Goal: Task Accomplishment & Management: Use online tool/utility

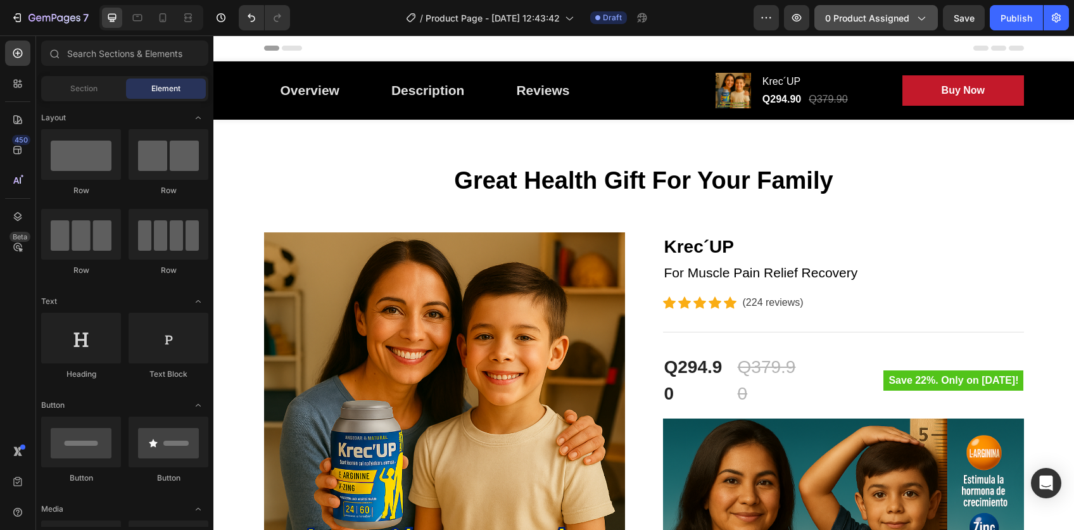
click at [904, 22] on span "0 product assigned" at bounding box center [867, 17] width 84 height 13
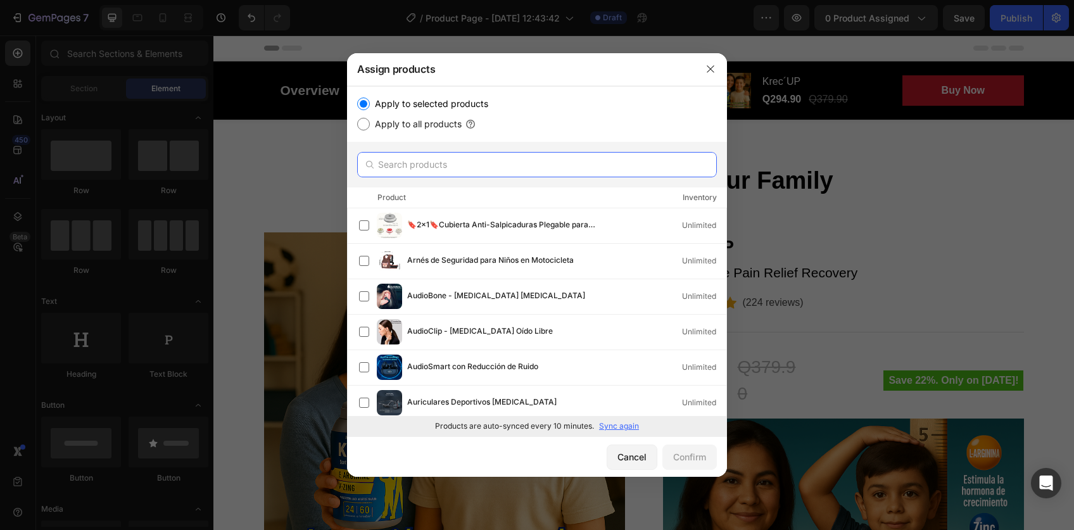
click at [484, 167] on input "text" at bounding box center [537, 164] width 360 height 25
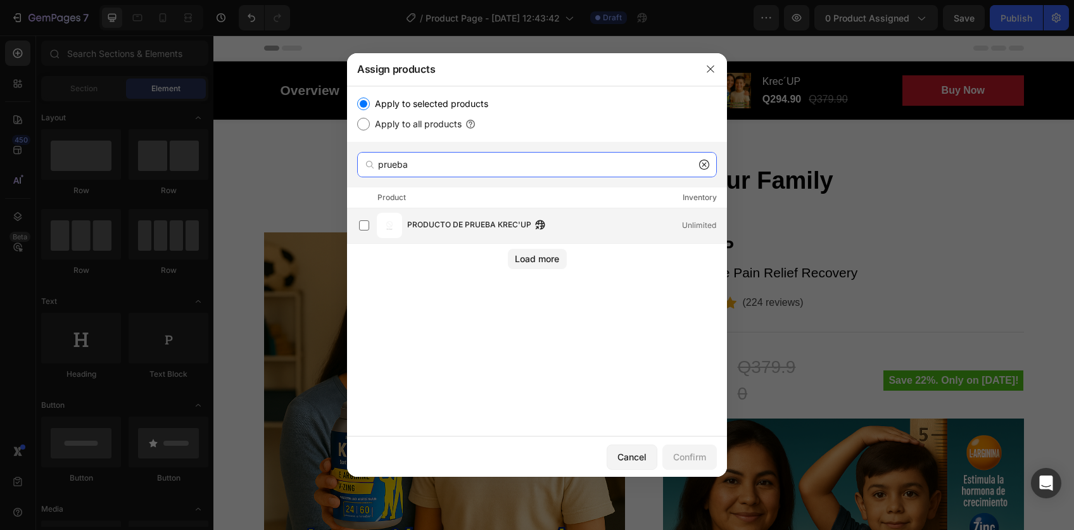
type input "prueba"
click at [569, 225] on div "PRODUCTO DE PRUEBA KREC'UP Unlimited" at bounding box center [566, 225] width 319 height 14
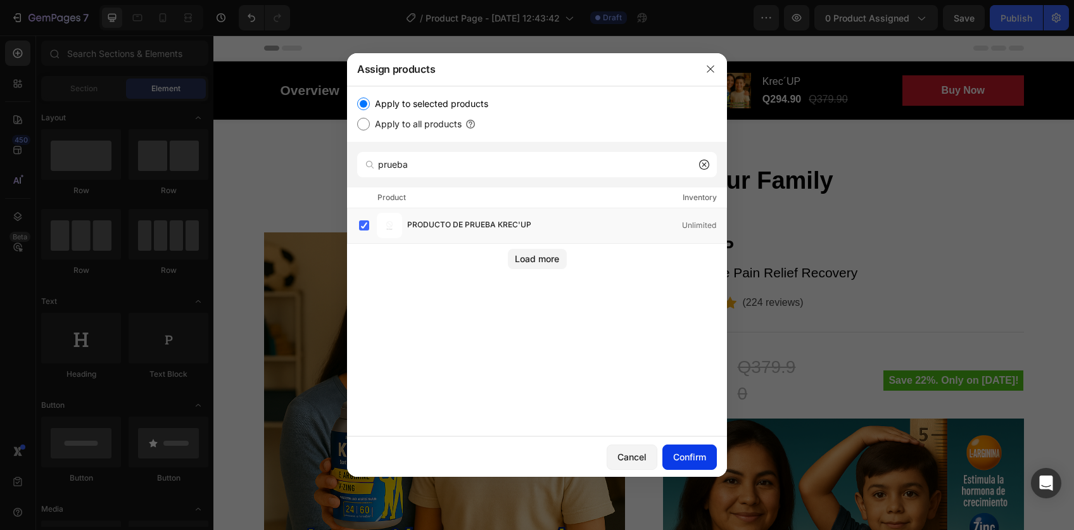
click at [683, 449] on button "Confirm" at bounding box center [689, 457] width 54 height 25
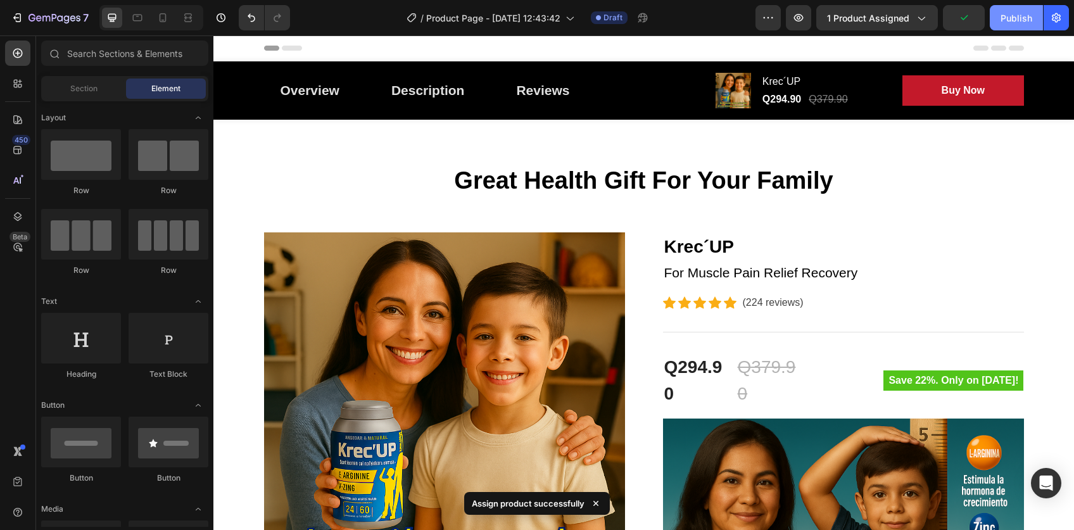
click at [1025, 18] on div "Publish" at bounding box center [1017, 17] width 32 height 13
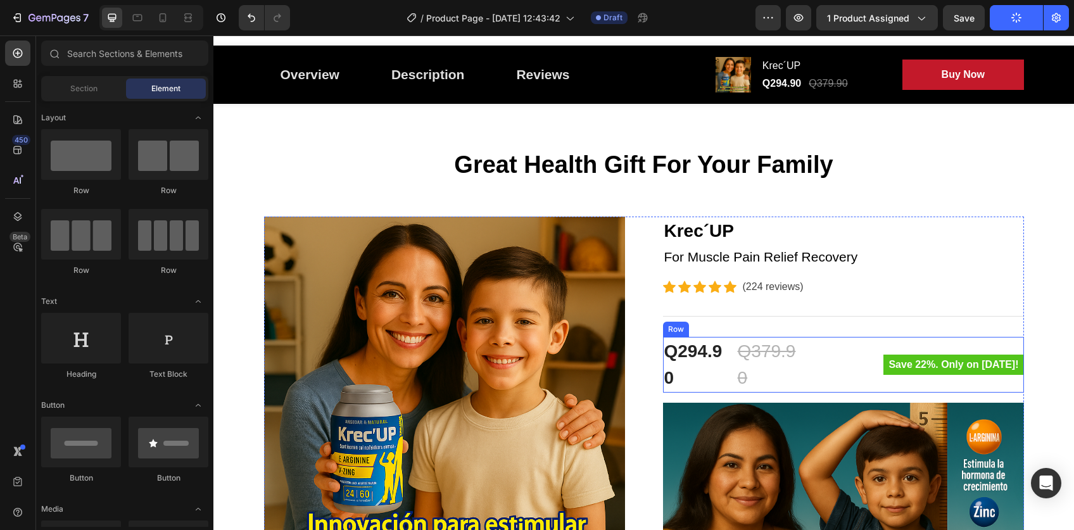
scroll to position [18, 0]
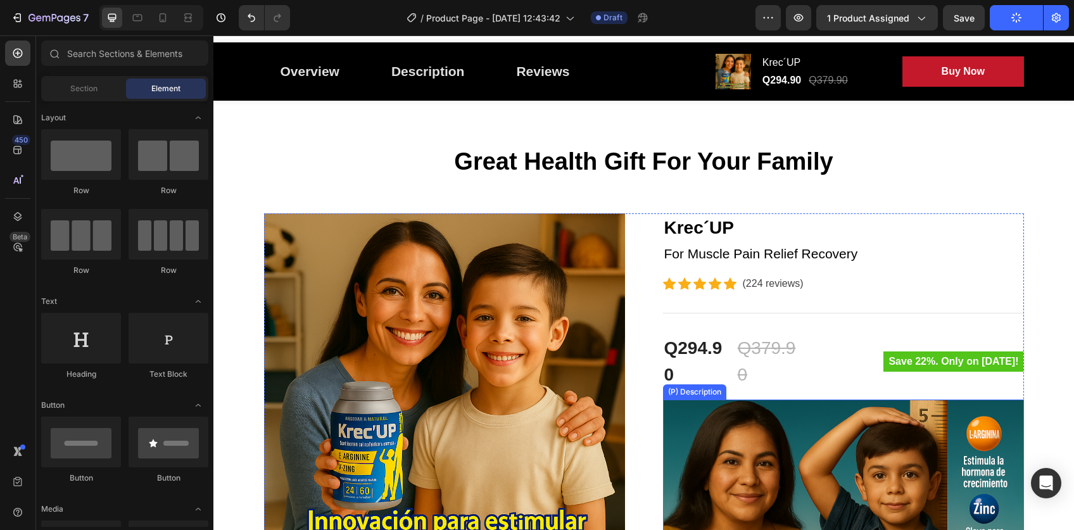
click at [814, 412] on img at bounding box center [843, 520] width 361 height 241
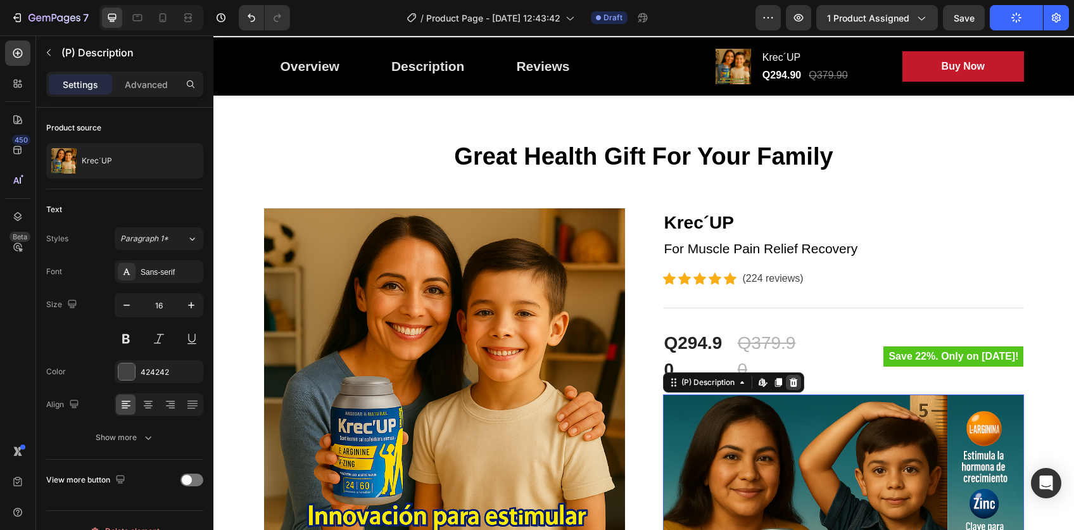
click at [794, 382] on div at bounding box center [793, 382] width 15 height 15
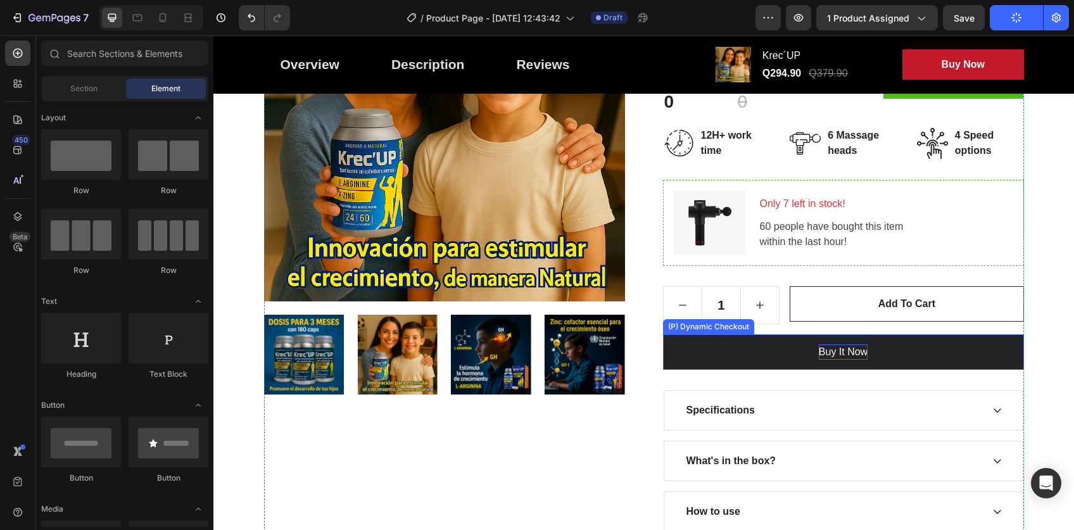
click at [842, 348] on div "Buy it now" at bounding box center [843, 351] width 49 height 15
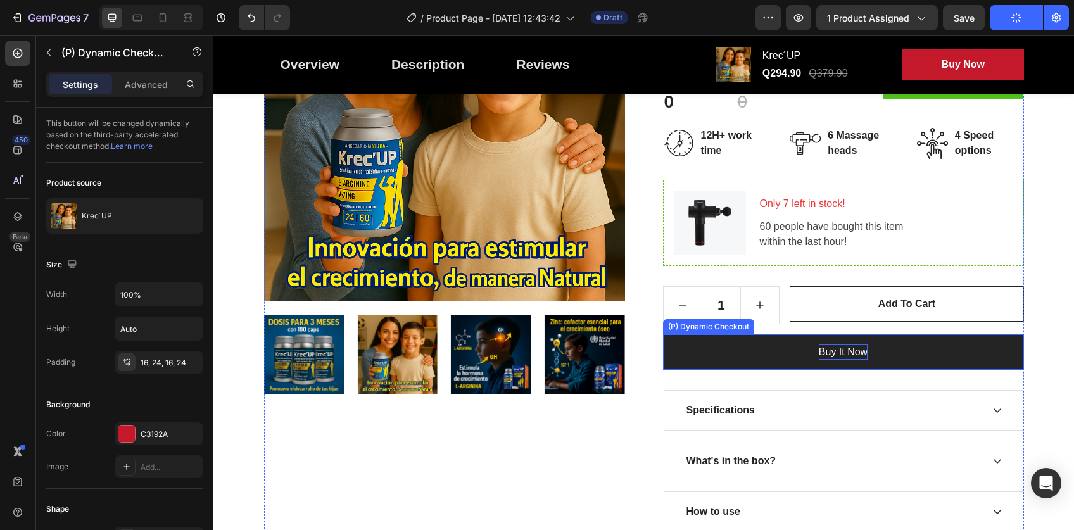
scroll to position [293, 0]
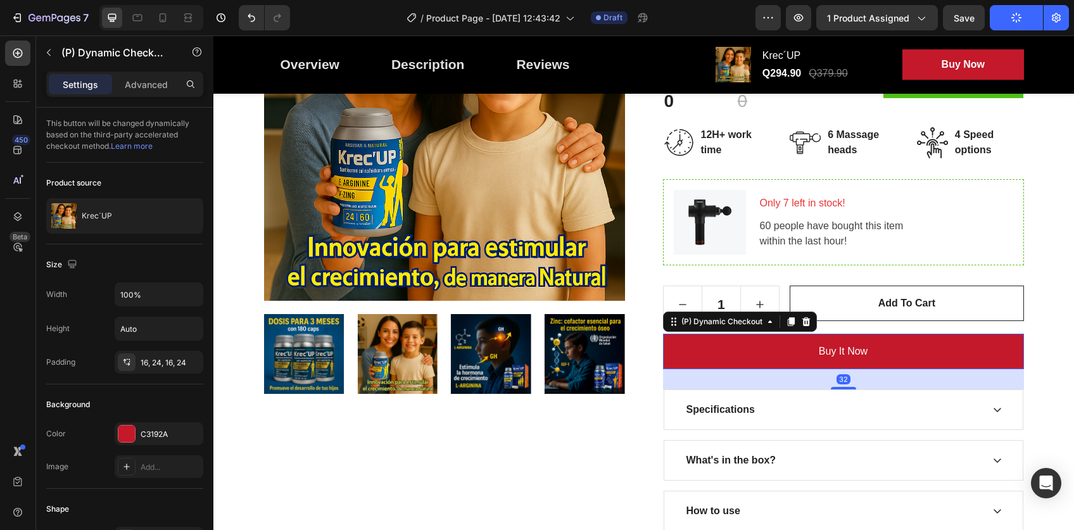
click at [802, 322] on icon at bounding box center [806, 321] width 8 height 9
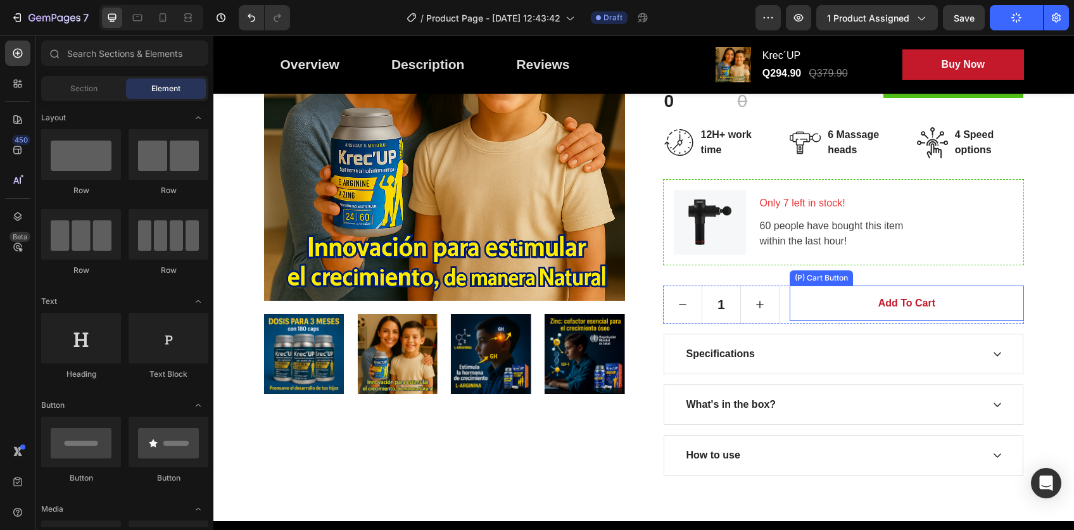
click at [825, 301] on button "Add to cart" at bounding box center [907, 303] width 234 height 35
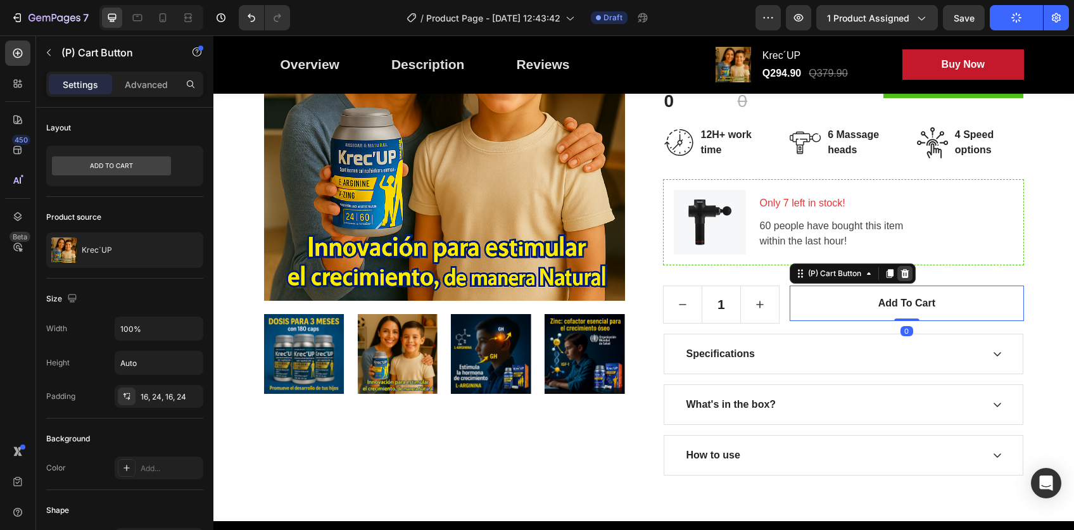
click at [900, 274] on icon at bounding box center [905, 274] width 10 height 10
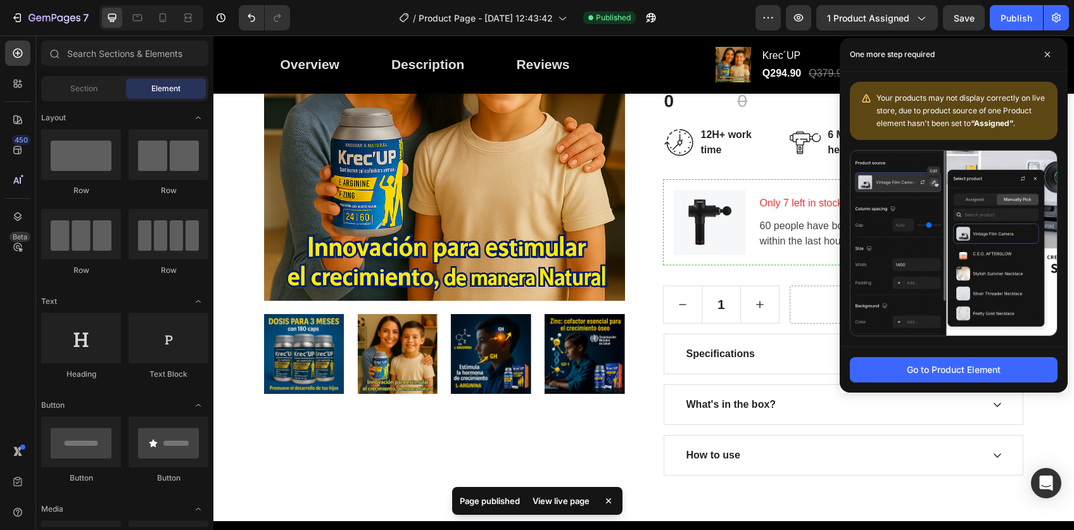
drag, startPoint x: 25, startPoint y: 55, endPoint x: 31, endPoint y: 54, distance: 6.5
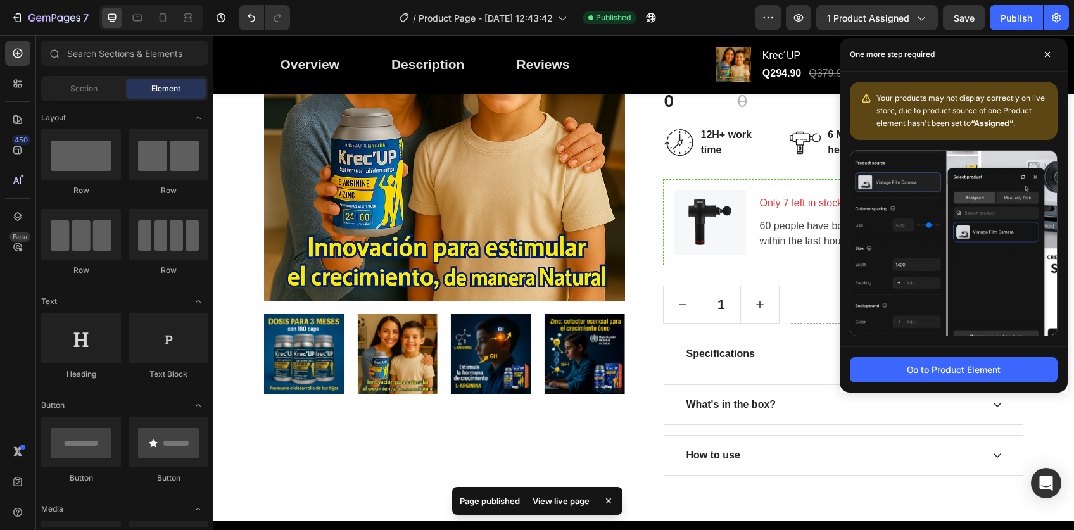
click at [25, 55] on div at bounding box center [17, 53] width 25 height 25
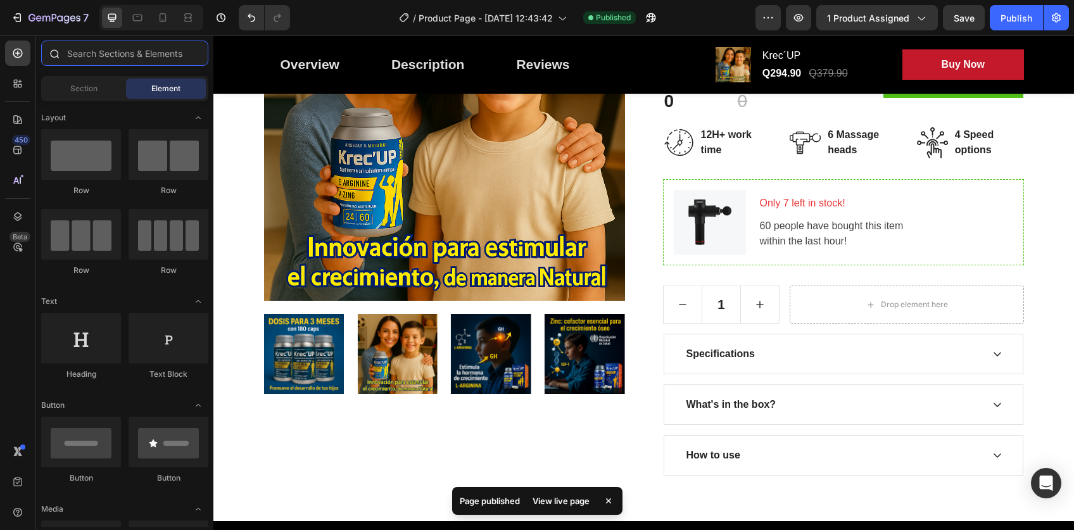
click at [100, 51] on input "text" at bounding box center [124, 53] width 167 height 25
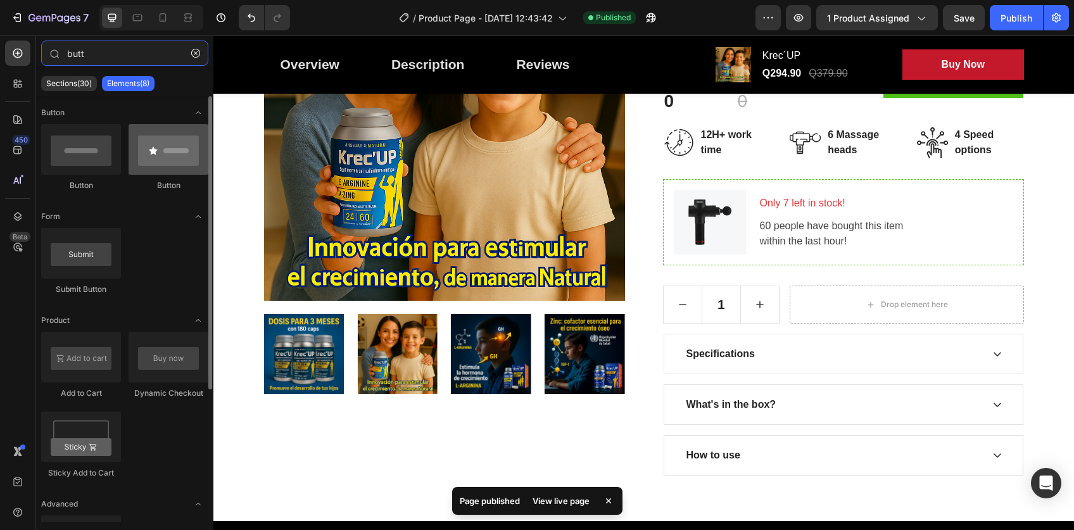
type input "butt"
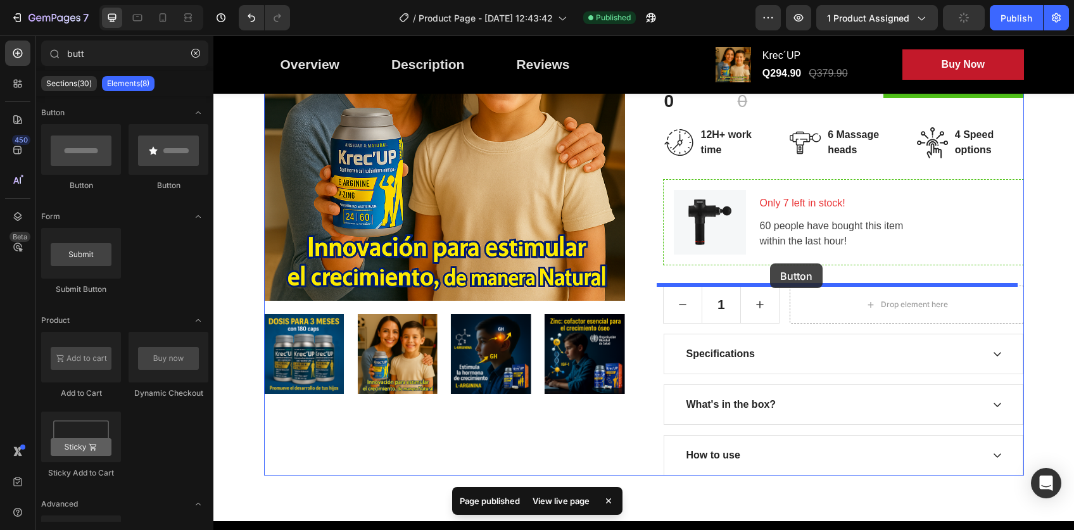
drag, startPoint x: 350, startPoint y: 206, endPoint x: 780, endPoint y: 339, distance: 449.5
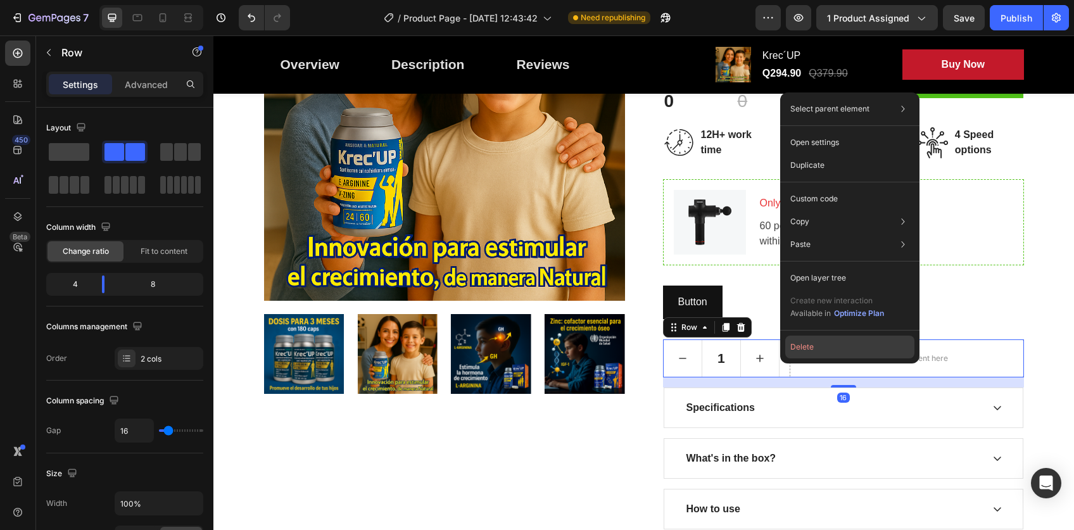
drag, startPoint x: 595, startPoint y: 317, endPoint x: 809, endPoint y: 353, distance: 217.1
click at [809, 353] on button "Delete" at bounding box center [849, 347] width 129 height 23
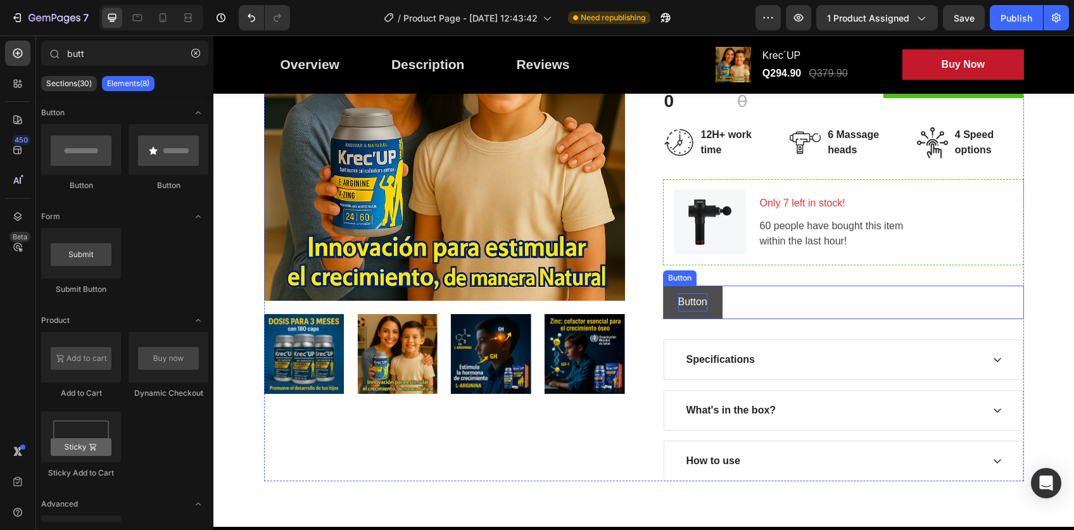
click at [700, 297] on button "Button" at bounding box center [693, 303] width 60 height 34
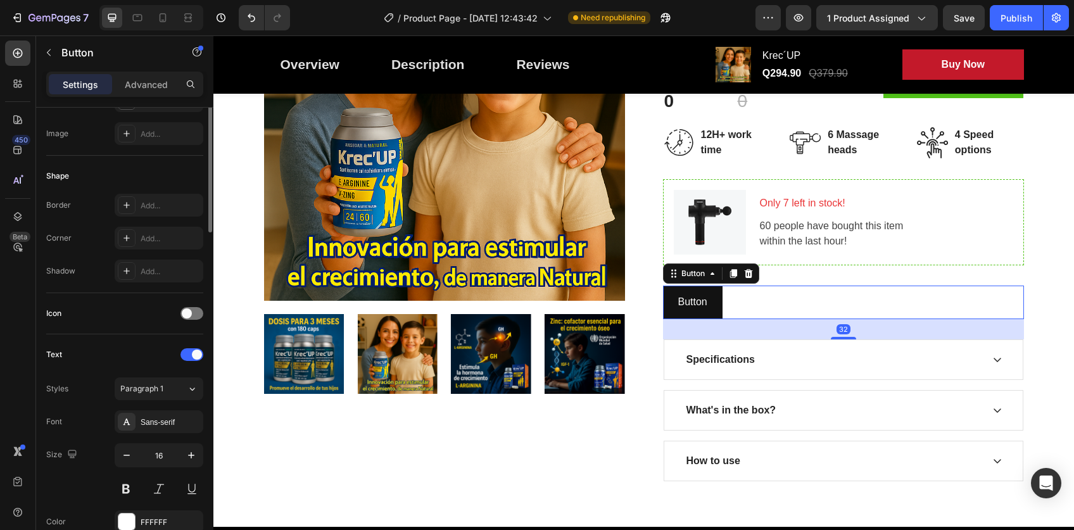
scroll to position [0, 0]
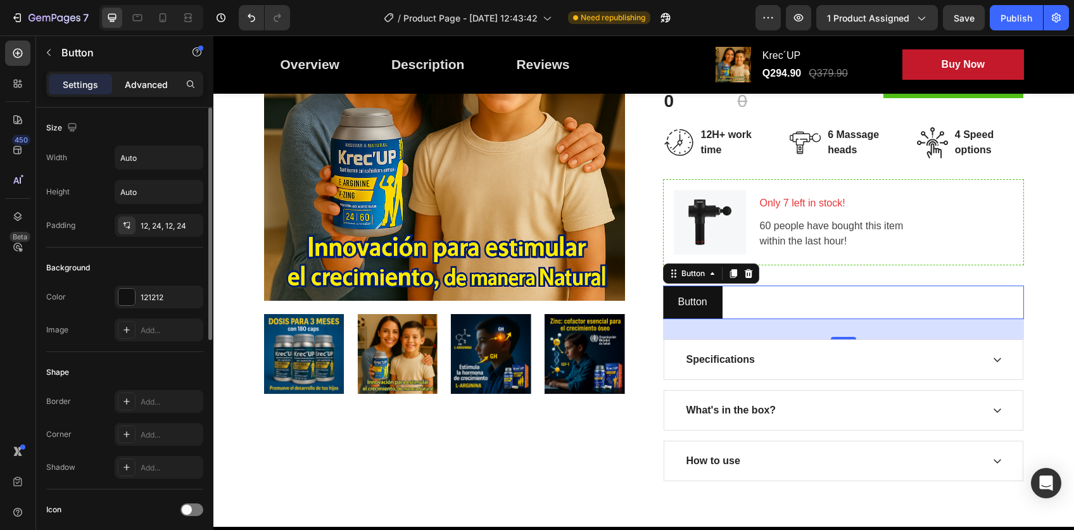
click at [133, 86] on p "Advanced" at bounding box center [146, 84] width 43 height 13
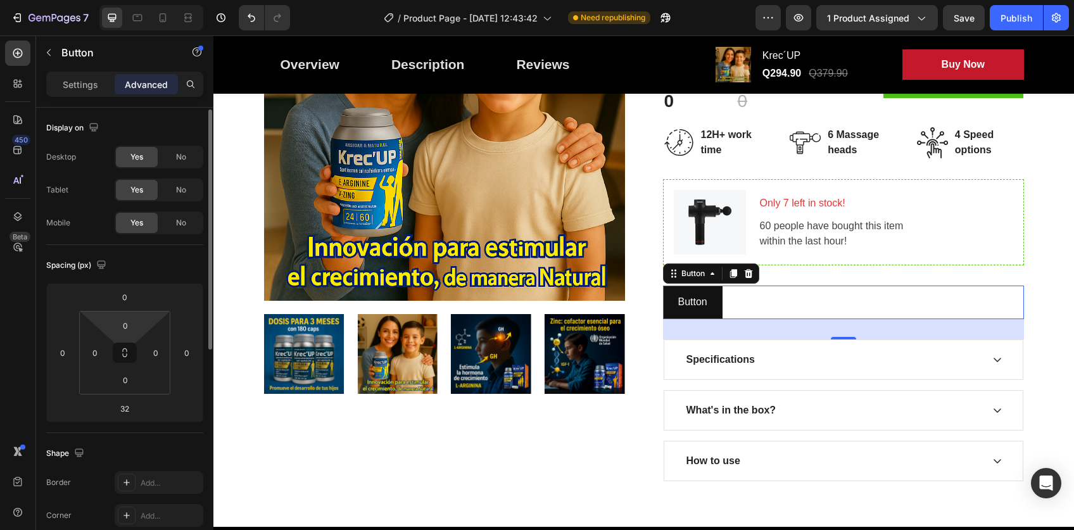
scroll to position [418, 0]
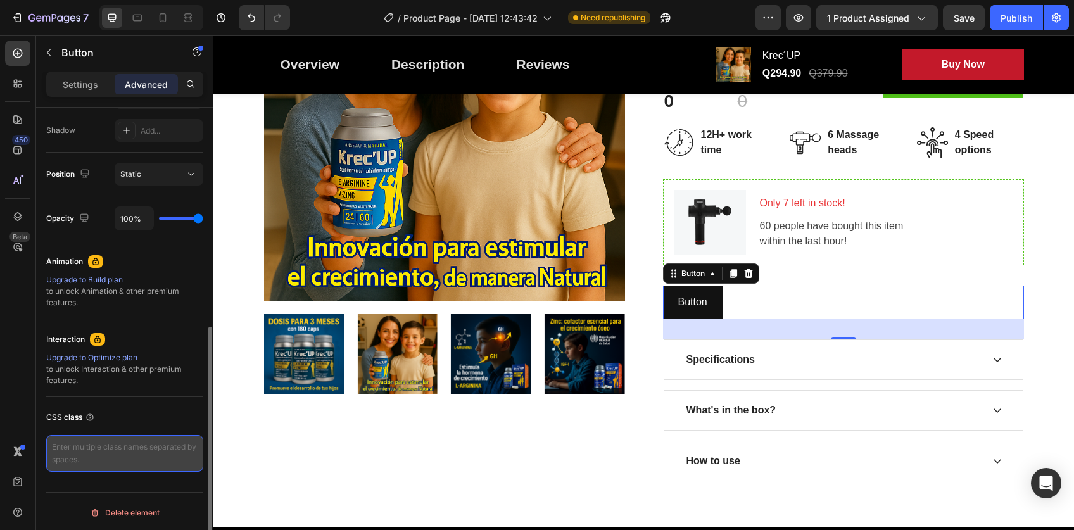
click at [139, 446] on textarea at bounding box center [124, 453] width 157 height 37
paste textarea "_rsi-cod-form-gempages-button-overwrite _rsi-cod-form-is-gempage"
click at [48, 451] on textarea "_rsi-cod-form-gempages-button-overwrite _rsi-cod-form-is-gempage" at bounding box center [124, 454] width 157 height 38
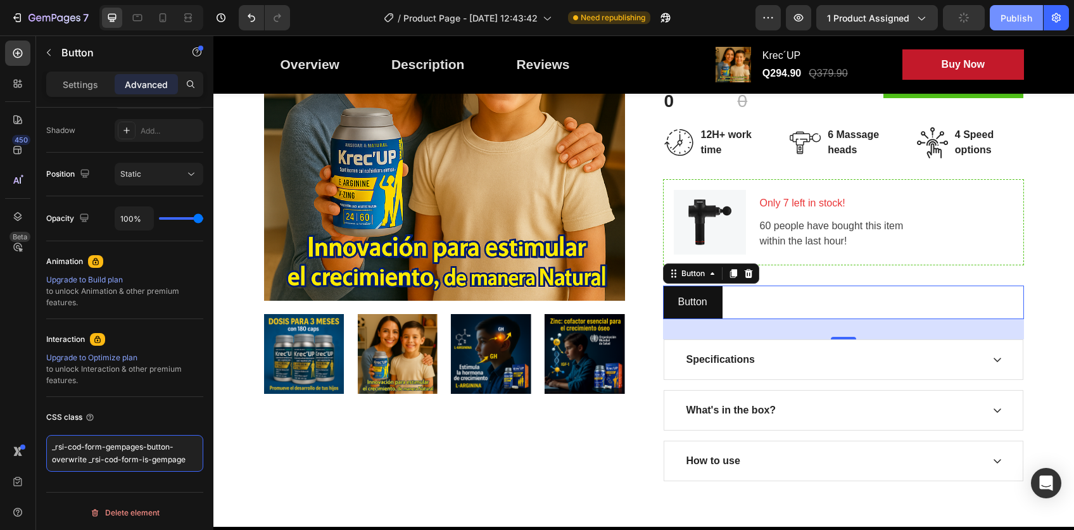
type textarea "_rsi-cod-form-gempages-button-overwrite _rsi-cod-form-is-gempage"
click at [1018, 29] on button "Publish" at bounding box center [1016, 17] width 53 height 25
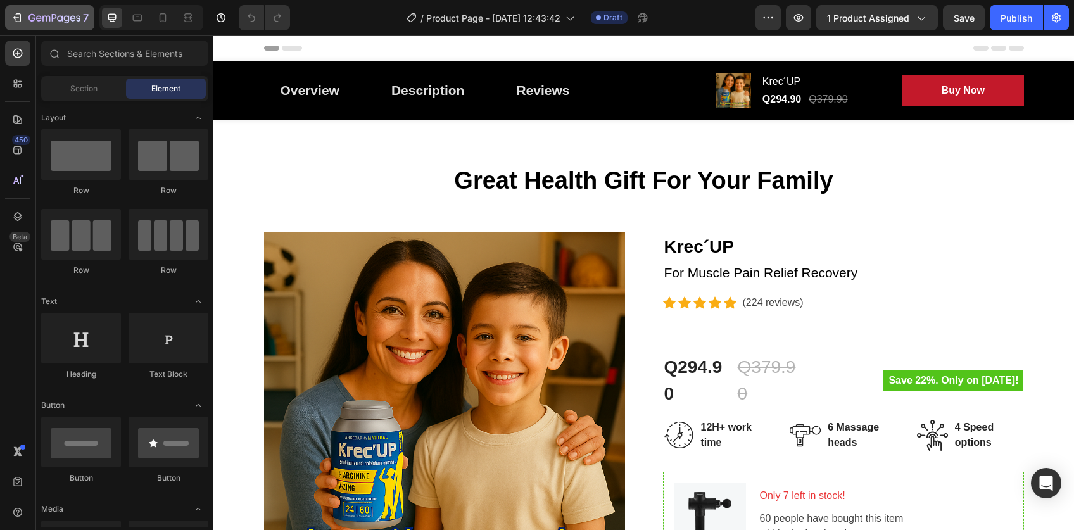
click at [32, 25] on div "7" at bounding box center [58, 17] width 60 height 15
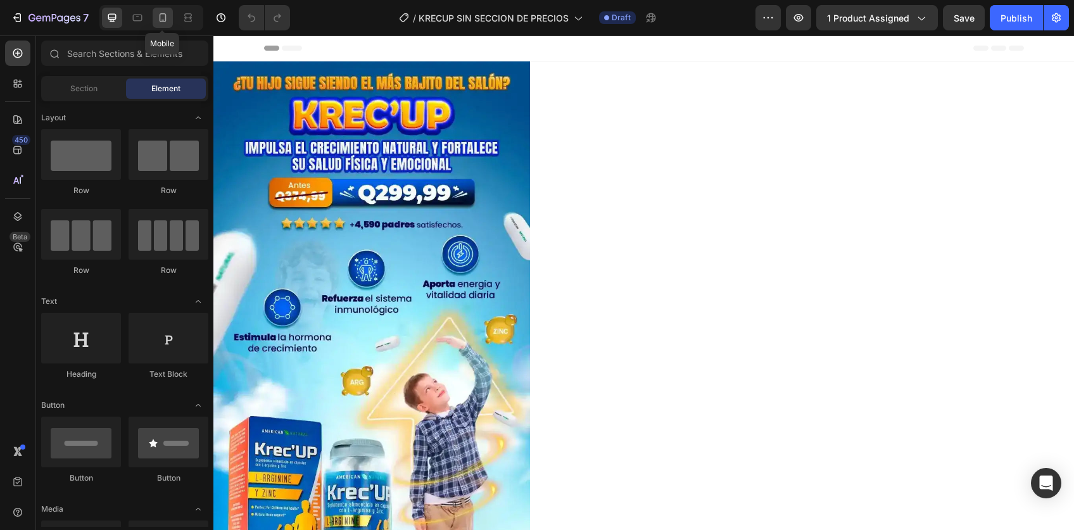
click at [169, 8] on div at bounding box center [163, 18] width 20 height 20
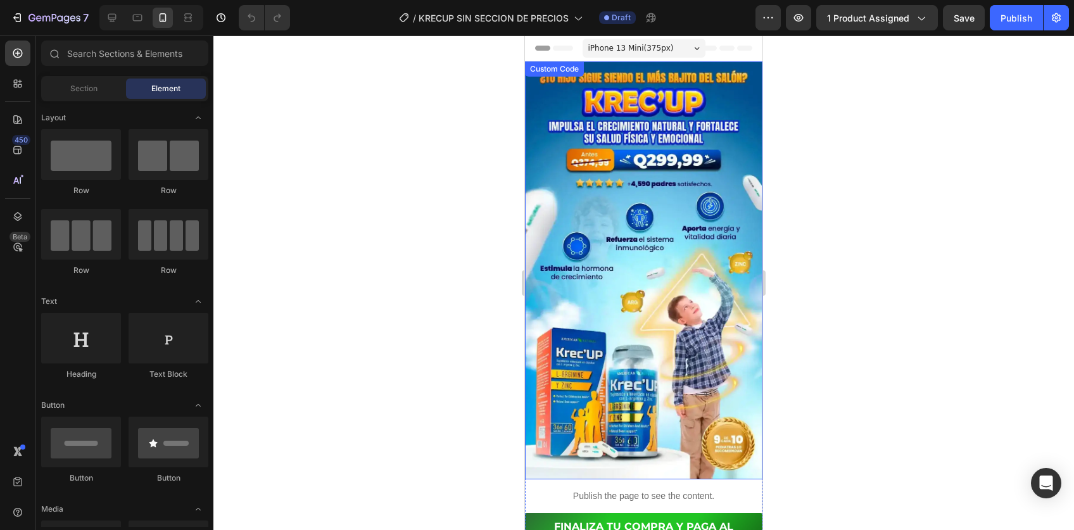
scroll to position [130, 0]
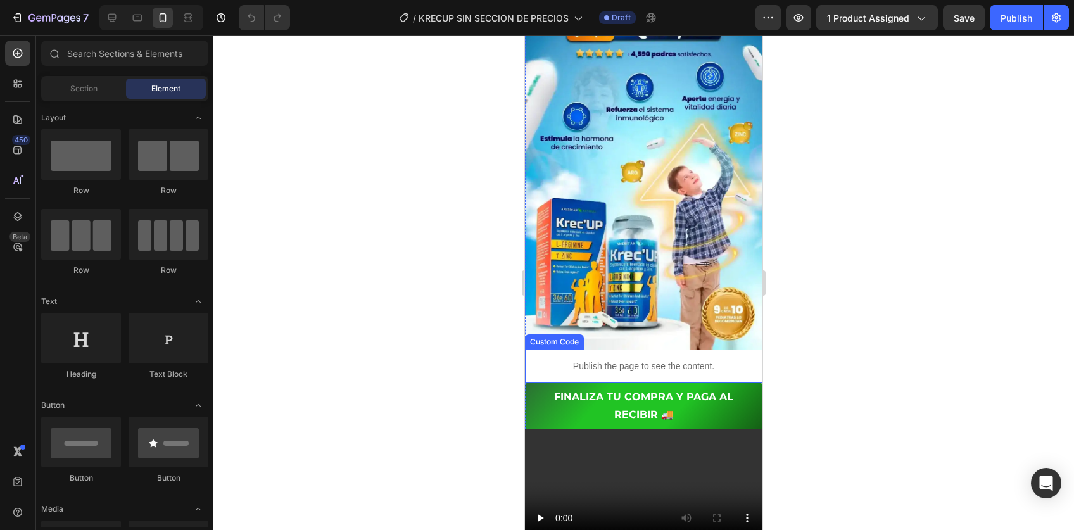
click at [617, 351] on div "Publish the page to see the content." at bounding box center [643, 367] width 237 height 34
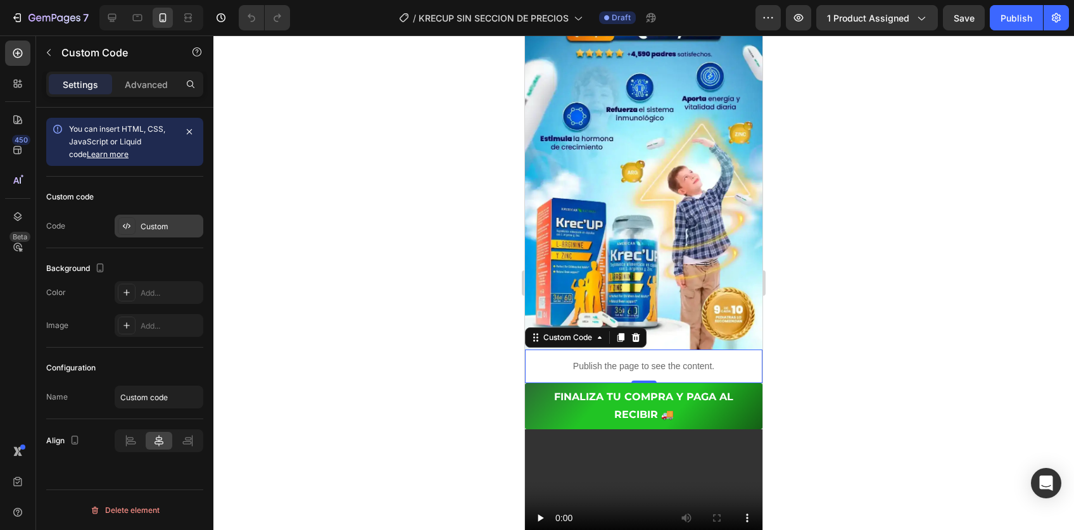
click at [144, 223] on div "Custom" at bounding box center [171, 226] width 60 height 11
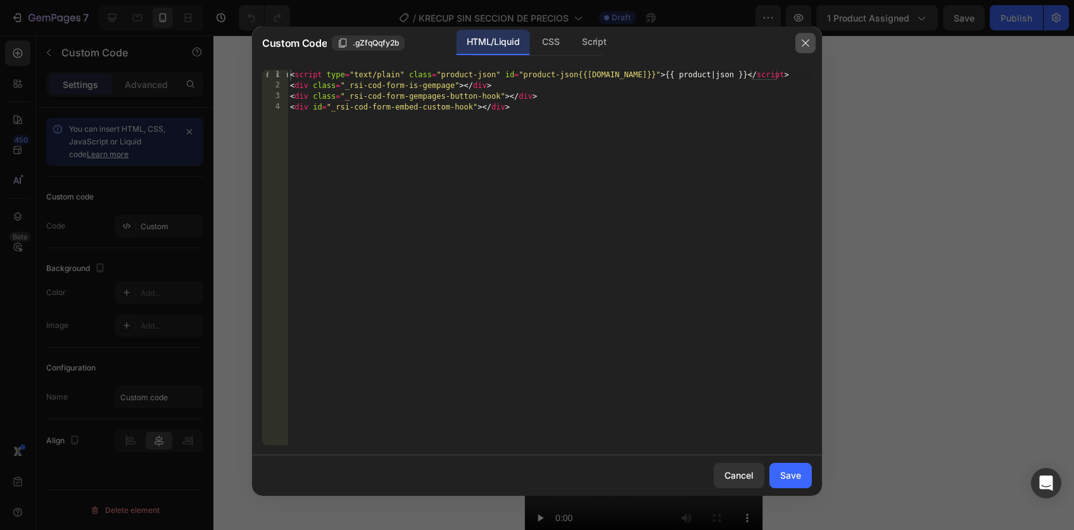
click at [812, 42] on button "button" at bounding box center [805, 43] width 20 height 20
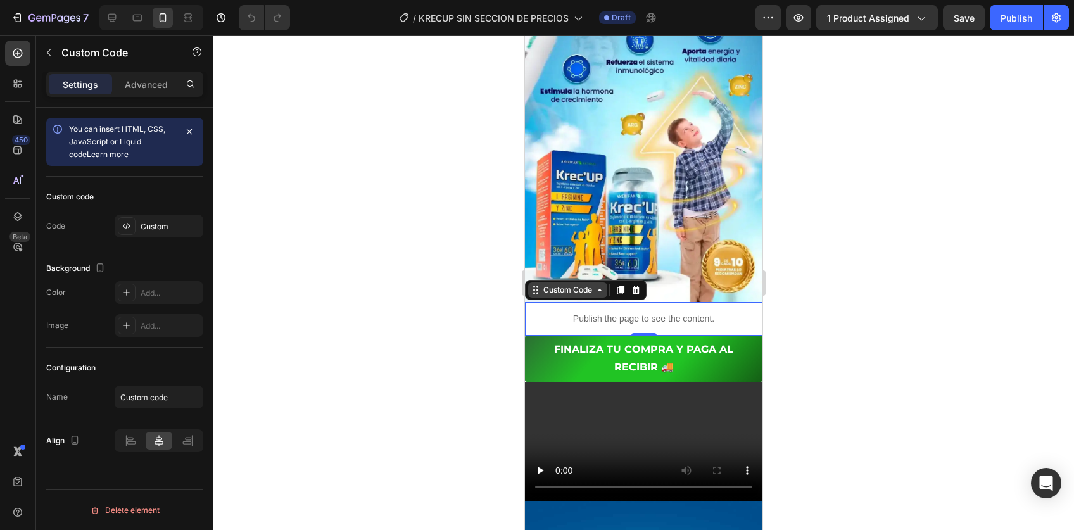
scroll to position [196, 0]
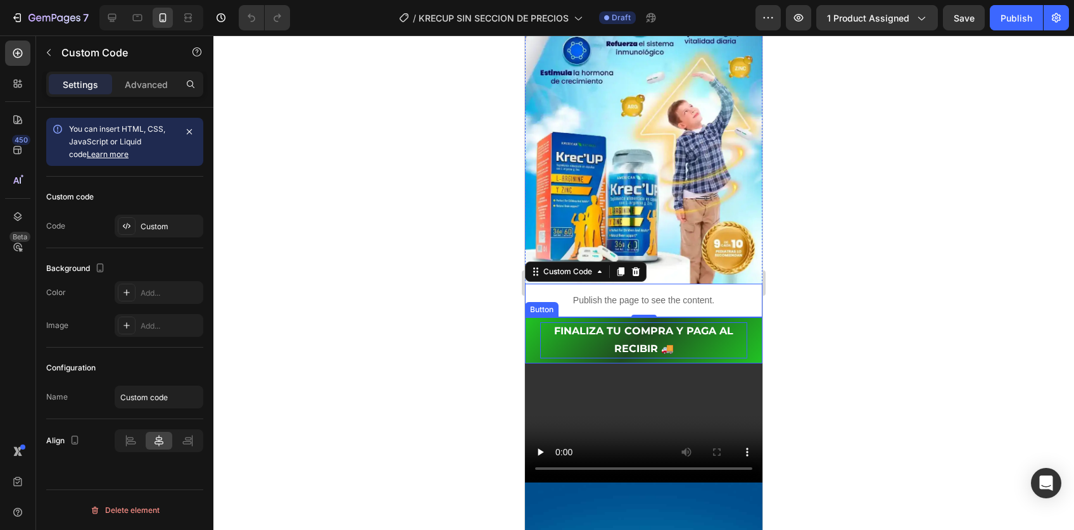
click at [615, 322] on p "FINALIZA TU COMPRA Y PAGA AL RECIBIR 🚚" at bounding box center [643, 340] width 207 height 37
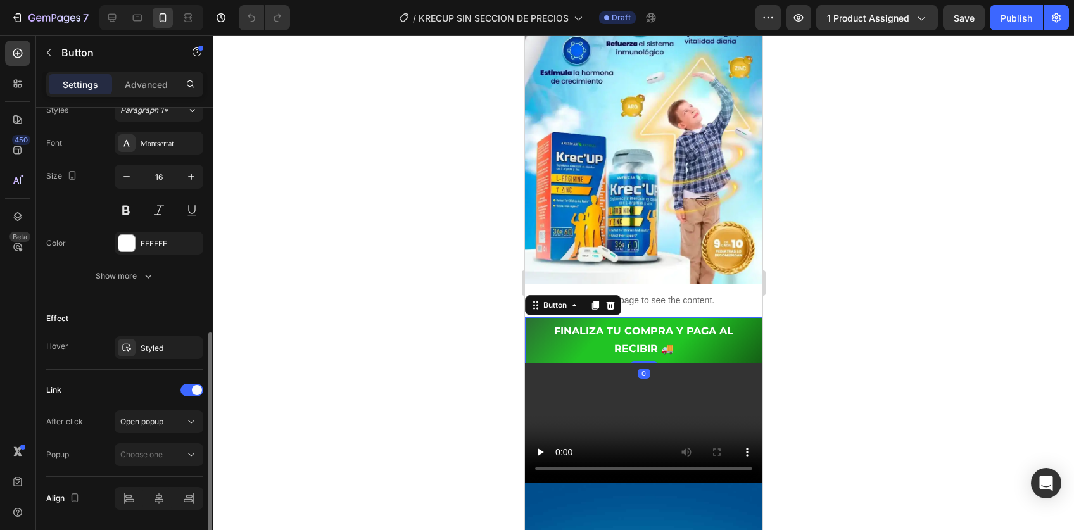
scroll to position [512, 0]
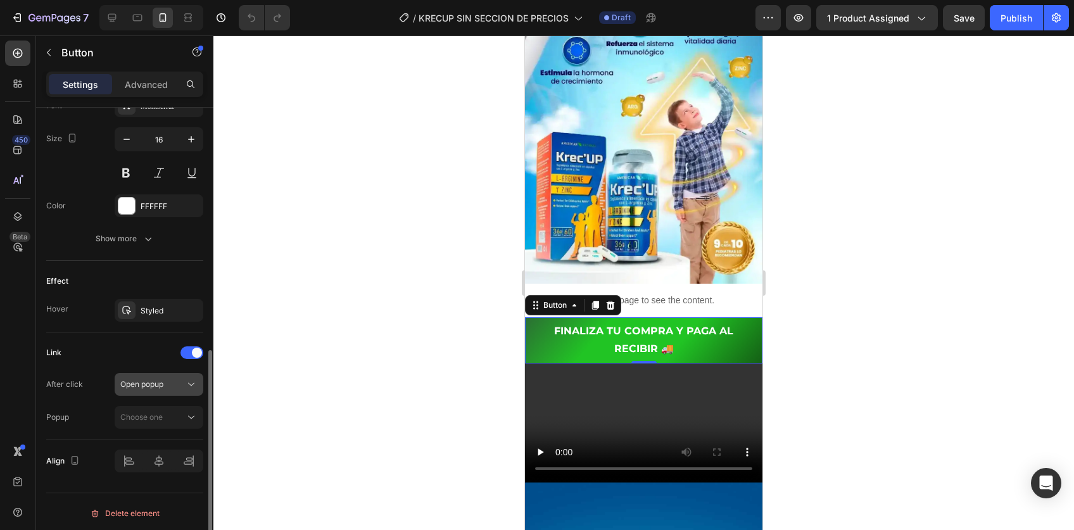
click at [168, 383] on div "Open popup" at bounding box center [152, 384] width 65 height 11
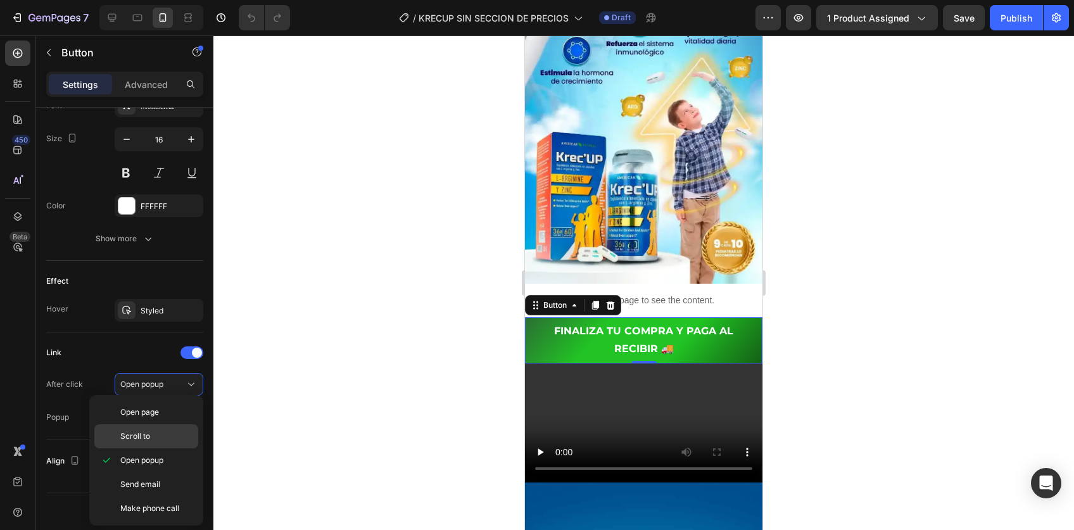
click at [152, 443] on div "Scroll to" at bounding box center [146, 436] width 104 height 24
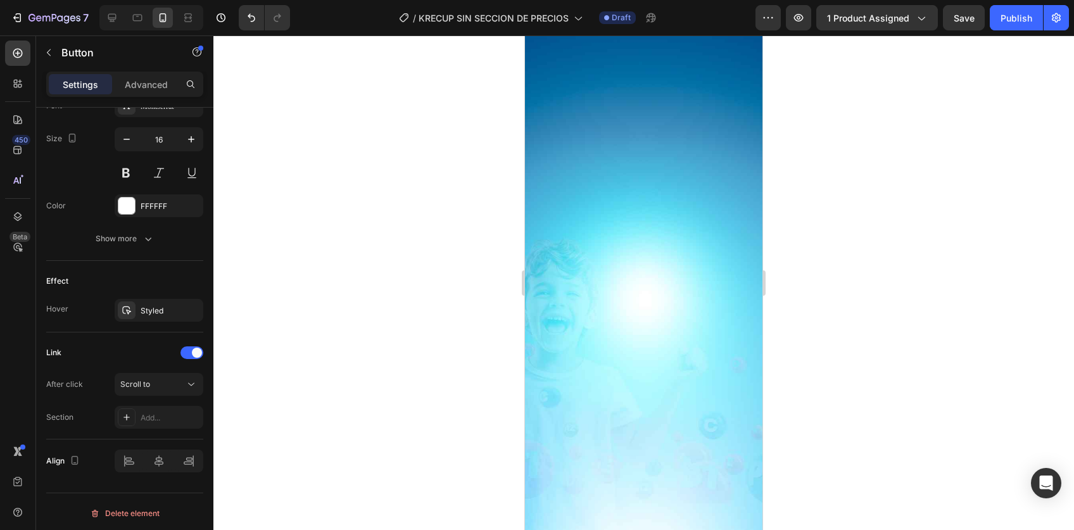
scroll to position [2135, 0]
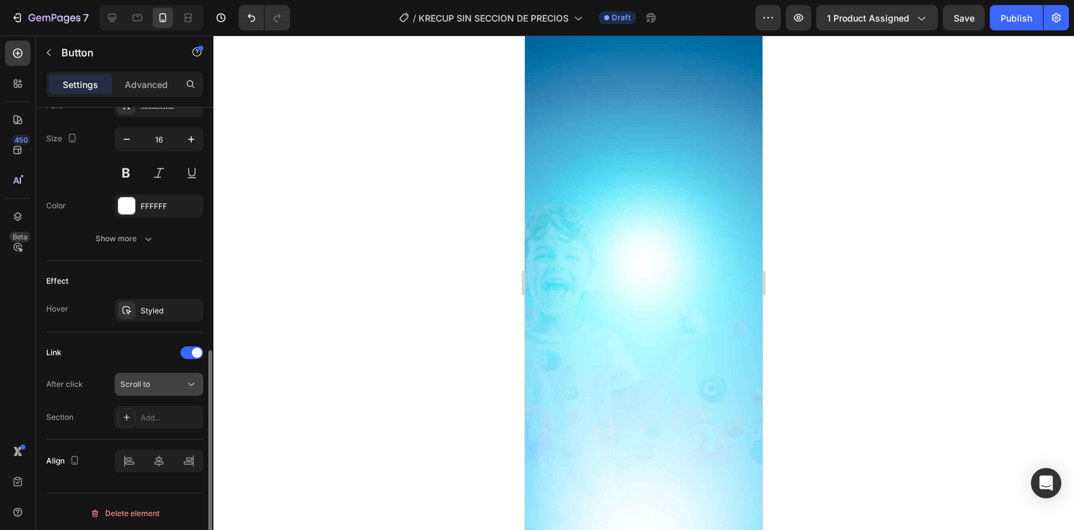
click at [160, 383] on div "Scroll to" at bounding box center [152, 384] width 65 height 11
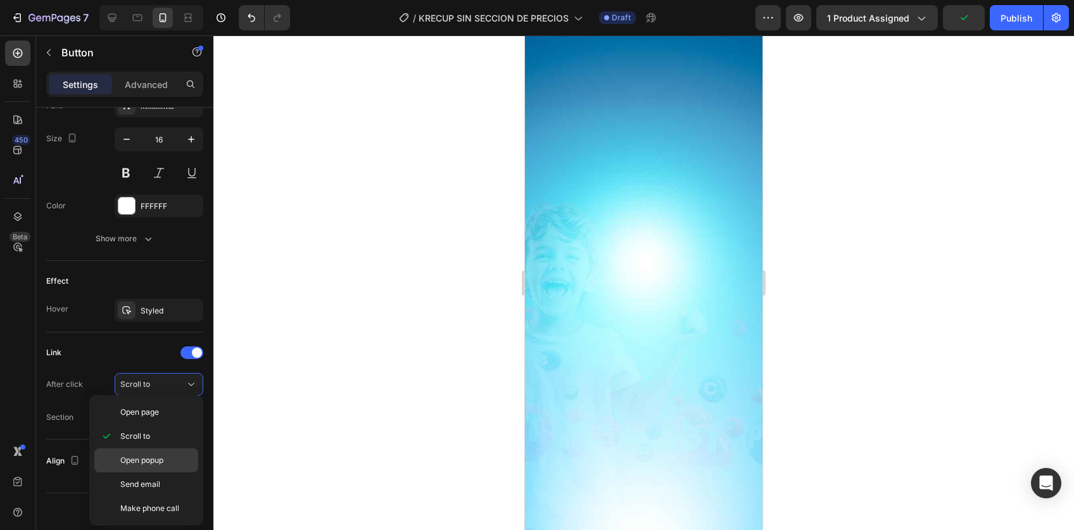
click at [146, 455] on span "Open popup" at bounding box center [141, 460] width 43 height 11
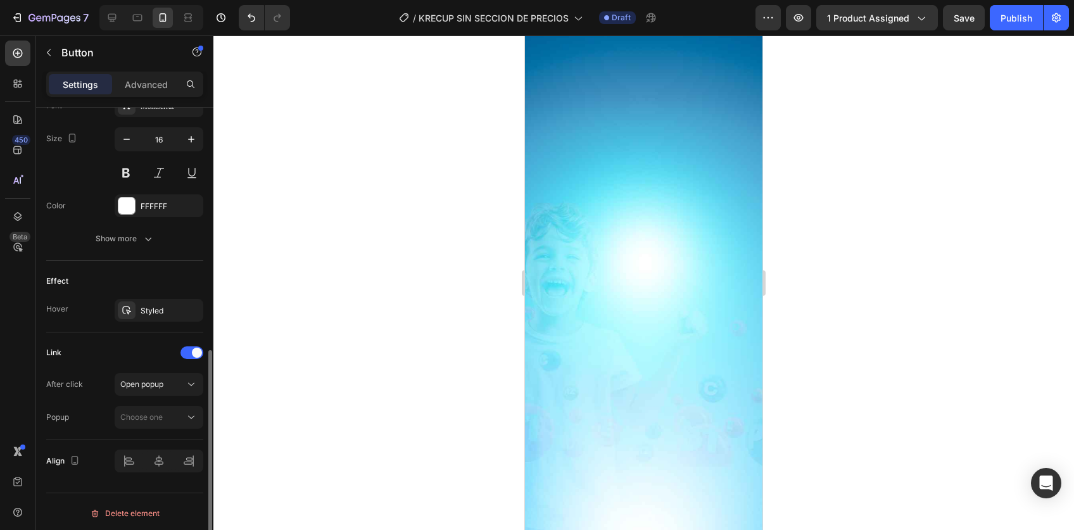
click at [96, 406] on div "Popup Choose one" at bounding box center [124, 417] width 157 height 23
click at [138, 412] on span "Choose one" at bounding box center [141, 417] width 42 height 11
click at [92, 396] on div "After click Open popup Popup Choose one" at bounding box center [124, 401] width 157 height 56
click at [156, 386] on span "Open popup" at bounding box center [141, 384] width 43 height 11
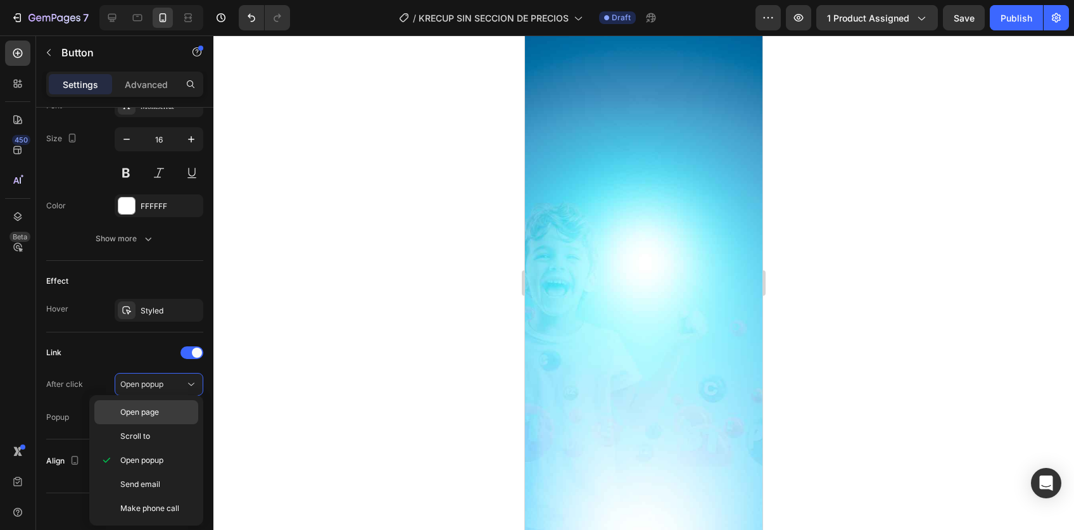
click at [157, 412] on span "Open page" at bounding box center [139, 412] width 39 height 11
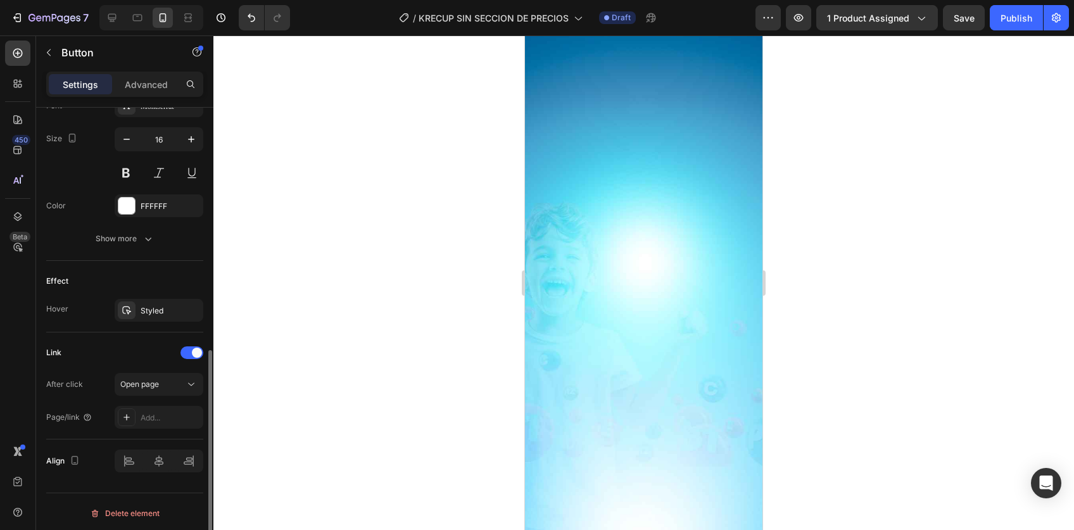
click at [106, 357] on div "Link" at bounding box center [124, 353] width 157 height 20
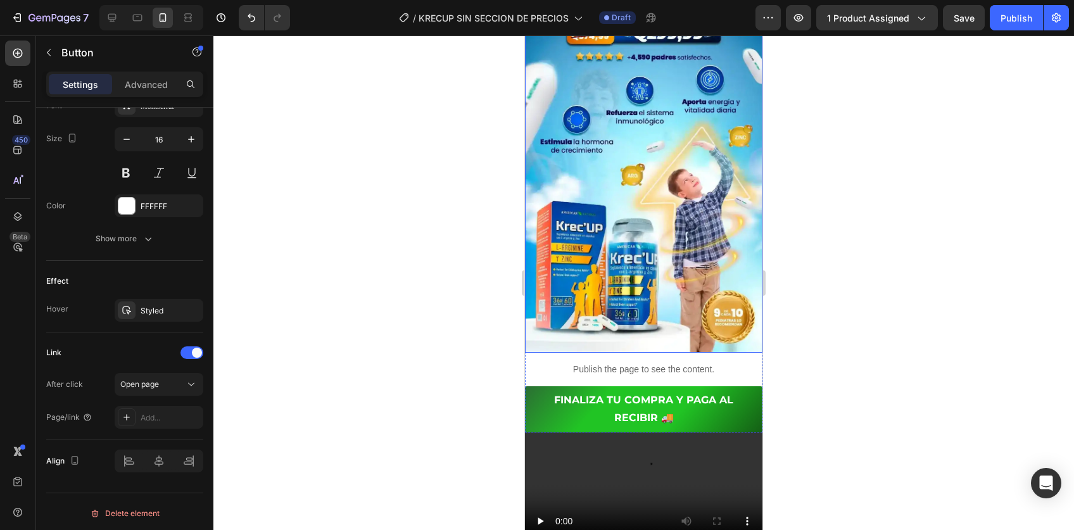
scroll to position [168, 0]
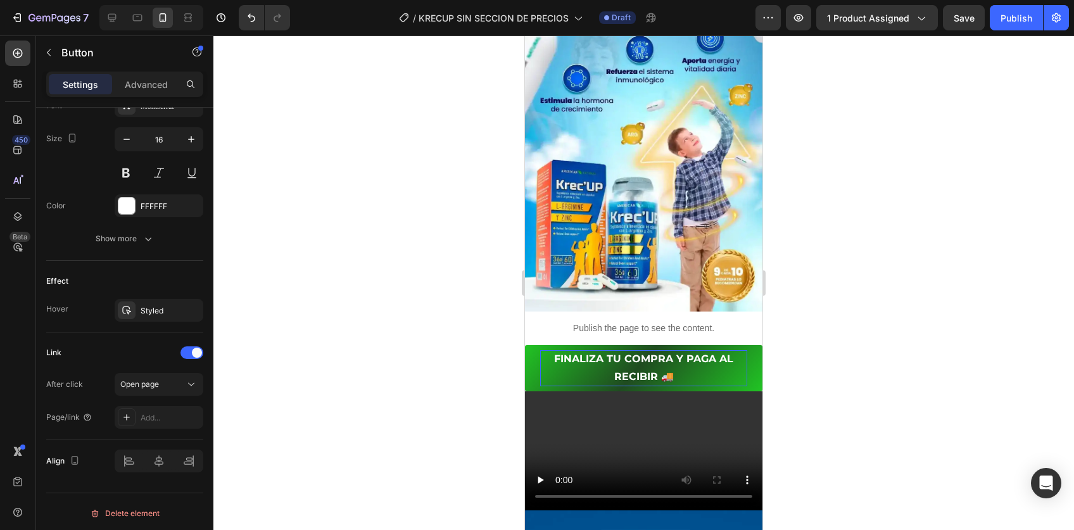
click at [599, 355] on p "FINALIZA TU COMPRA Y PAGA AL RECIBIR 🚚" at bounding box center [643, 368] width 207 height 37
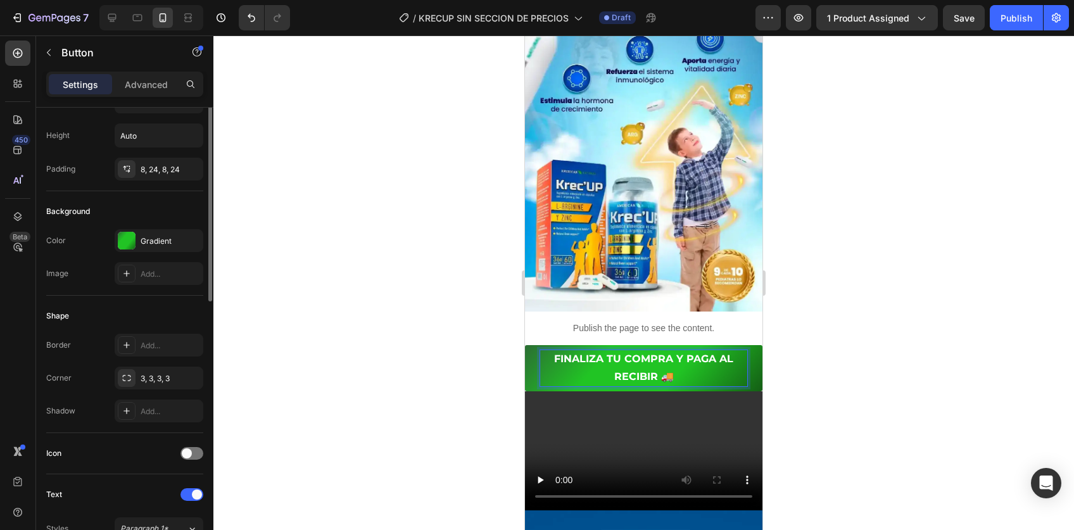
scroll to position [0, 0]
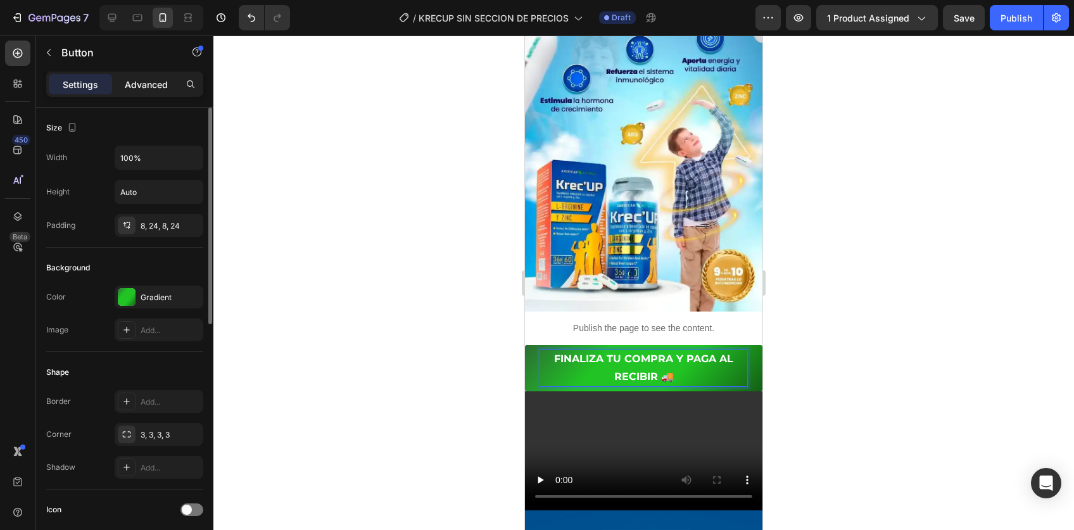
click at [146, 92] on div "Advanced" at bounding box center [146, 84] width 63 height 20
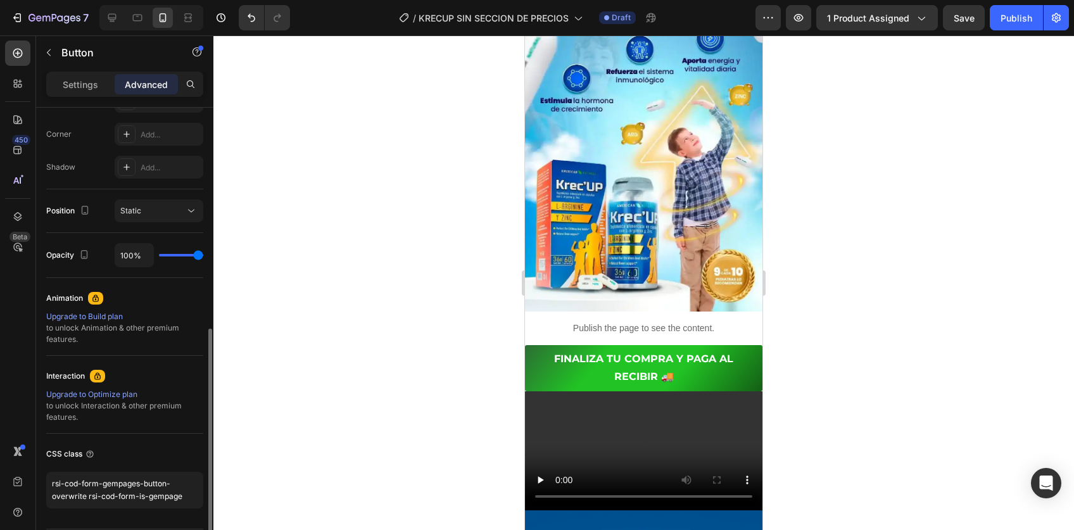
scroll to position [418, 0]
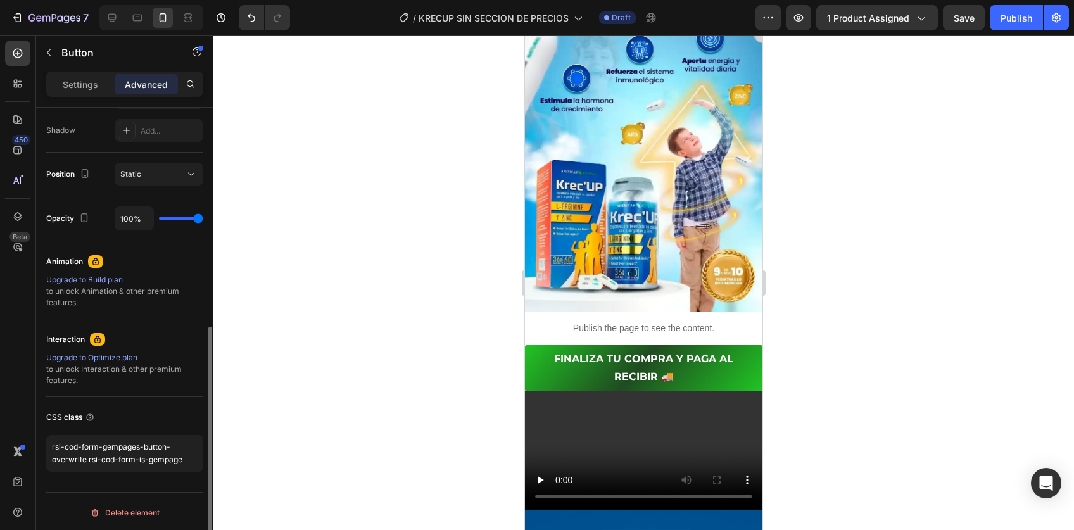
click at [696, 365] on button "FINALIZA TU COMPRA Y PAGA AL RECIBIR 🚚" at bounding box center [643, 368] width 237 height 47
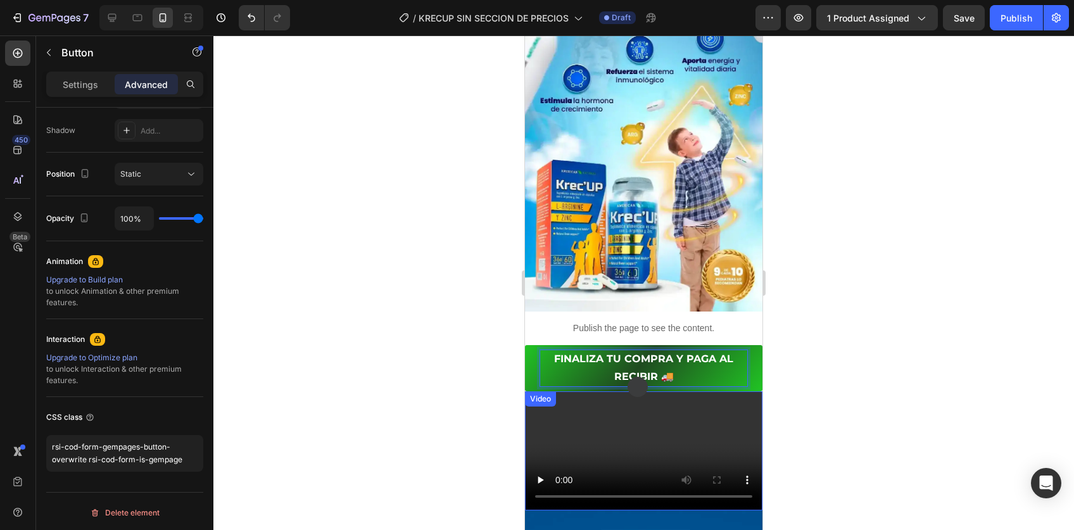
click at [730, 391] on video at bounding box center [643, 450] width 237 height 119
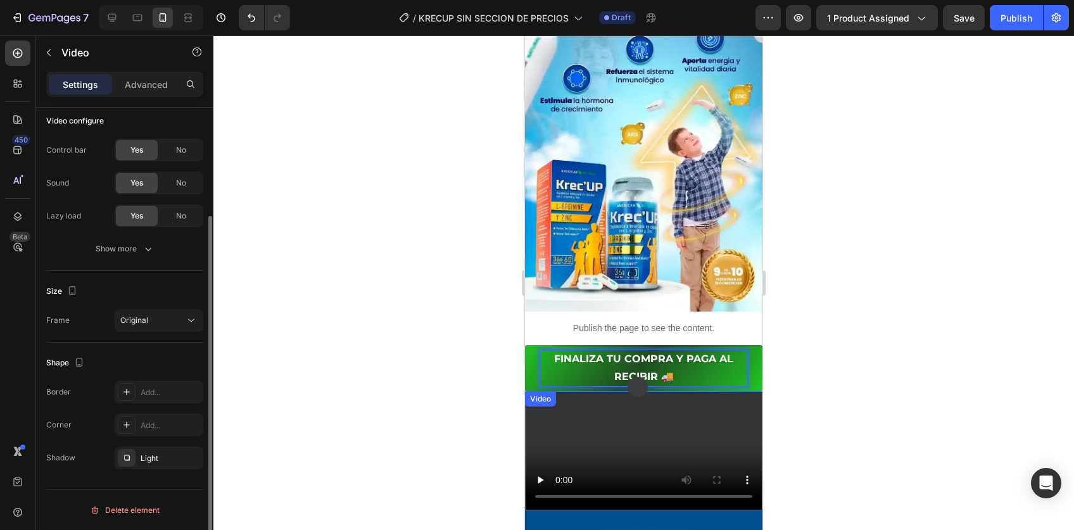
scroll to position [0, 0]
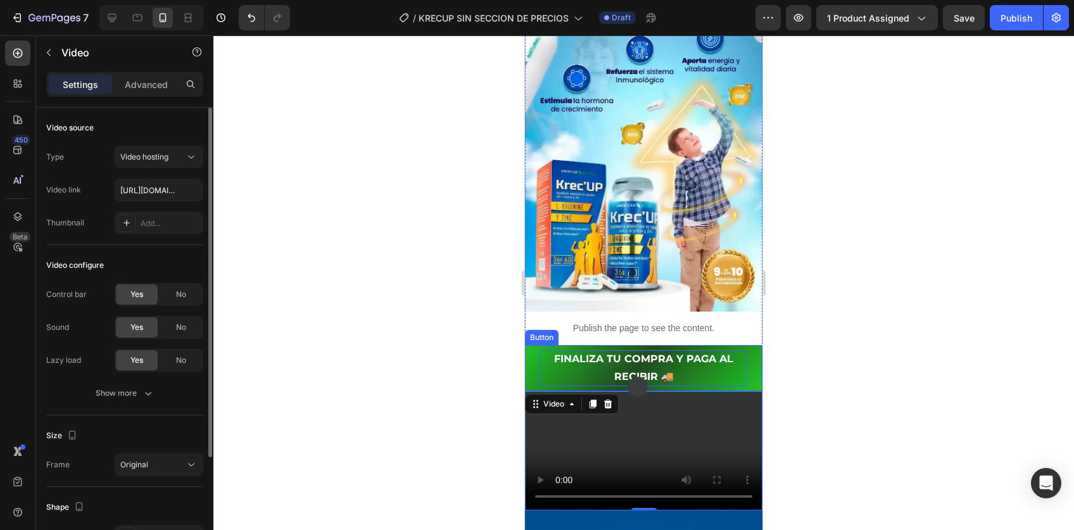
click at [738, 352] on button "FINALIZA TU COMPRA Y PAGA AL RECIBIR 🚚" at bounding box center [643, 368] width 237 height 47
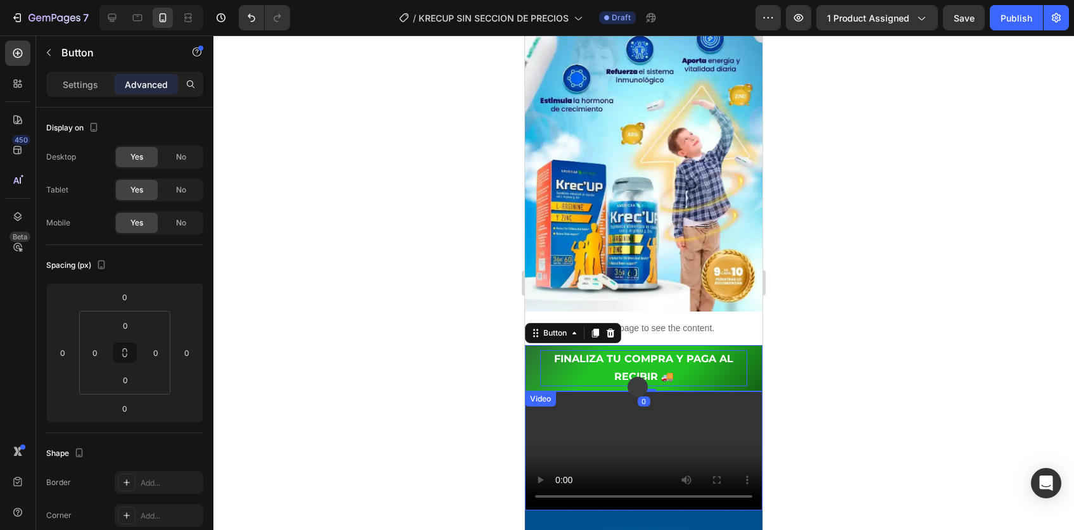
click at [661, 419] on video at bounding box center [643, 450] width 237 height 119
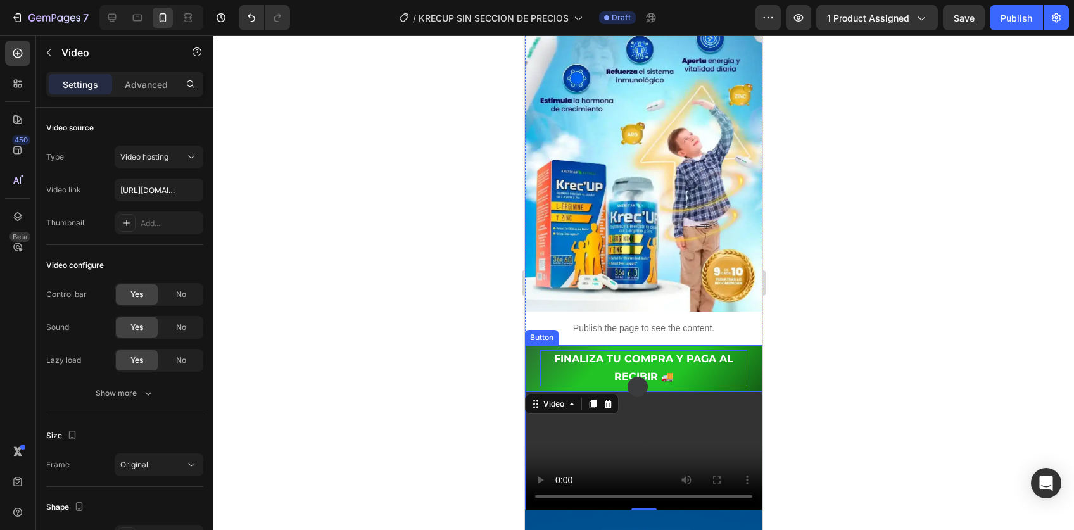
click at [636, 350] on p "FINALIZA TU COMPRA Y PAGA AL RECIBIR 🚚" at bounding box center [643, 368] width 207 height 37
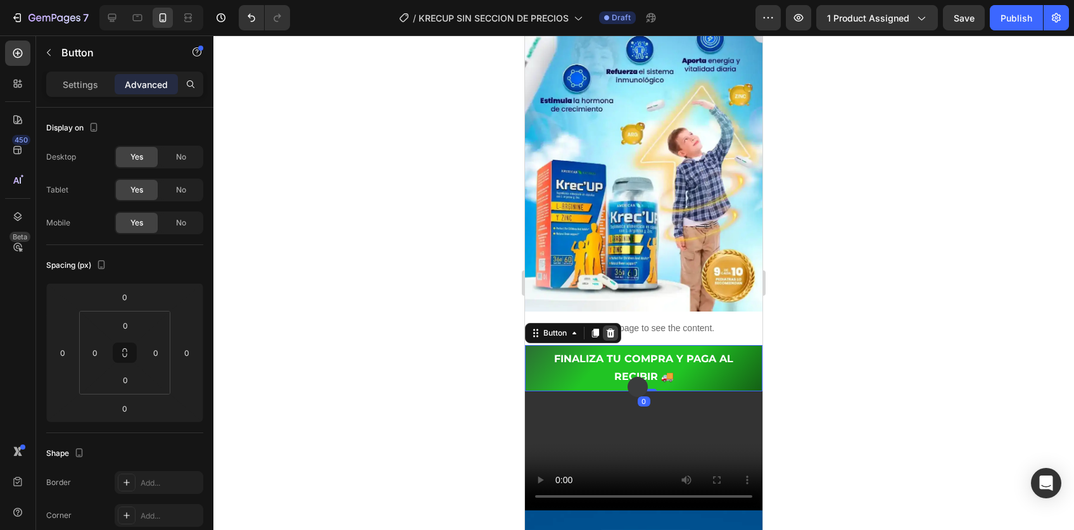
click at [610, 328] on icon at bounding box center [611, 332] width 8 height 9
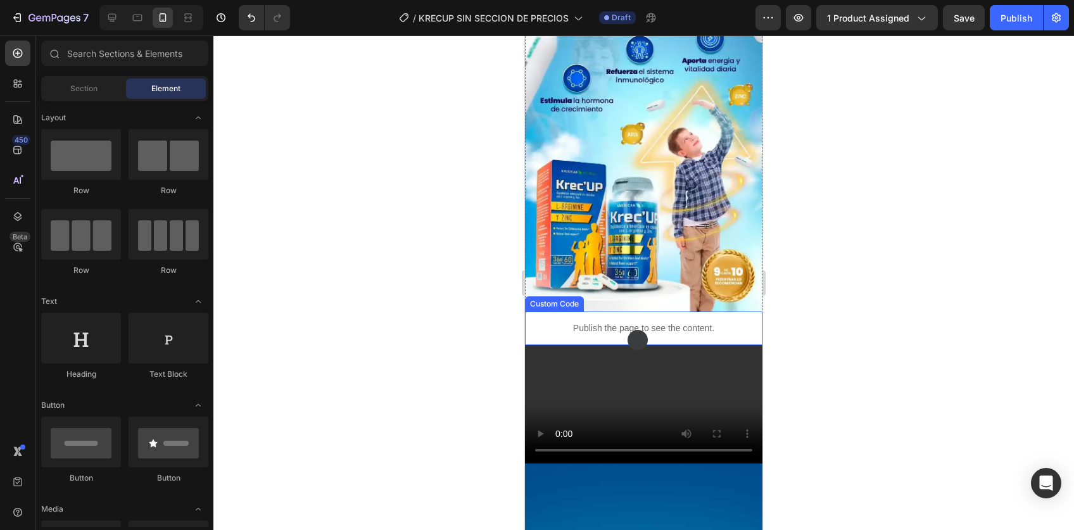
click at [626, 322] on p "Publish the page to see the content." at bounding box center [643, 328] width 237 height 13
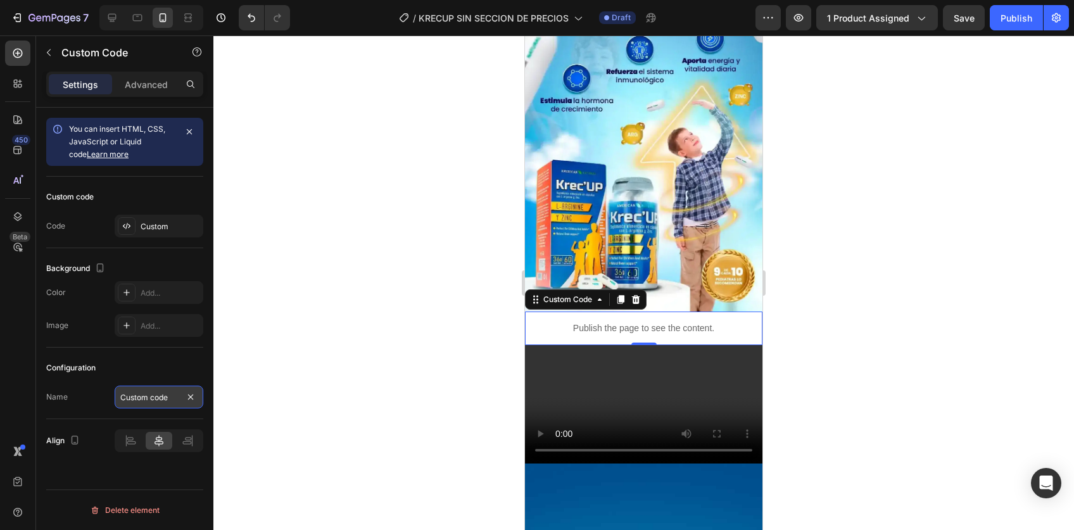
click at [141, 389] on input "Custom code" at bounding box center [159, 397] width 89 height 23
click at [161, 218] on div "Custom" at bounding box center [159, 226] width 89 height 23
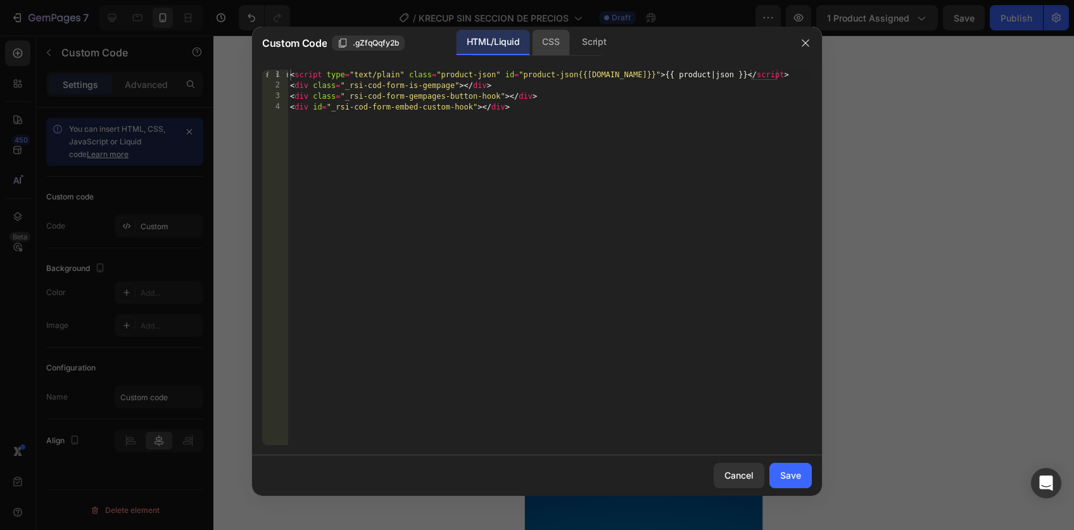
click at [572, 34] on div "CSS" at bounding box center [594, 42] width 44 height 25
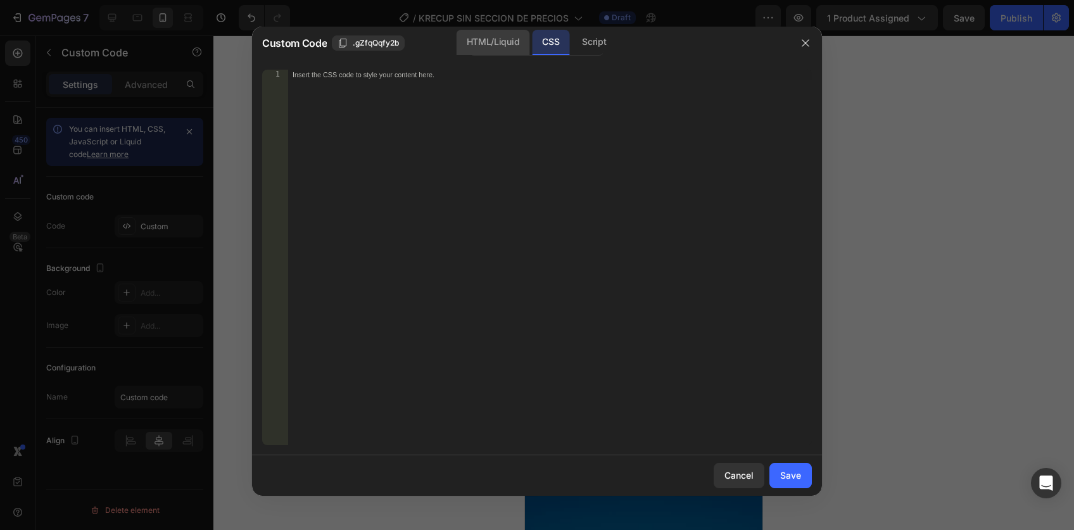
click at [491, 40] on div "HTML/Liquid" at bounding box center [493, 42] width 73 height 25
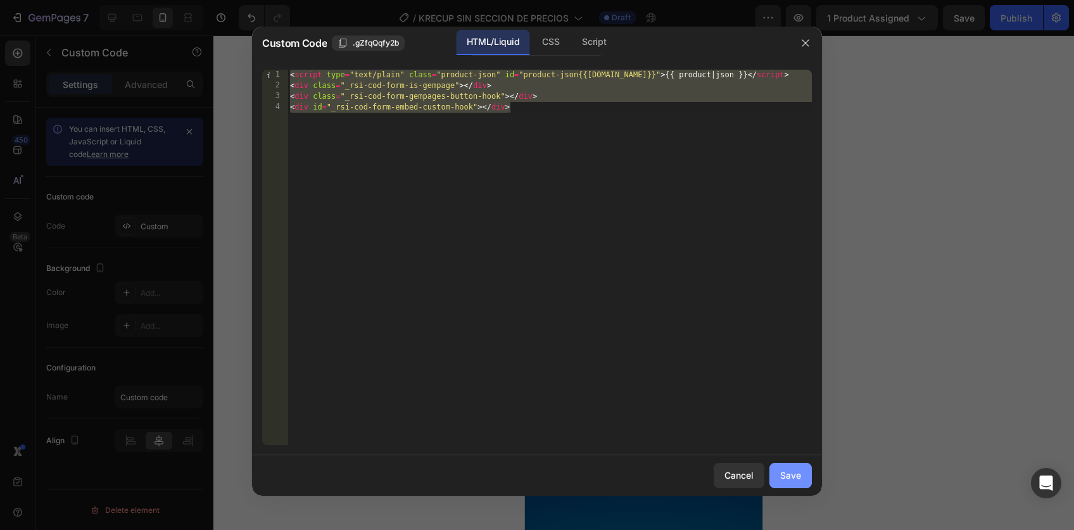
click at [781, 474] on div "Save" at bounding box center [790, 475] width 21 height 13
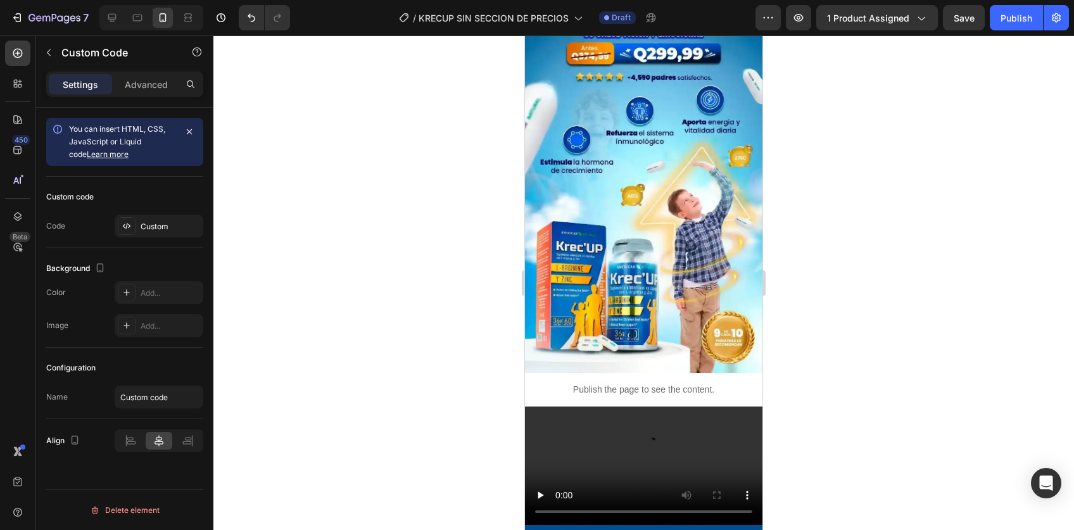
scroll to position [191, 0]
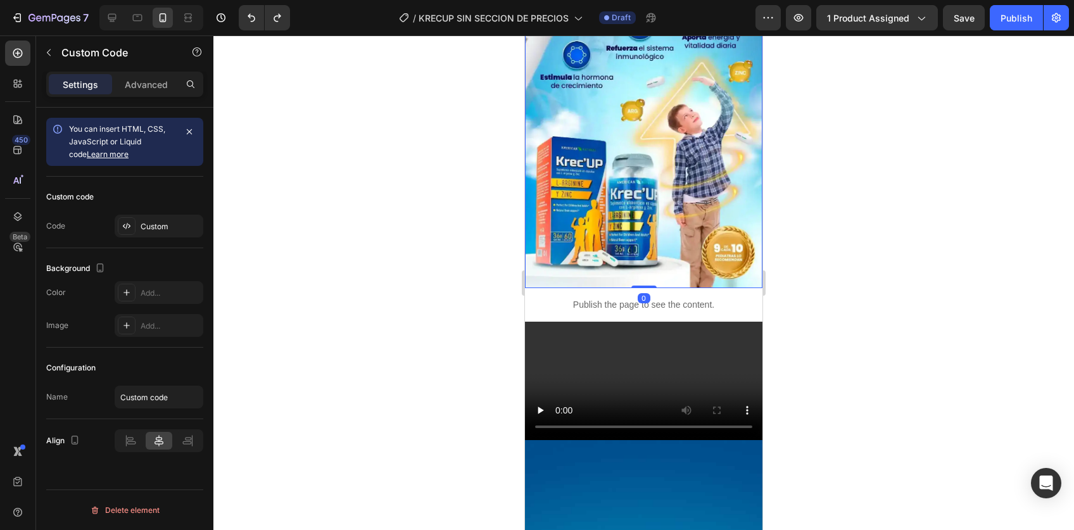
click at [630, 244] on img at bounding box center [643, 79] width 237 height 418
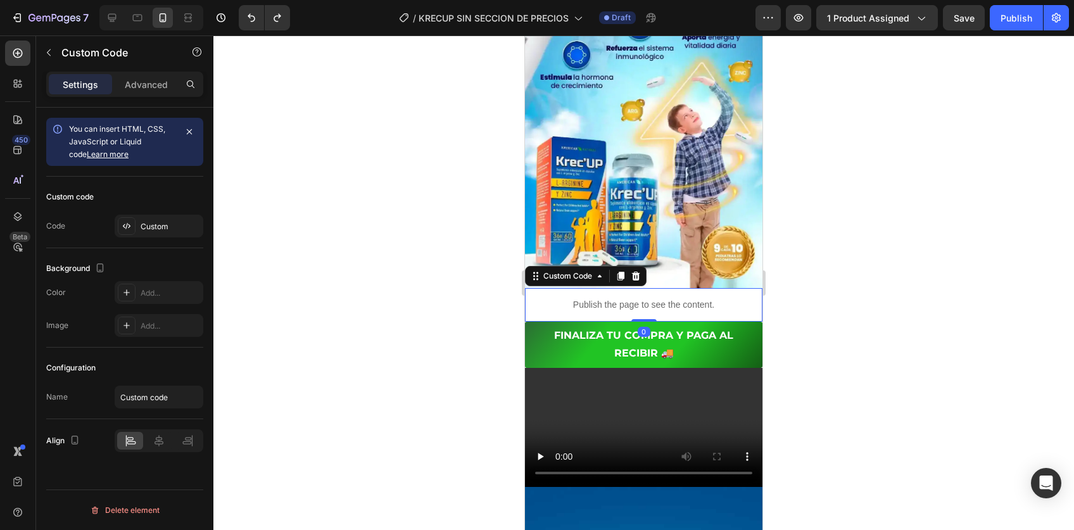
click at [605, 298] on p "Publish the page to see the content." at bounding box center [643, 304] width 237 height 13
click at [633, 269] on div at bounding box center [635, 276] width 15 height 15
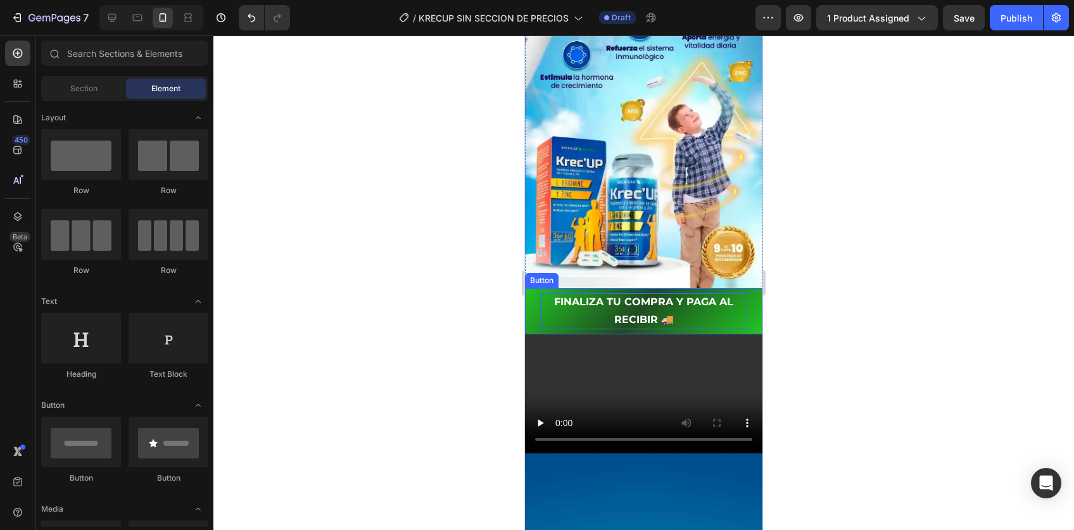
click at [586, 293] on p "FINALIZA TU COMPRA Y PAGA AL RECIBIR 🚚" at bounding box center [643, 311] width 207 height 37
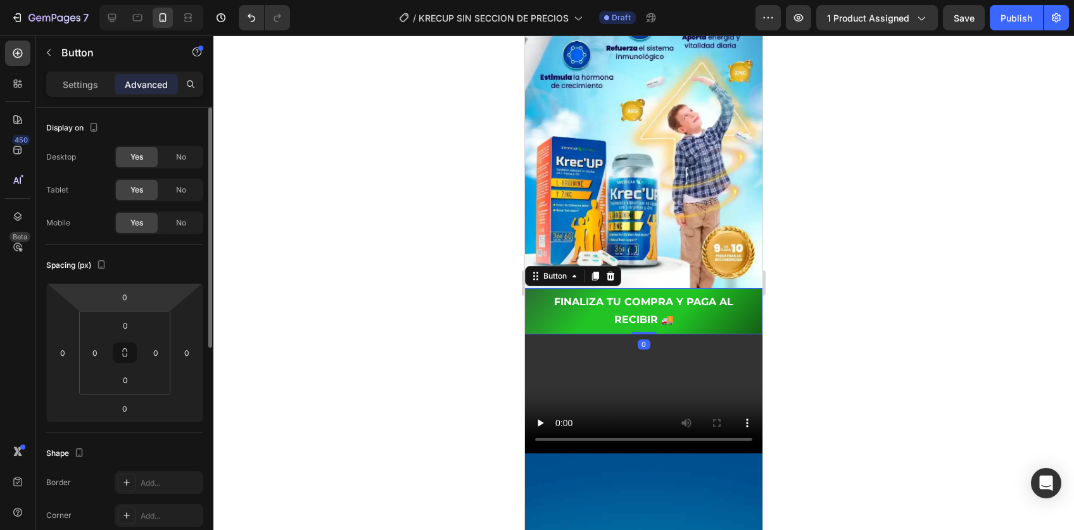
scroll to position [418, 0]
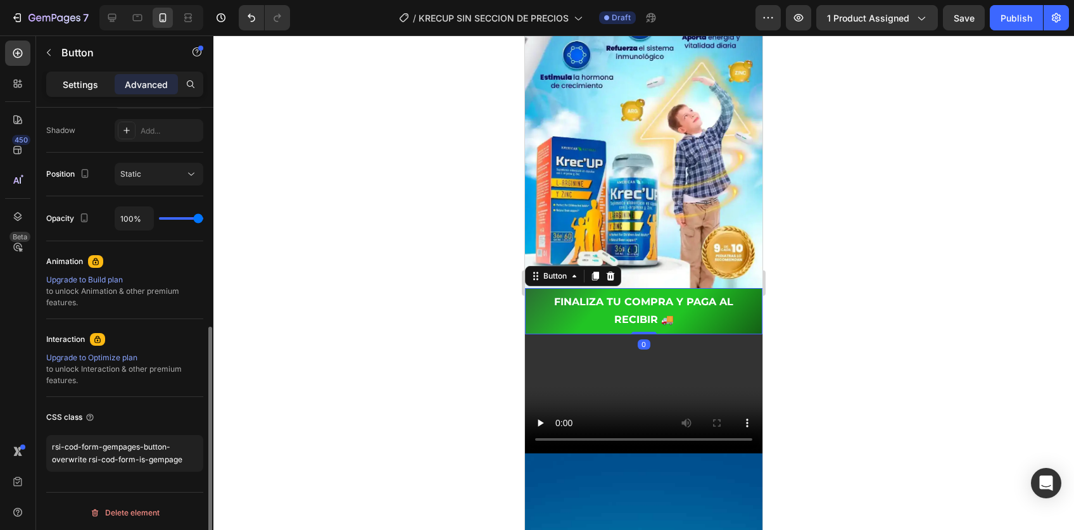
click at [87, 93] on div "Settings" at bounding box center [80, 84] width 63 height 20
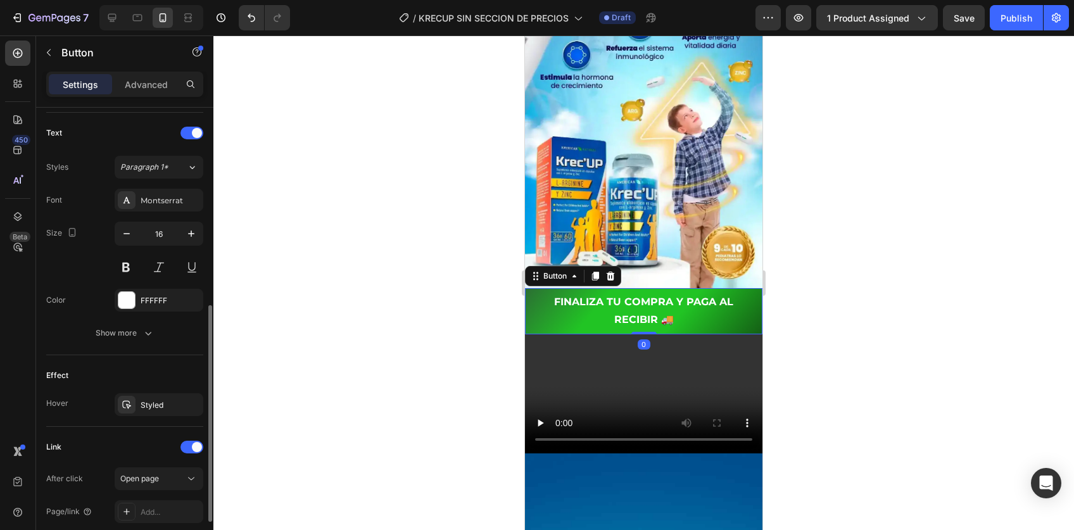
scroll to position [512, 0]
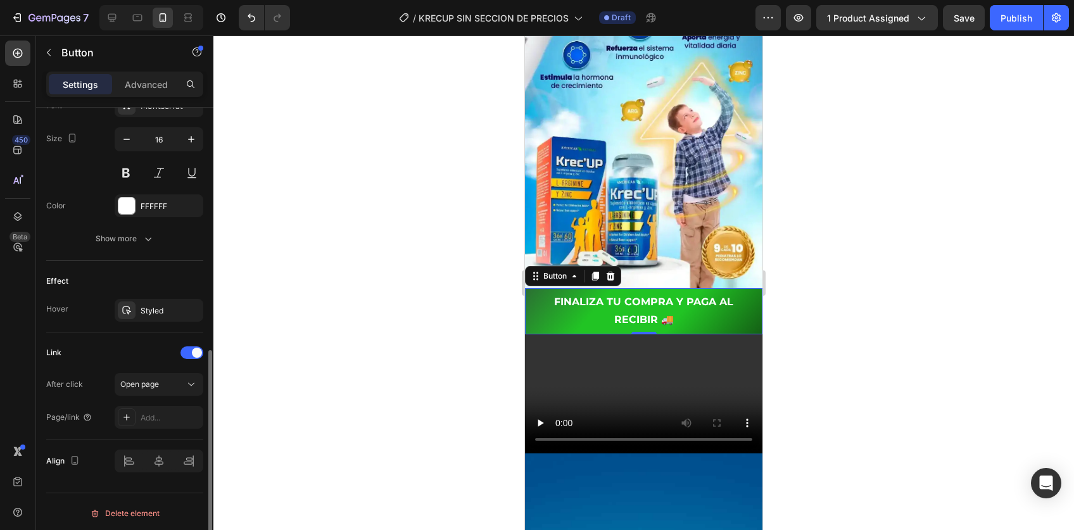
click at [125, 439] on div "Align" at bounding box center [124, 460] width 157 height 43
click at [163, 388] on button "Open page" at bounding box center [159, 384] width 89 height 23
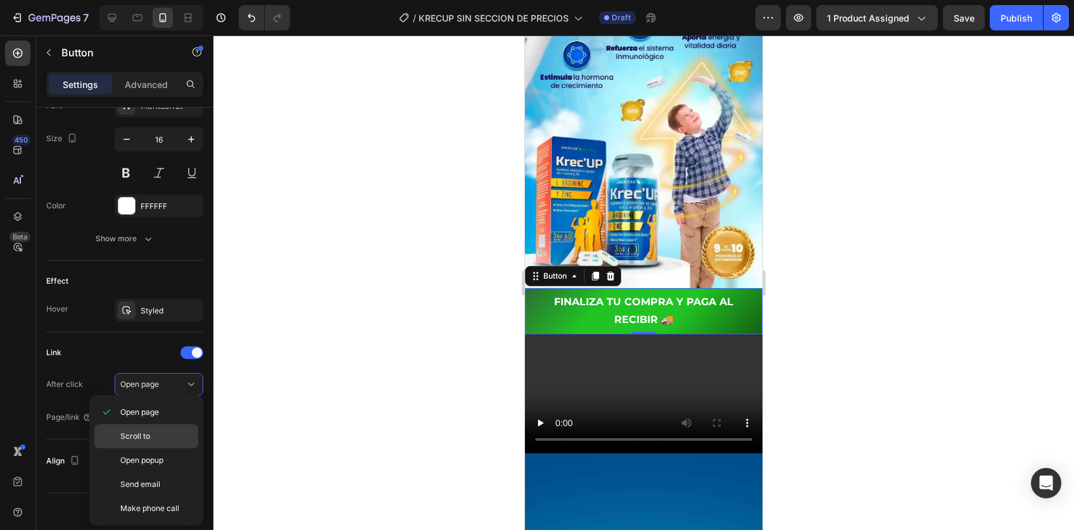
click at [159, 439] on p "Scroll to" at bounding box center [156, 436] width 72 height 11
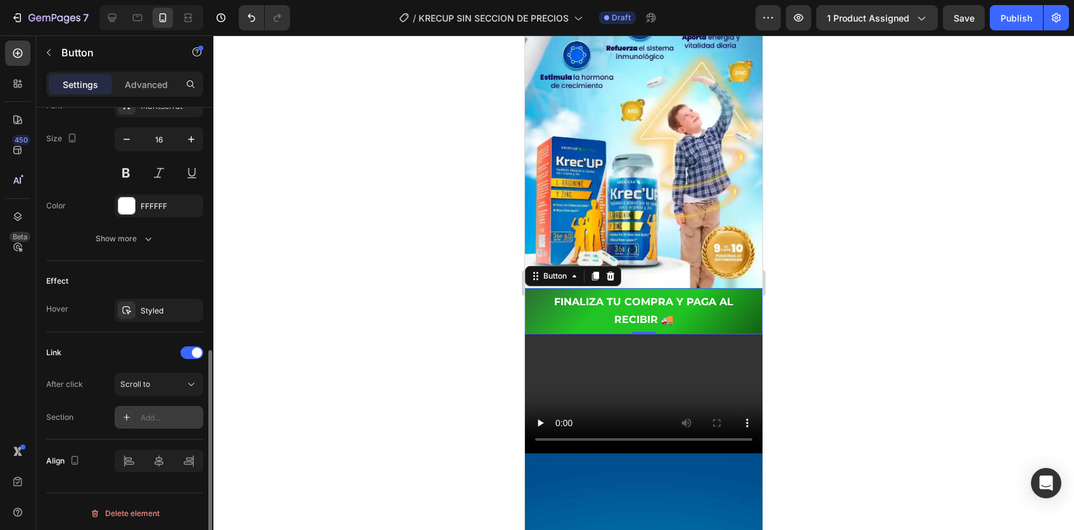
click at [156, 412] on div "Add..." at bounding box center [171, 417] width 60 height 11
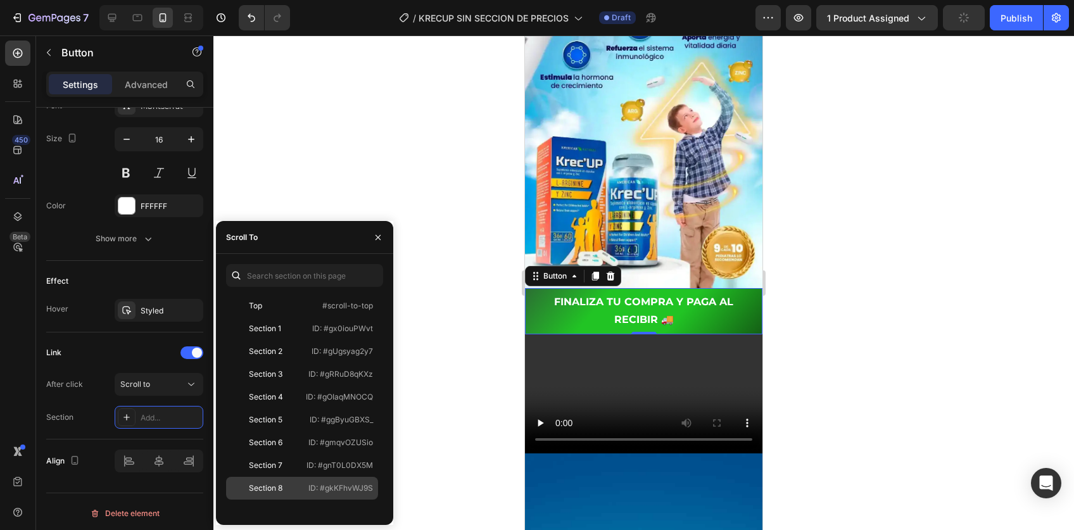
click at [280, 488] on div "Section 8" at bounding box center [266, 488] width 34 height 11
click at [887, 256] on div at bounding box center [643, 282] width 861 height 495
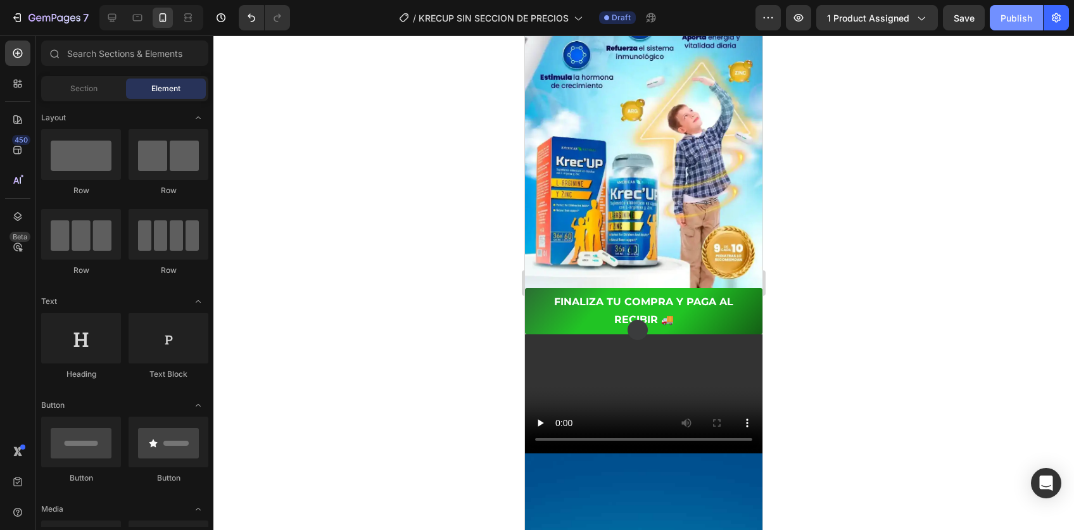
click at [1011, 18] on div "Publish" at bounding box center [1017, 17] width 32 height 13
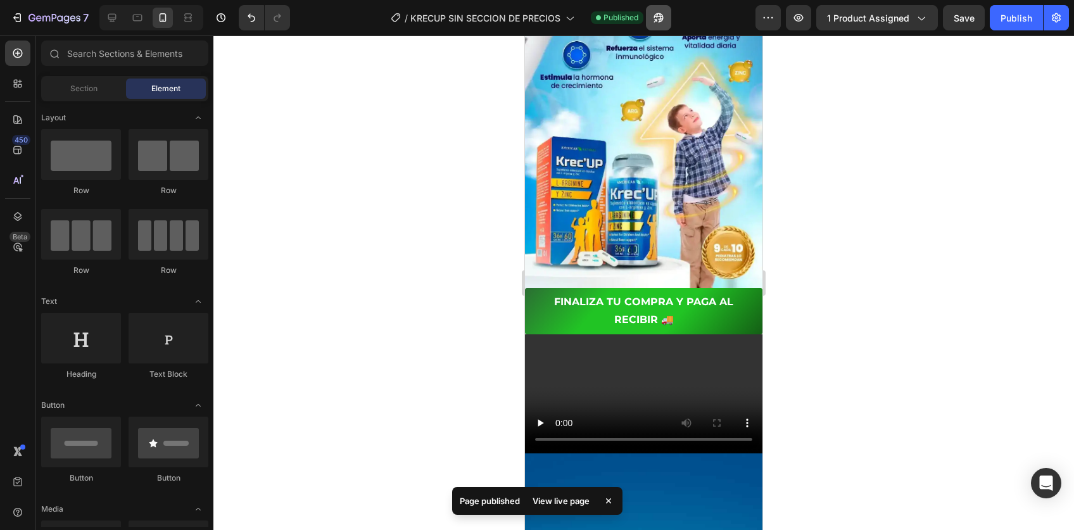
click at [657, 19] on icon "button" at bounding box center [655, 20] width 3 height 3
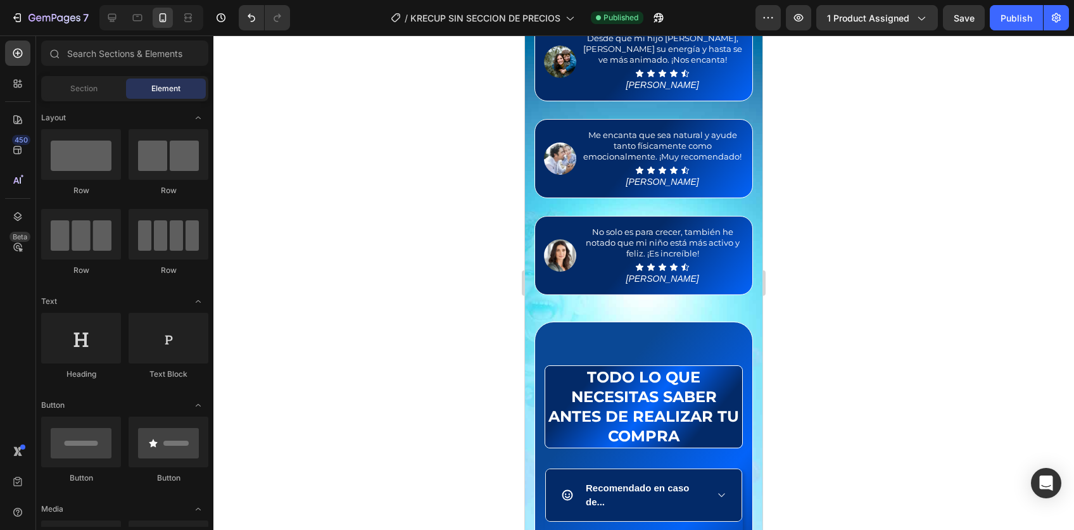
scroll to position [0, 0]
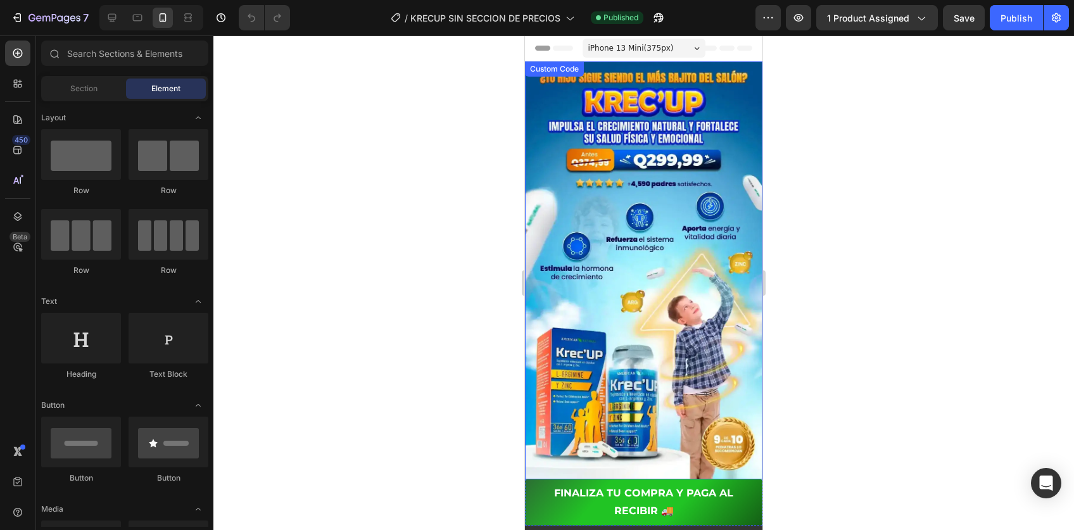
scroll to position [80, 0]
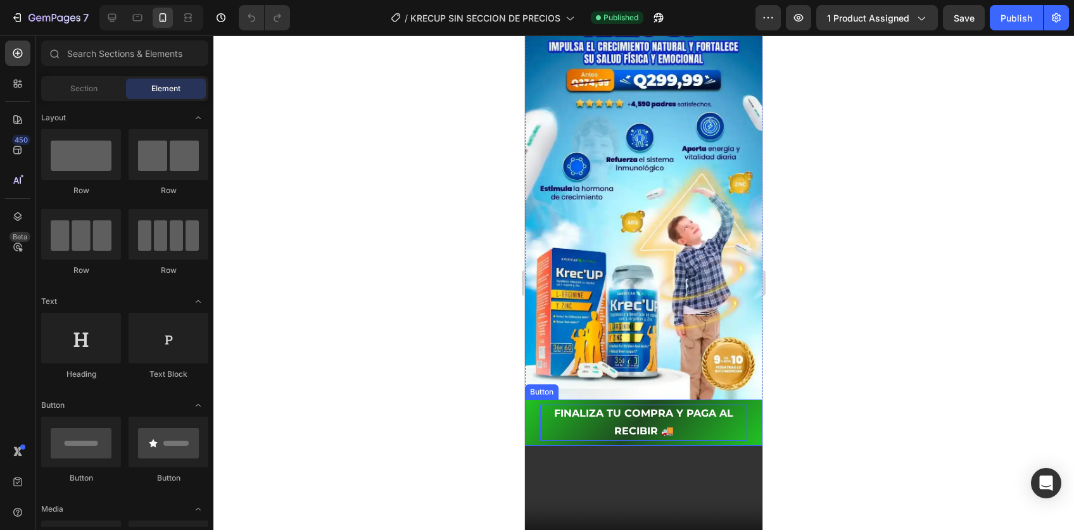
click at [624, 405] on p "FINALIZA TU COMPRA Y PAGA AL RECIBIR 🚚" at bounding box center [643, 423] width 207 height 37
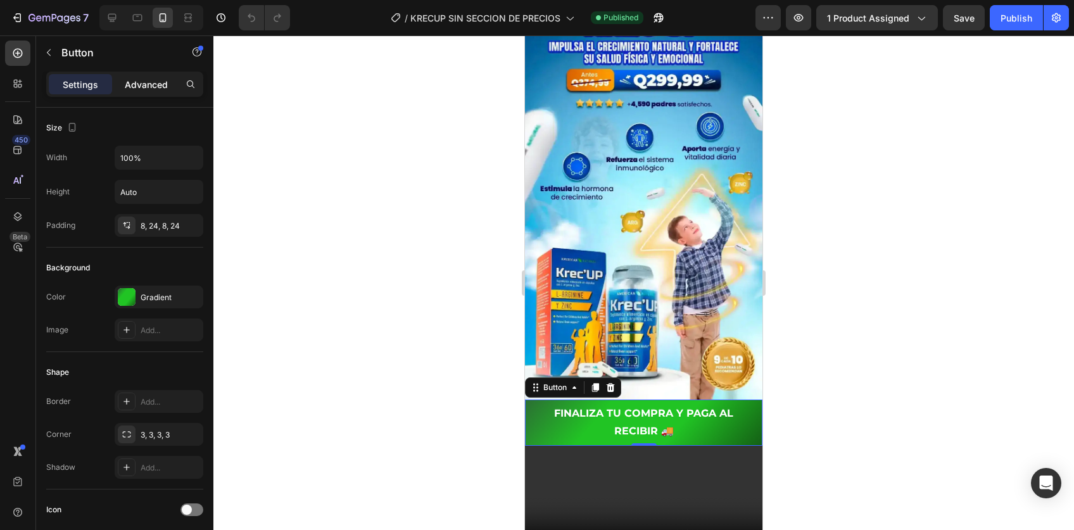
click at [166, 92] on div "Advanced" at bounding box center [146, 84] width 63 height 20
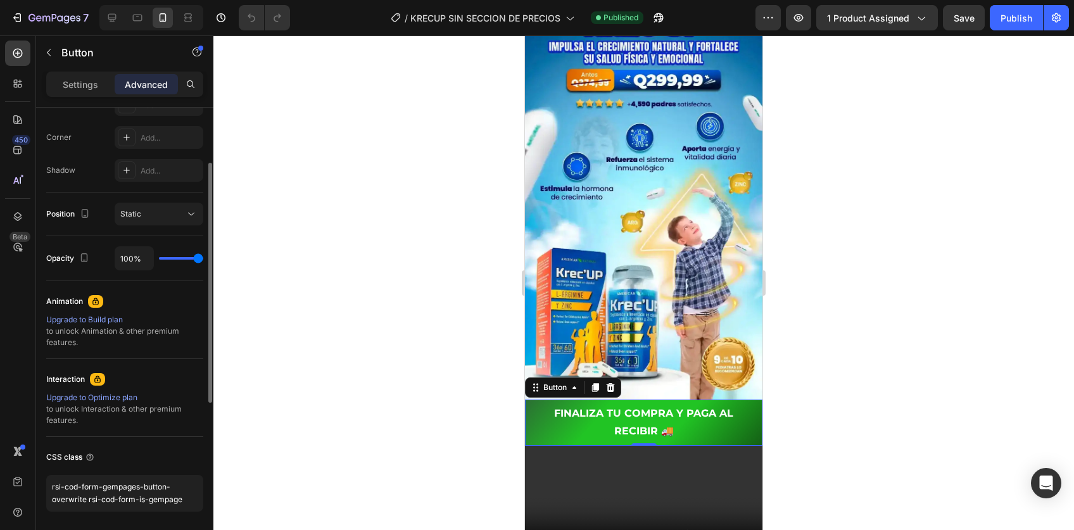
scroll to position [418, 0]
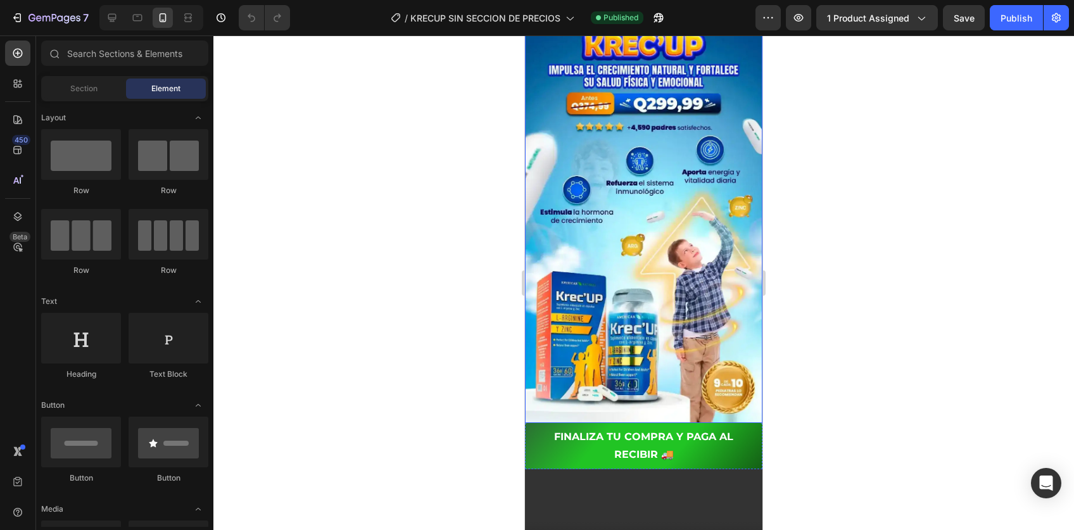
scroll to position [110, 0]
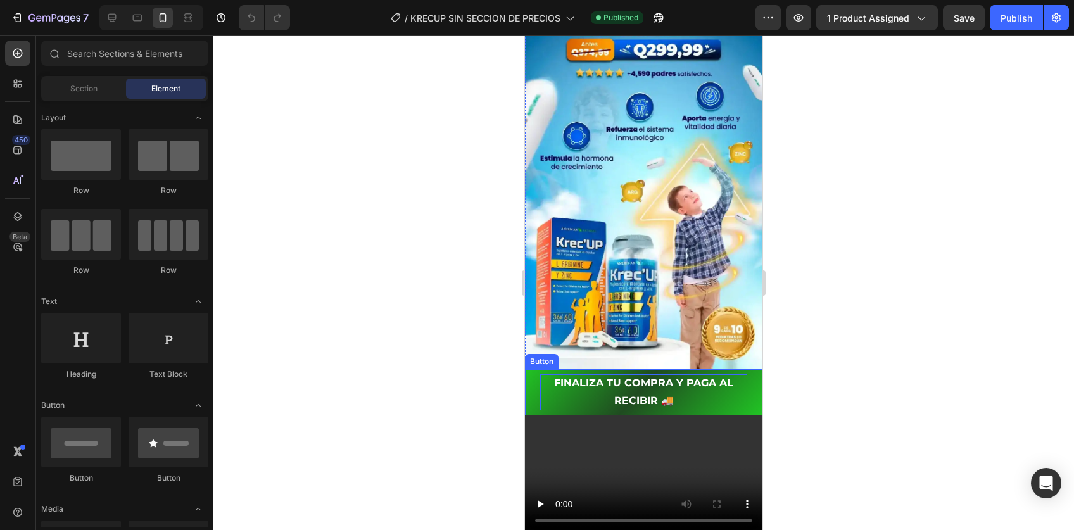
click at [597, 374] on p "FINALIZA TU COMPRA Y PAGA AL RECIBIR 🚚" at bounding box center [643, 392] width 207 height 37
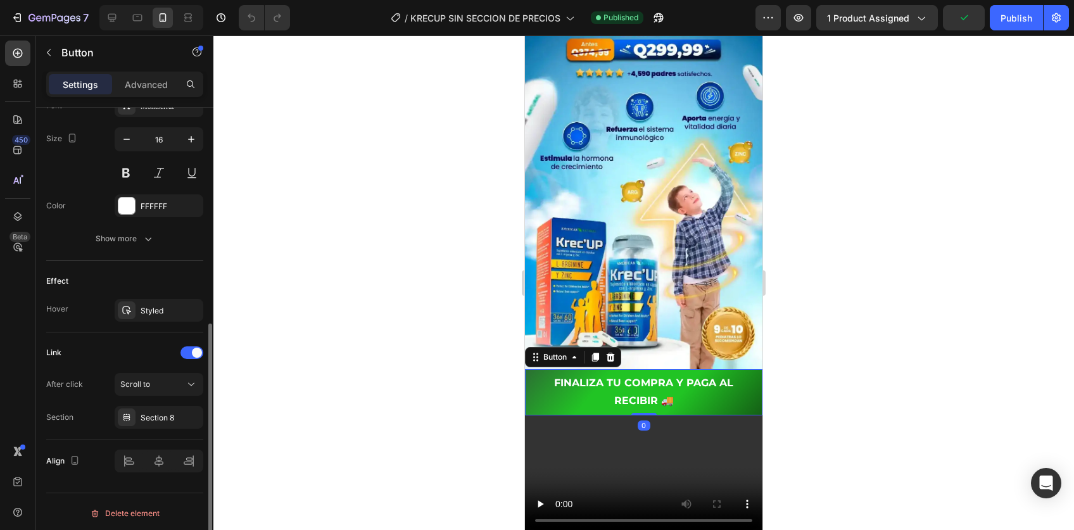
scroll to position [0, 0]
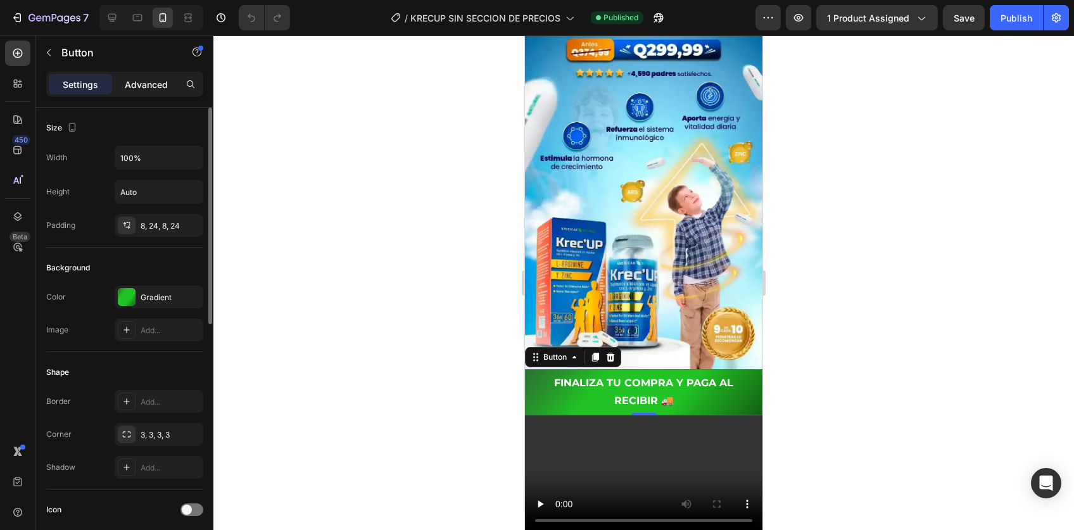
click at [134, 84] on p "Advanced" at bounding box center [146, 84] width 43 height 13
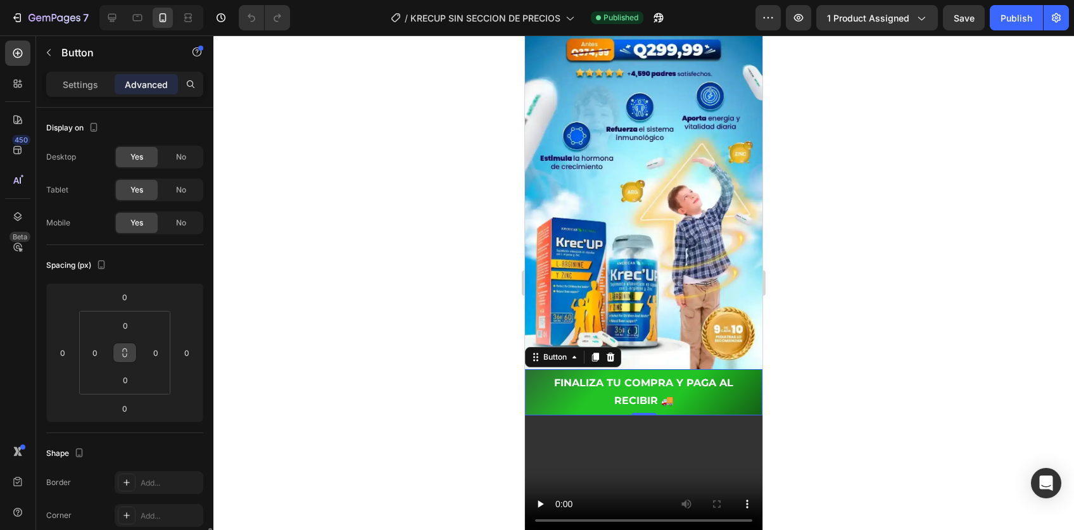
scroll to position [418, 0]
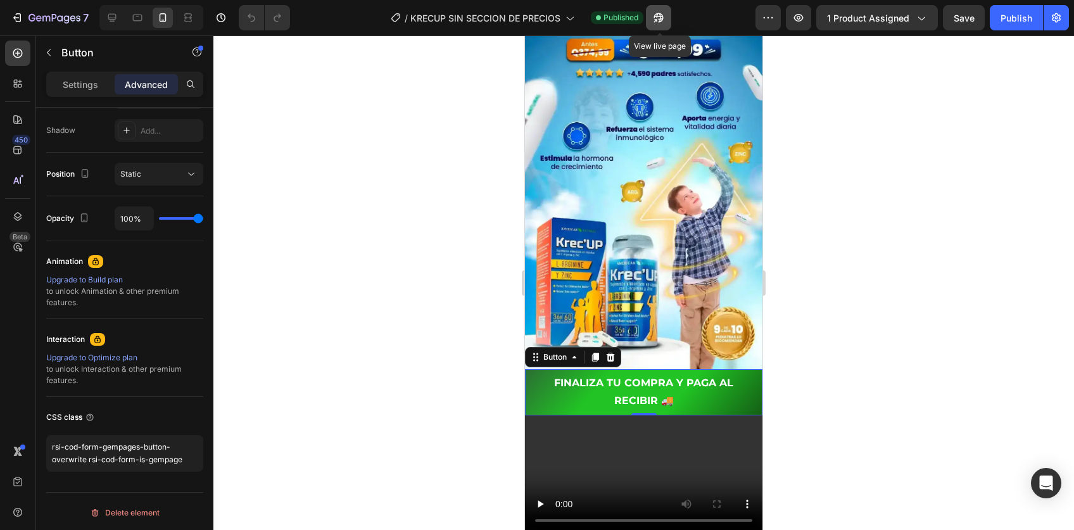
click at [669, 9] on button "button" at bounding box center [658, 17] width 25 height 25
click at [88, 91] on div "Settings" at bounding box center [80, 84] width 63 height 20
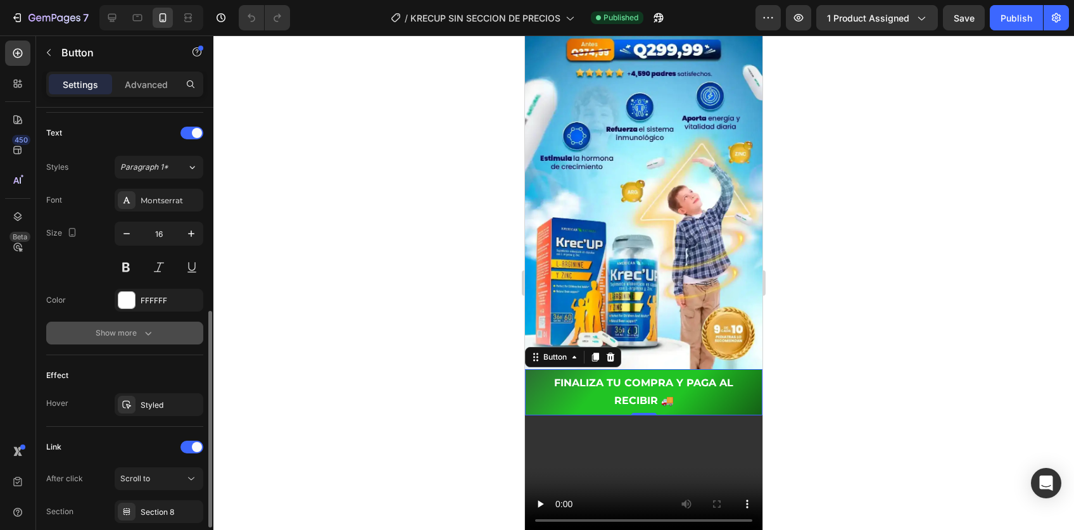
scroll to position [512, 0]
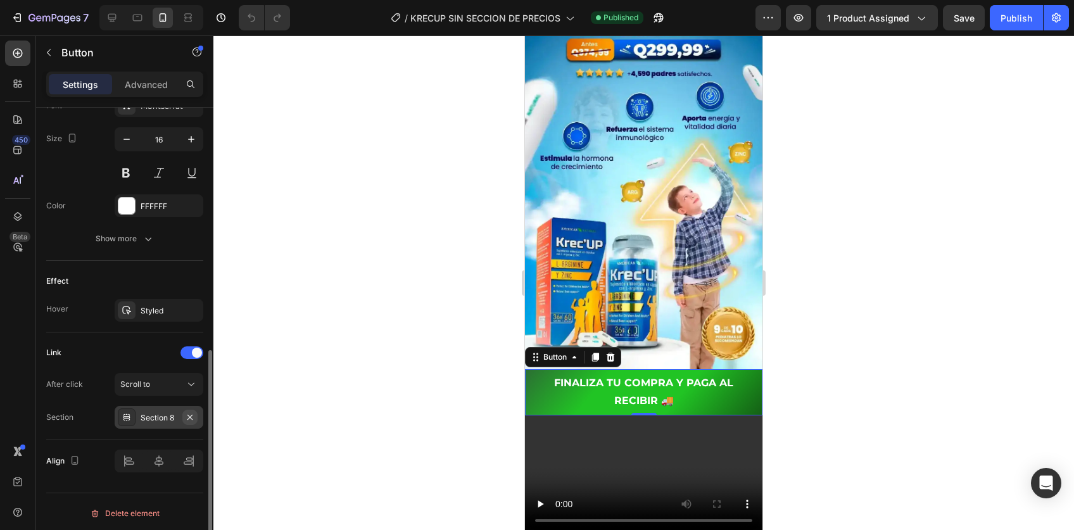
click at [191, 415] on icon "button" at bounding box center [189, 416] width 5 height 5
click at [158, 381] on div "Scroll to" at bounding box center [152, 384] width 65 height 11
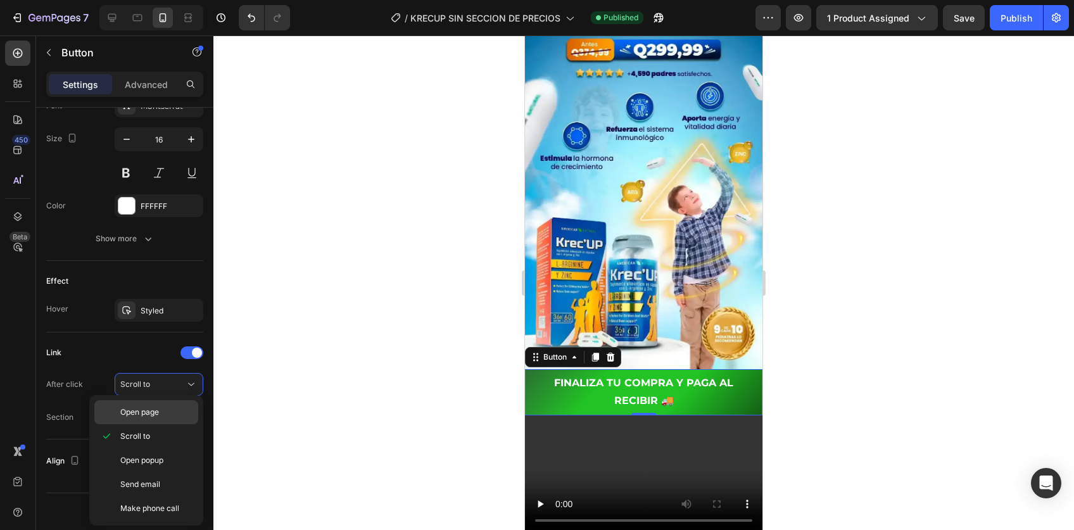
click at [141, 413] on span "Open page" at bounding box center [139, 412] width 39 height 11
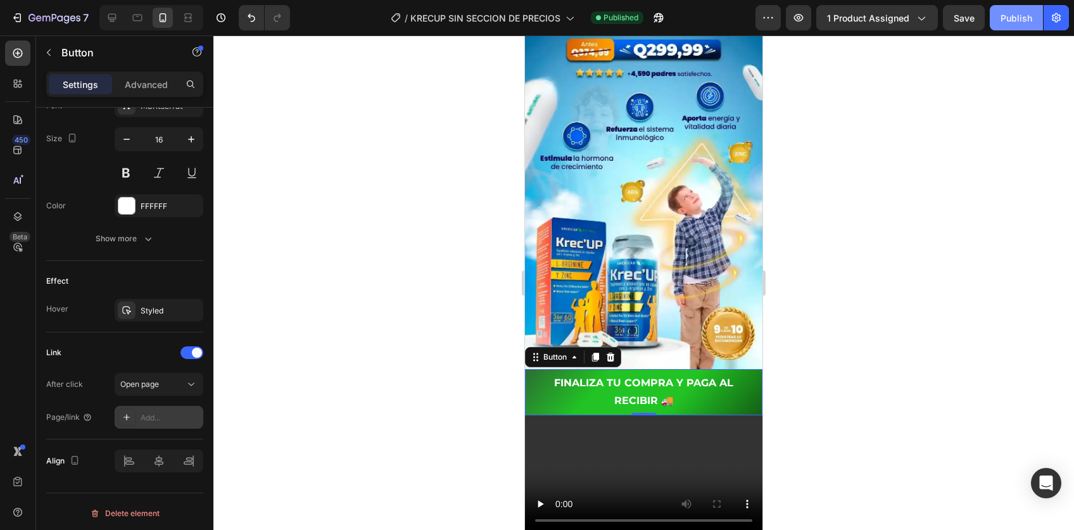
click at [1003, 20] on div "Publish" at bounding box center [1017, 17] width 32 height 13
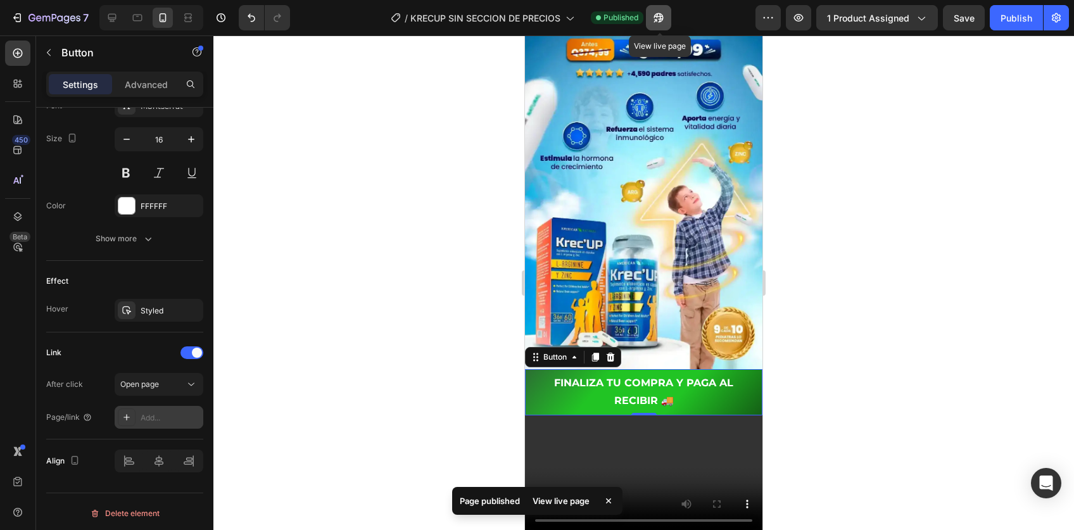
click at [665, 15] on icon "button" at bounding box center [658, 17] width 13 height 13
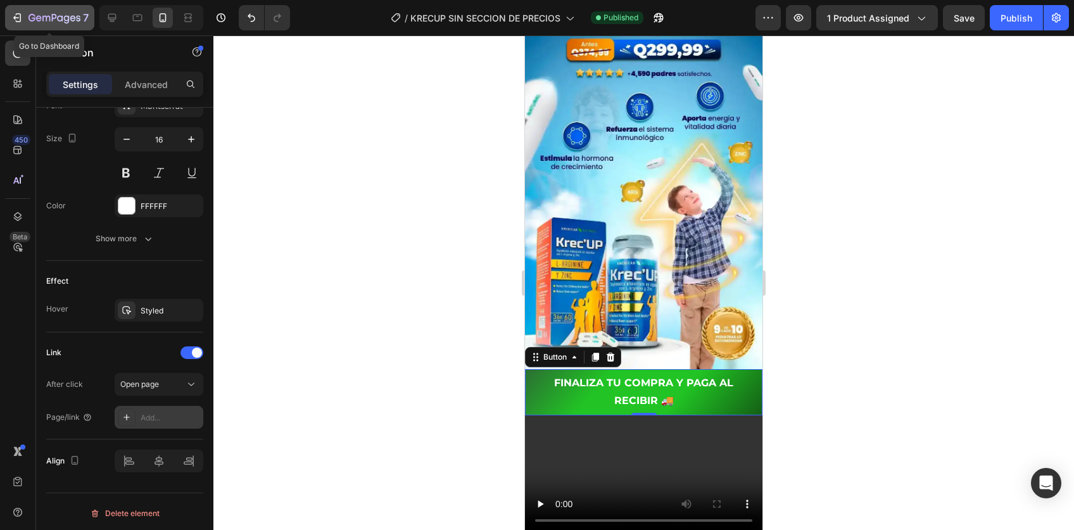
click at [27, 13] on div "7" at bounding box center [50, 17] width 78 height 15
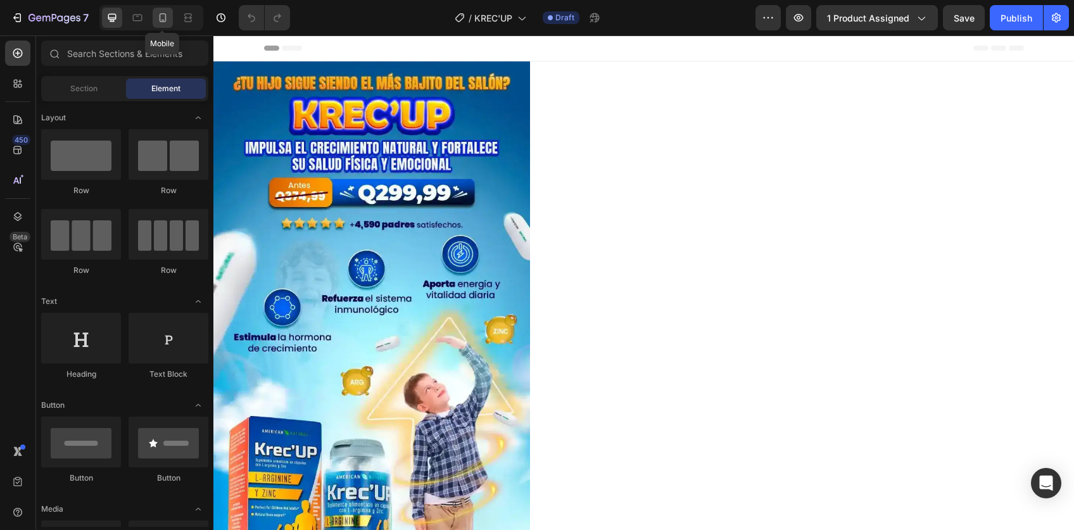
click at [157, 17] on icon at bounding box center [162, 17] width 13 height 13
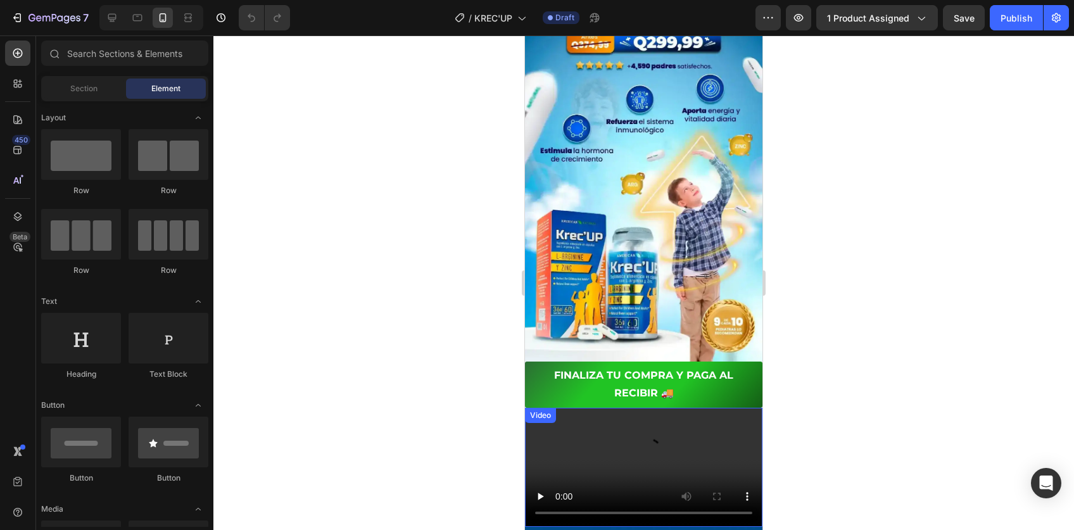
scroll to position [165, 0]
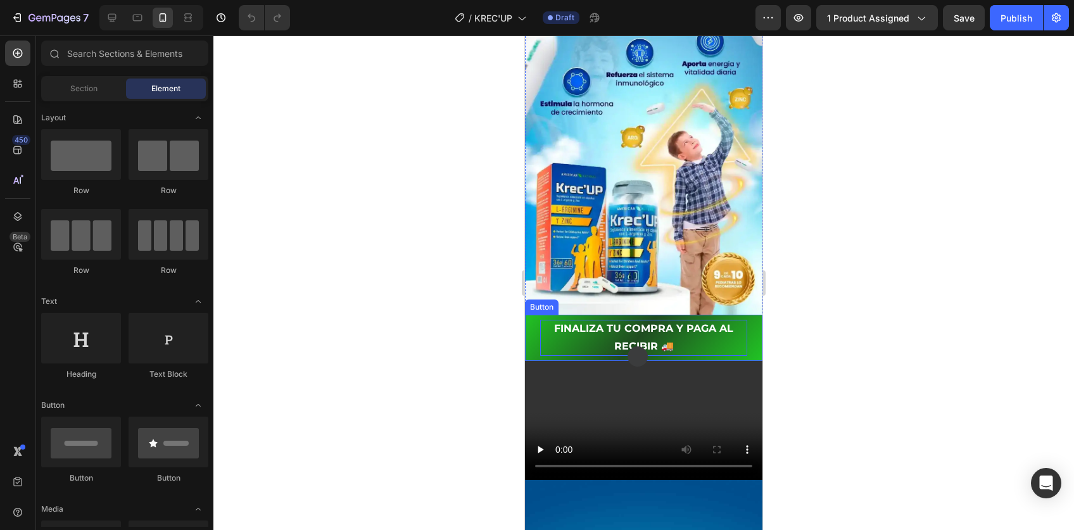
click at [621, 322] on p "FINALIZA TU COMPRA Y PAGA AL RECIBIR 🚚" at bounding box center [643, 338] width 207 height 37
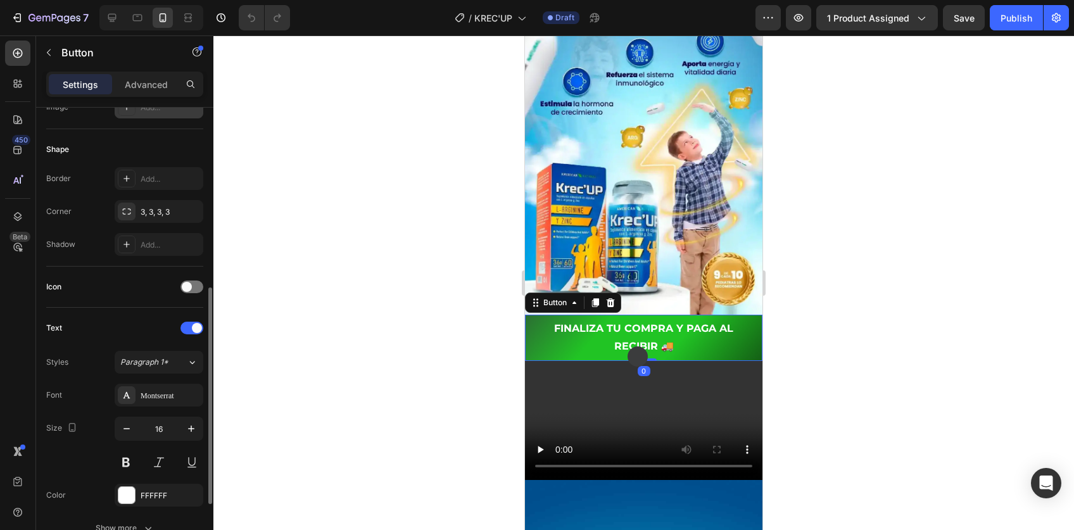
scroll to position [512, 0]
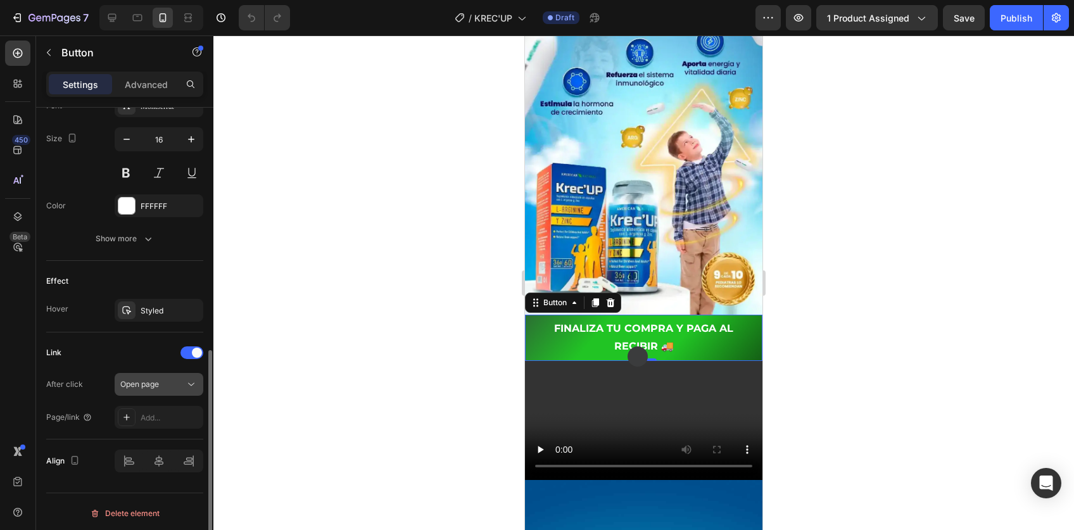
click at [167, 379] on div "Open page" at bounding box center [152, 384] width 65 height 11
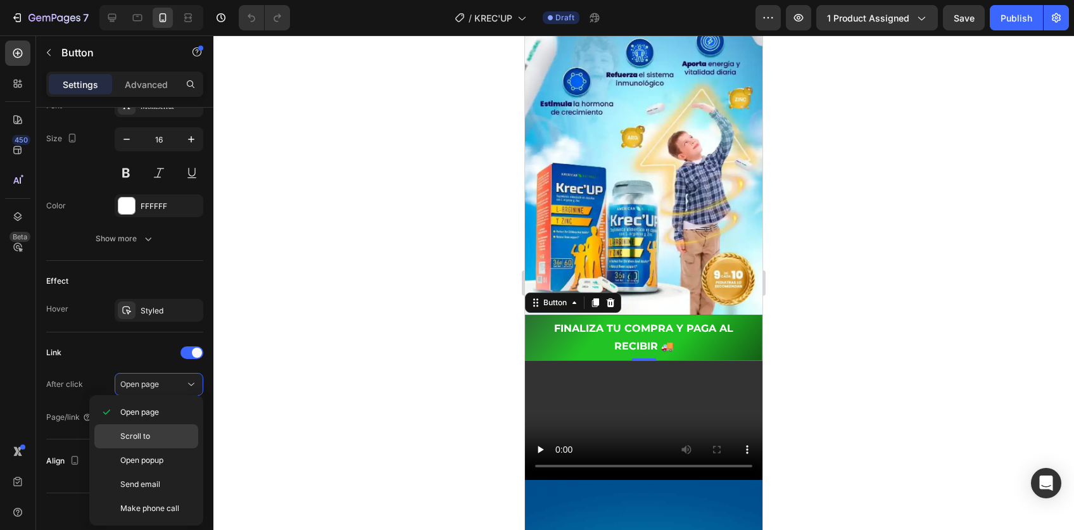
click at [148, 434] on span "Scroll to" at bounding box center [135, 436] width 30 height 11
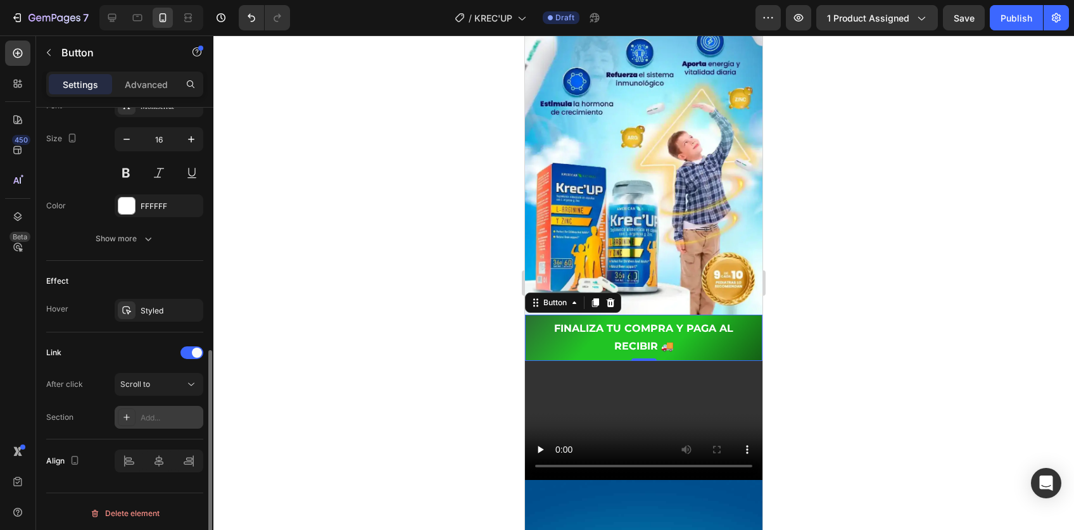
click at [160, 419] on div "Add..." at bounding box center [171, 417] width 60 height 11
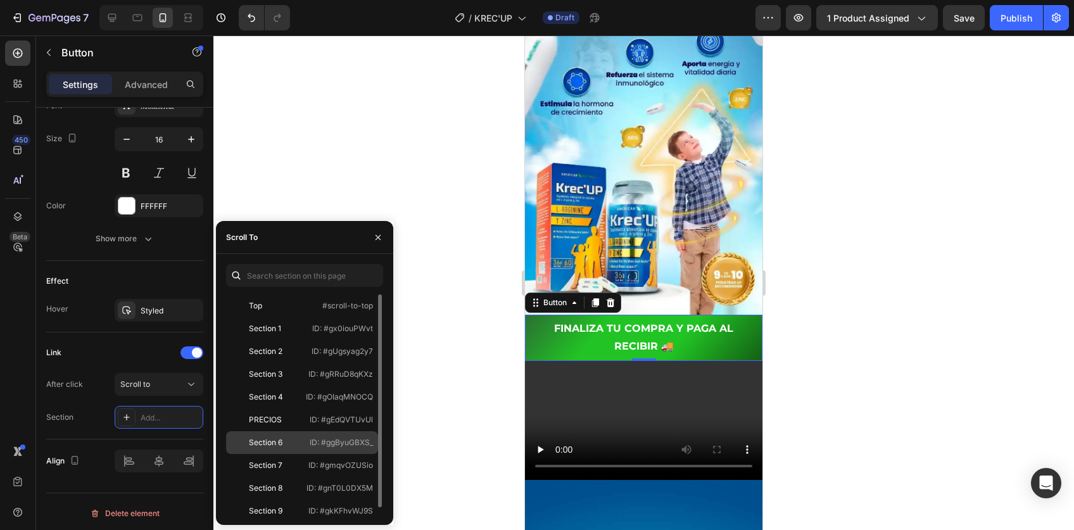
scroll to position [8, 0]
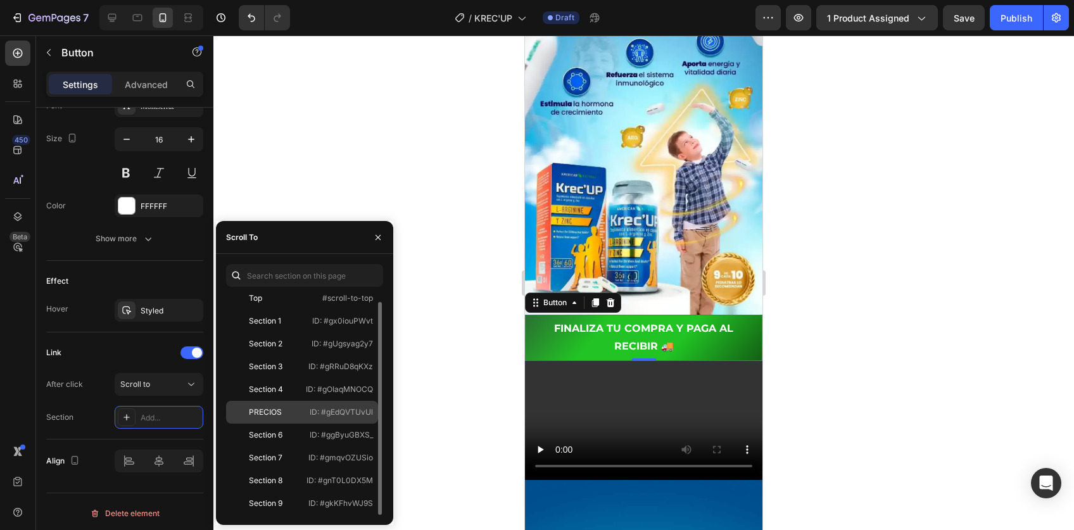
click at [293, 414] on div "PRECIOS" at bounding box center [267, 412] width 73 height 11
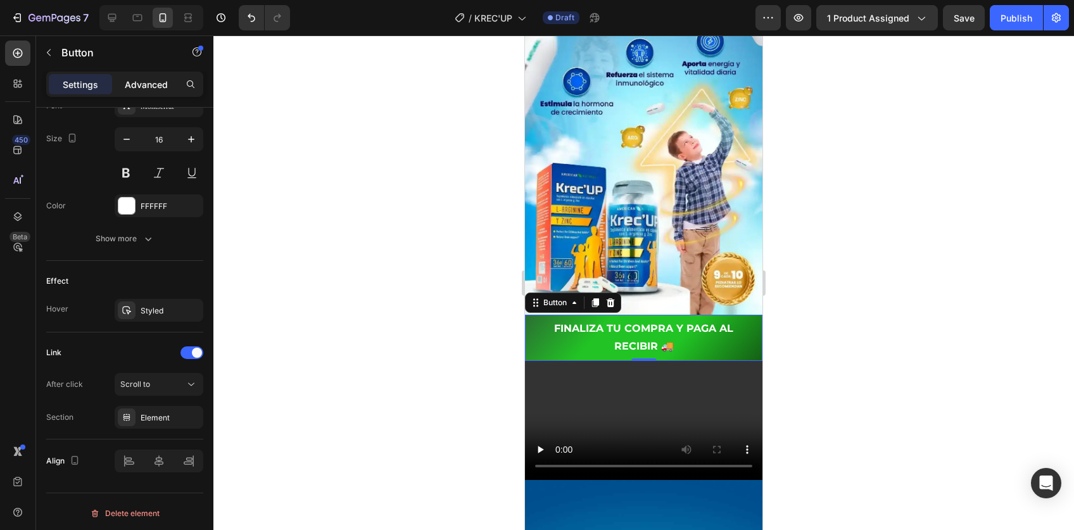
click at [146, 74] on div "Advanced" at bounding box center [146, 84] width 63 height 20
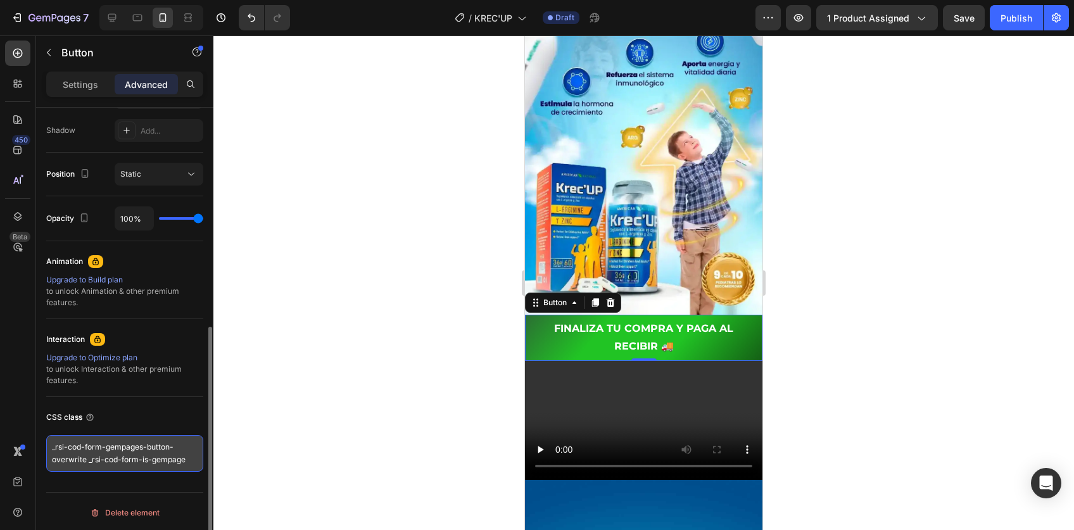
click at [110, 441] on textarea "_rsi-cod-form-gempages-button-overwrite _rsi-cod-form-is-gempage" at bounding box center [124, 453] width 157 height 37
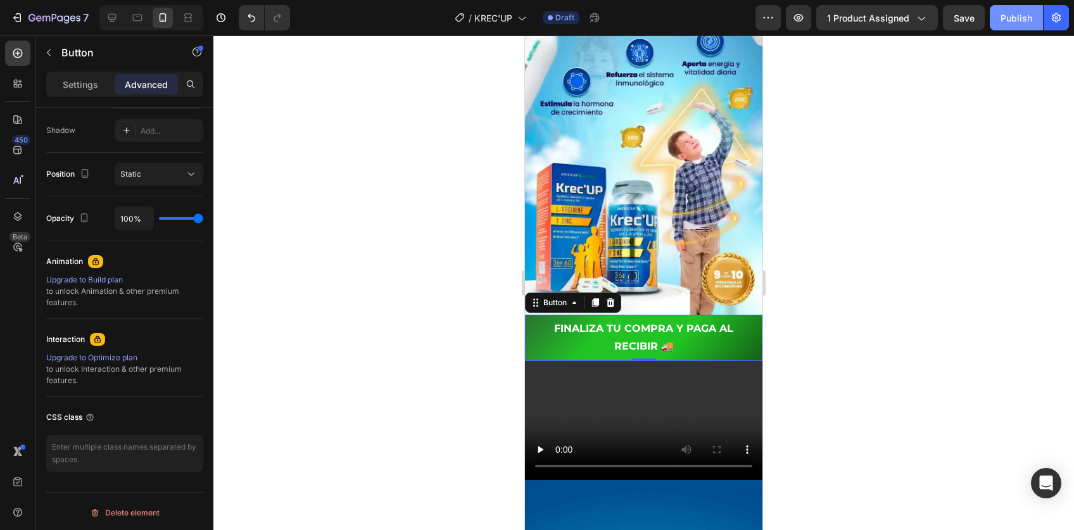
click at [1002, 22] on div "Publish" at bounding box center [1017, 17] width 32 height 13
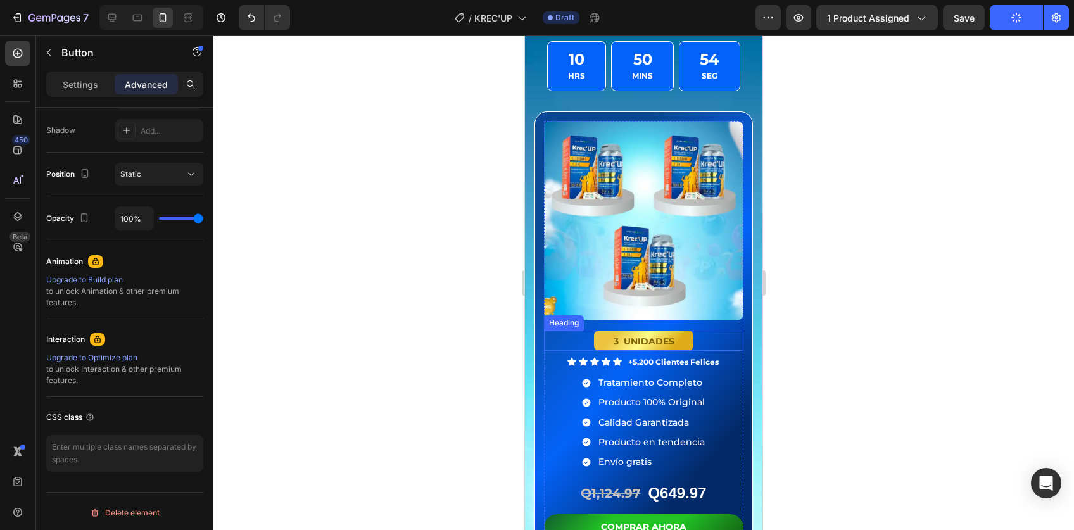
scroll to position [3575, 0]
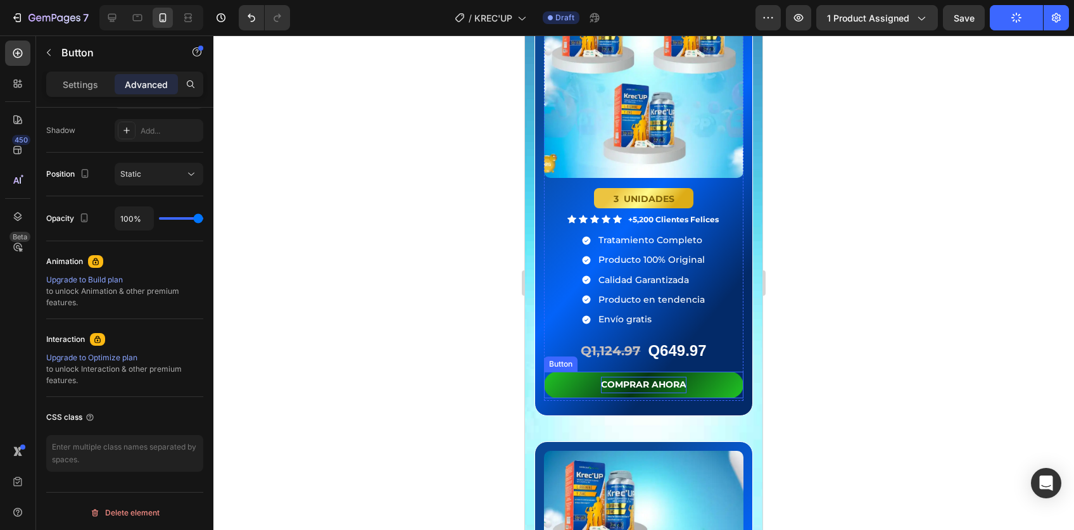
click at [651, 377] on p "COMPRAR AHORA" at bounding box center [643, 385] width 85 height 16
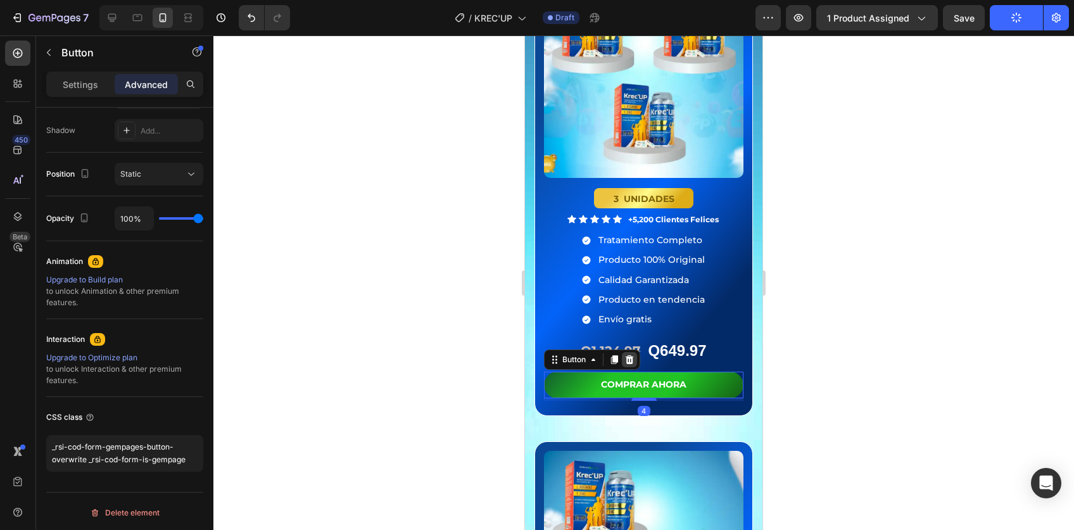
click at [631, 355] on icon at bounding box center [630, 359] width 8 height 9
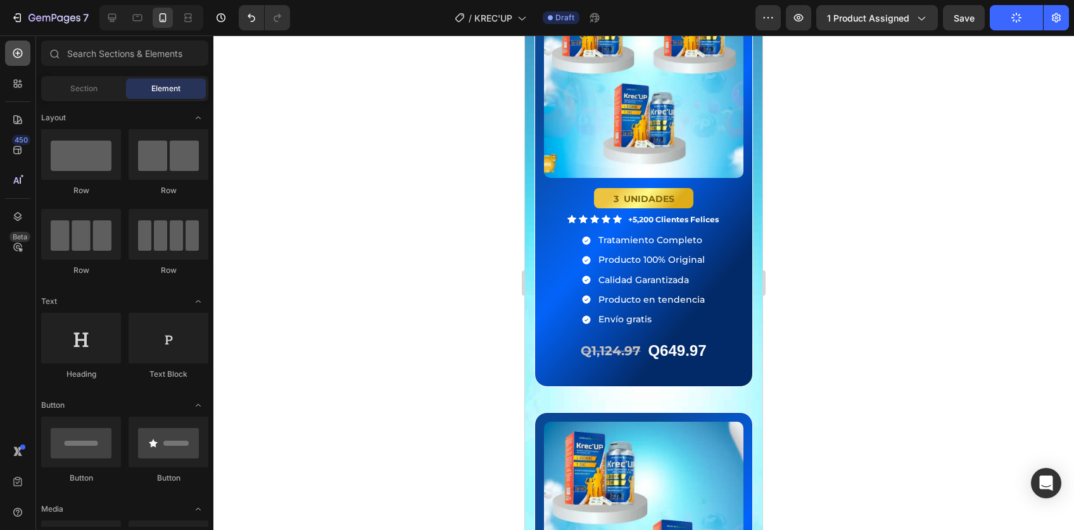
click at [21, 55] on icon at bounding box center [17, 53] width 9 height 9
click at [99, 55] on input "text" at bounding box center [124, 53] width 167 height 25
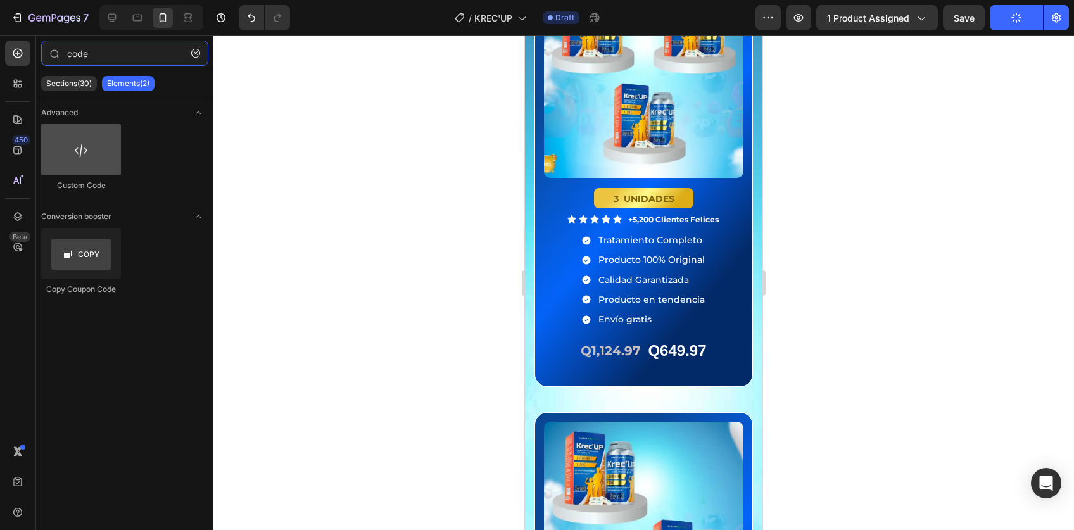
type input "code"
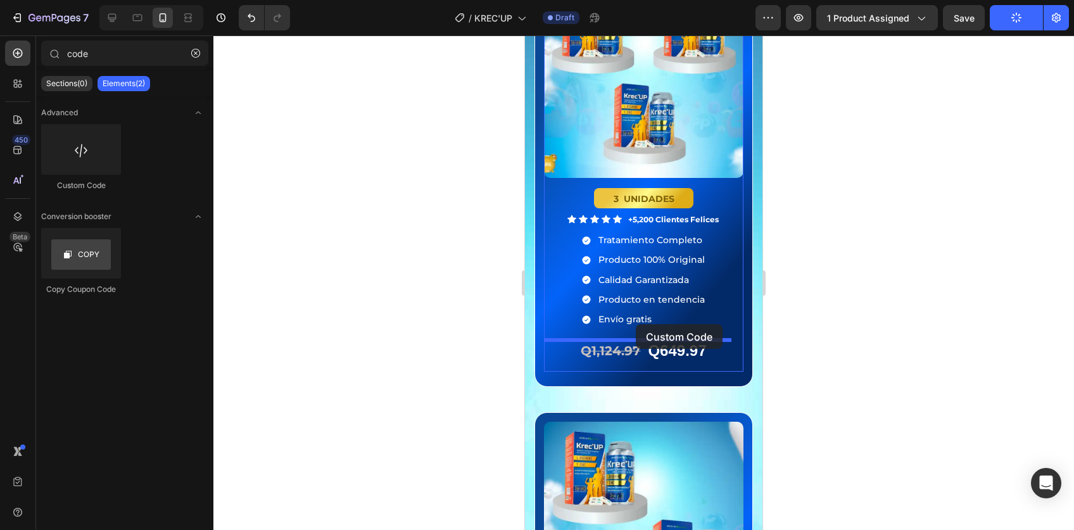
drag, startPoint x: 601, startPoint y: 172, endPoint x: 636, endPoint y: 324, distance: 156.5
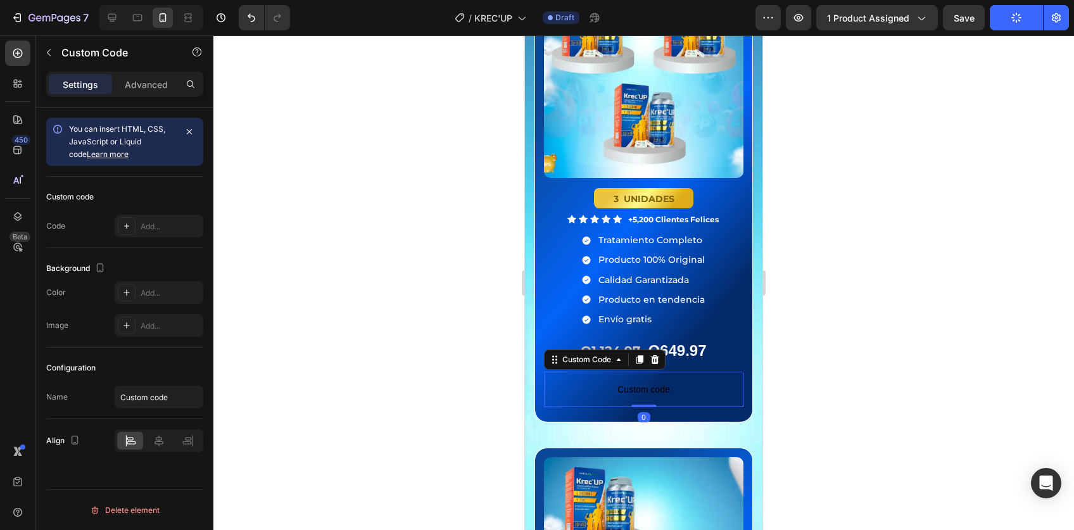
click at [616, 382] on span "Custom code" at bounding box center [643, 389] width 199 height 15
click at [160, 206] on div "Custom code Code Add..." at bounding box center [124, 213] width 157 height 72
click at [147, 229] on div "Add..." at bounding box center [171, 226] width 60 height 11
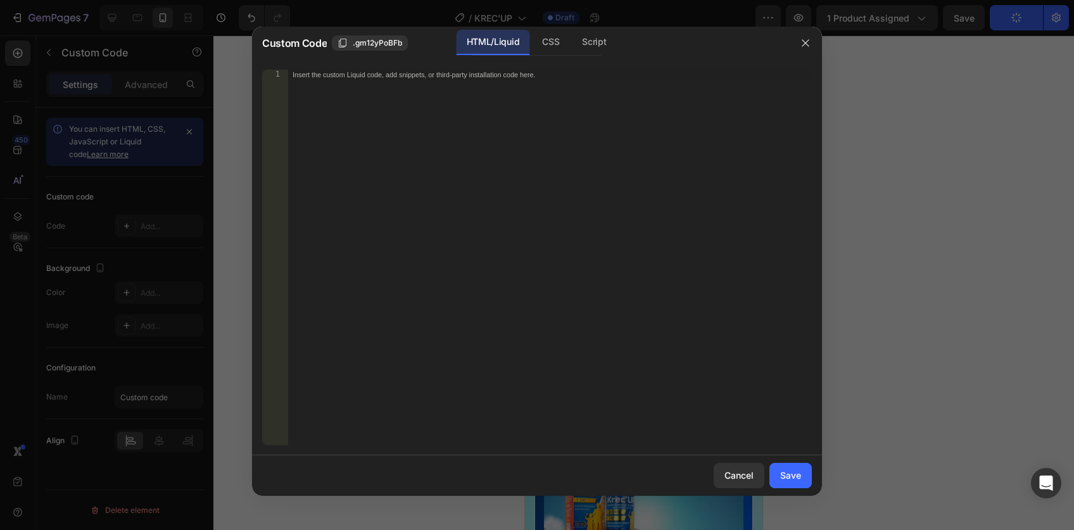
click at [400, 174] on div "Insert the custom Liquid code, add snippets, or third-party installation code h…" at bounding box center [550, 268] width 524 height 397
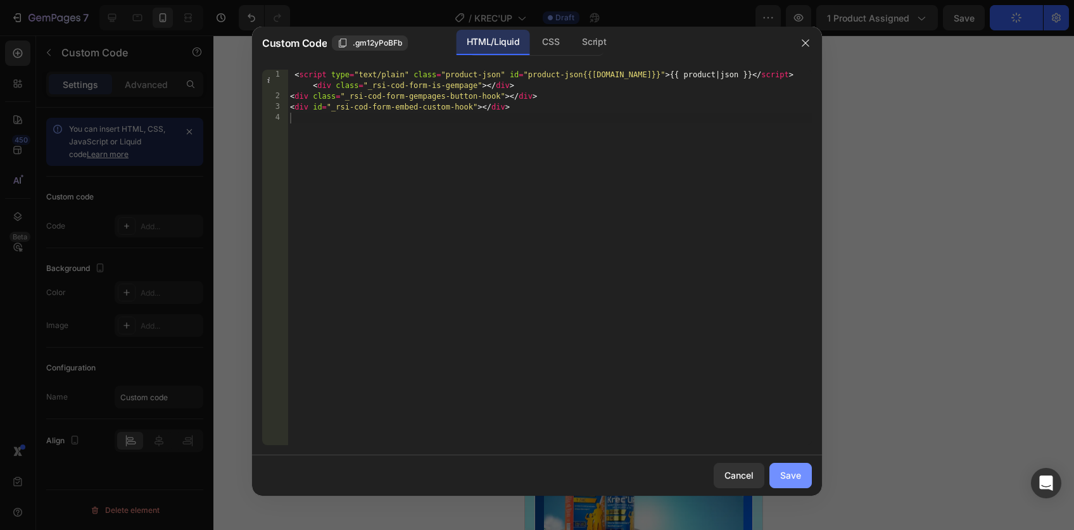
click at [792, 479] on div "Save" at bounding box center [790, 475] width 21 height 13
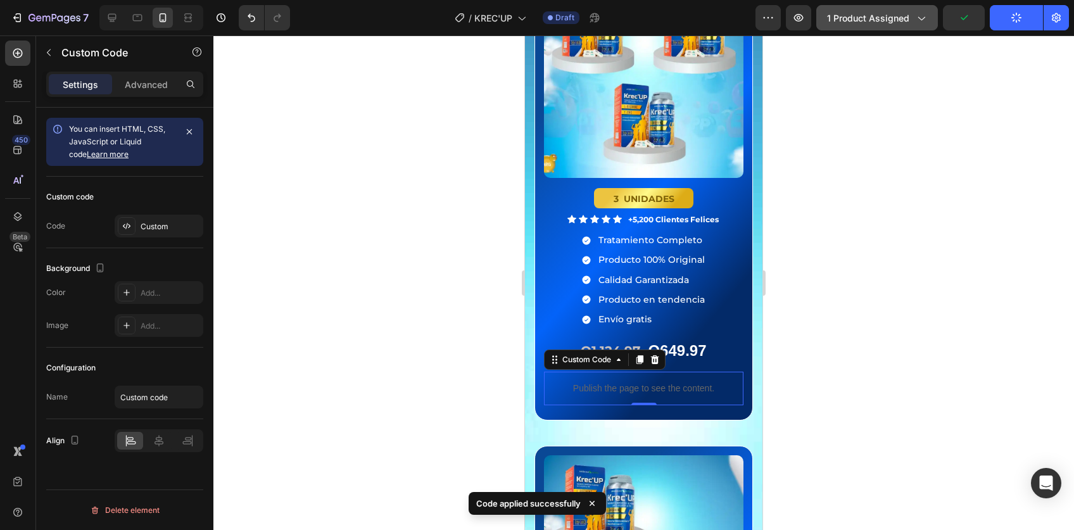
click at [899, 26] on button "1 product assigned" at bounding box center [877, 17] width 122 height 25
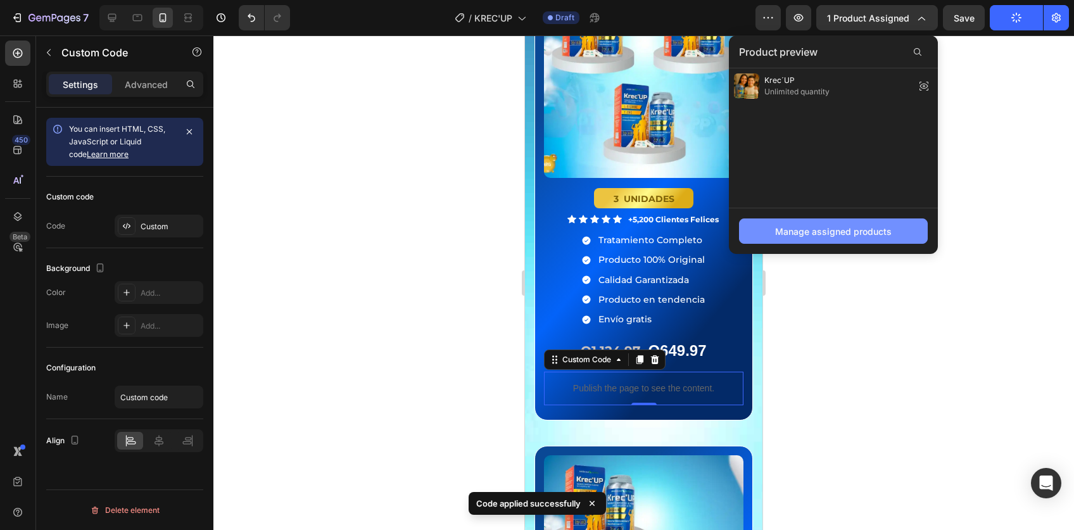
click at [840, 231] on div "Manage assigned products" at bounding box center [833, 231] width 117 height 13
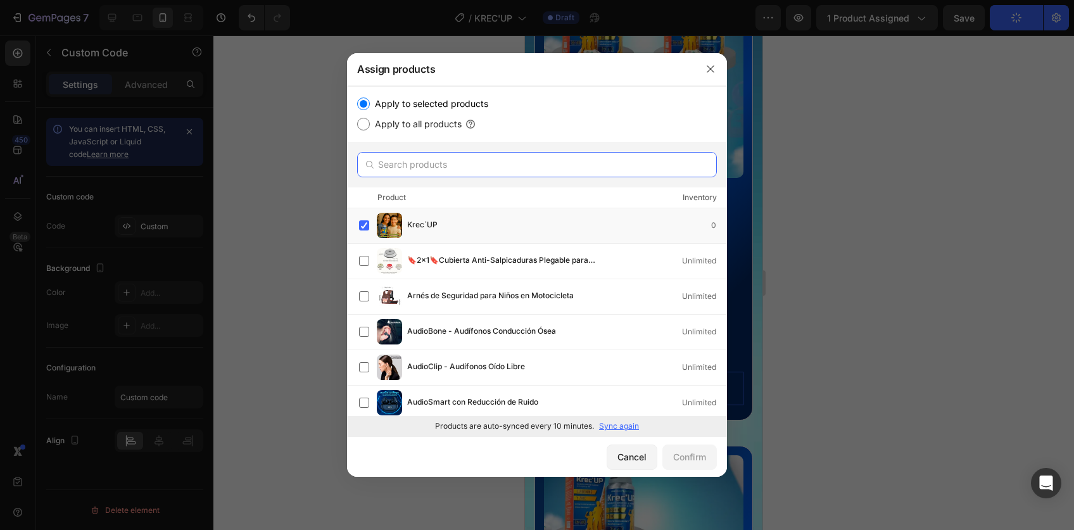
click at [481, 166] on input "text" at bounding box center [537, 164] width 360 height 25
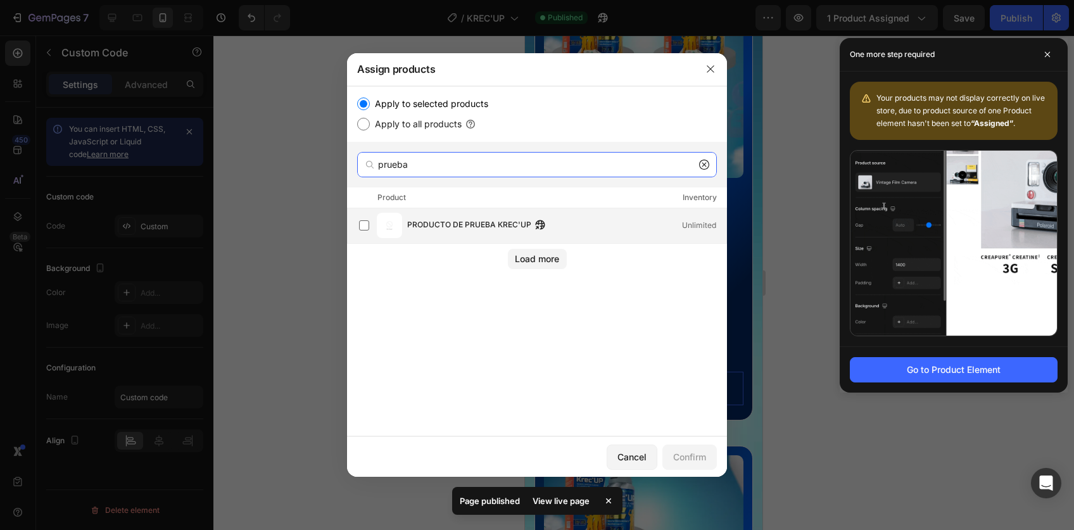
type input "prueba"
click at [373, 220] on div "PRODUCTO DE PRUEBA KREC'UP Unlimited" at bounding box center [542, 225] width 367 height 25
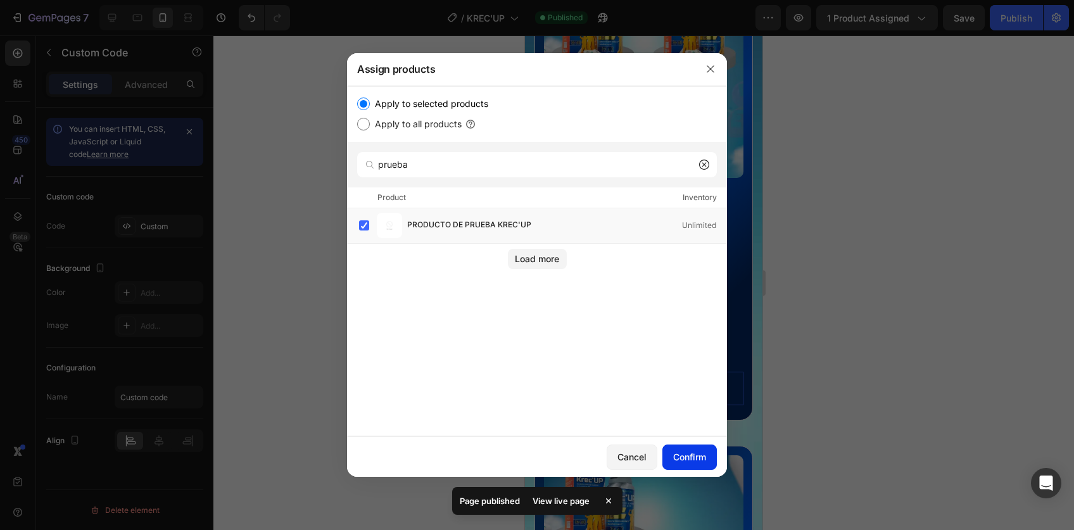
click at [685, 454] on div "Confirm" at bounding box center [689, 456] width 33 height 13
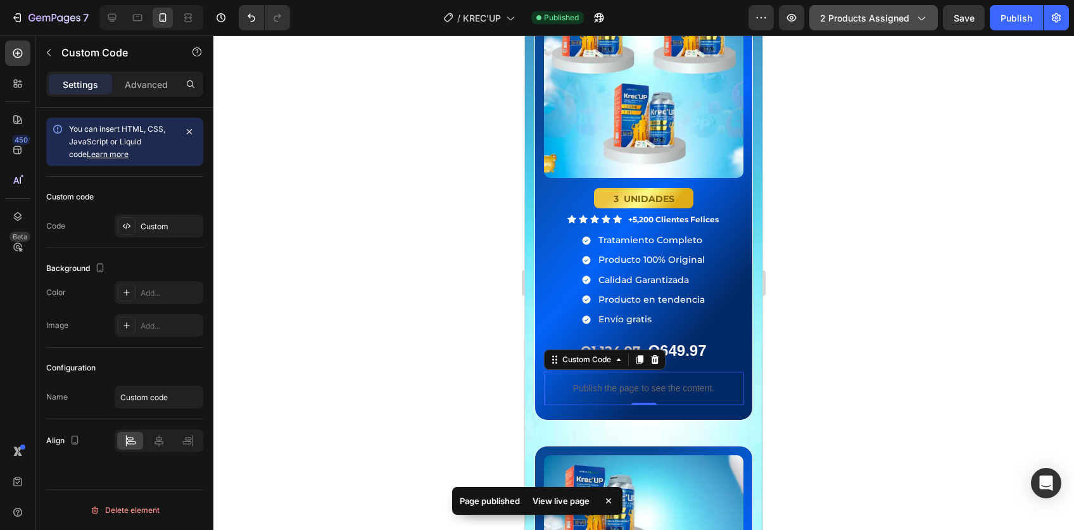
click at [887, 11] on span "2 products assigned" at bounding box center [864, 17] width 89 height 13
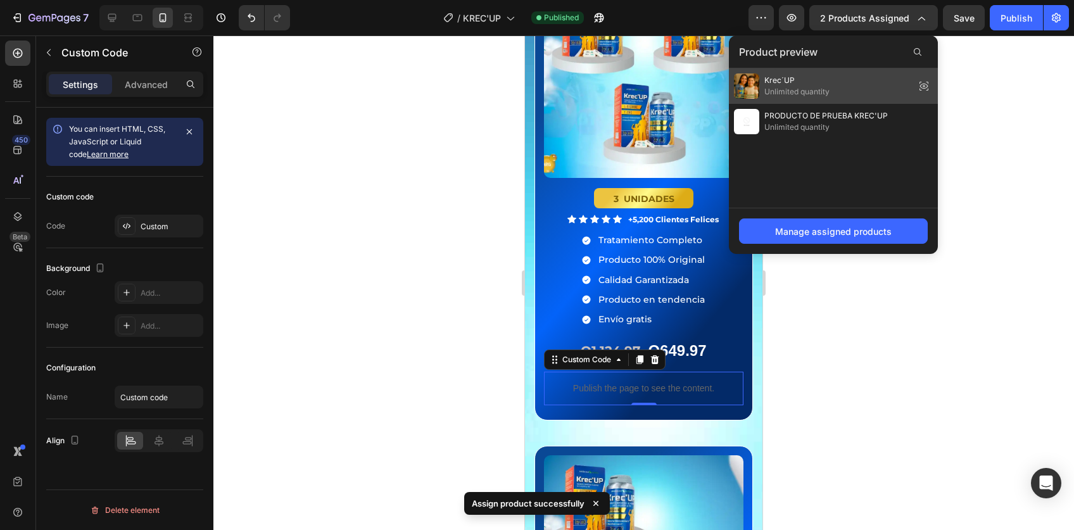
click at [860, 91] on div "Krec´UP Unlimited quantity" at bounding box center [833, 85] width 209 height 35
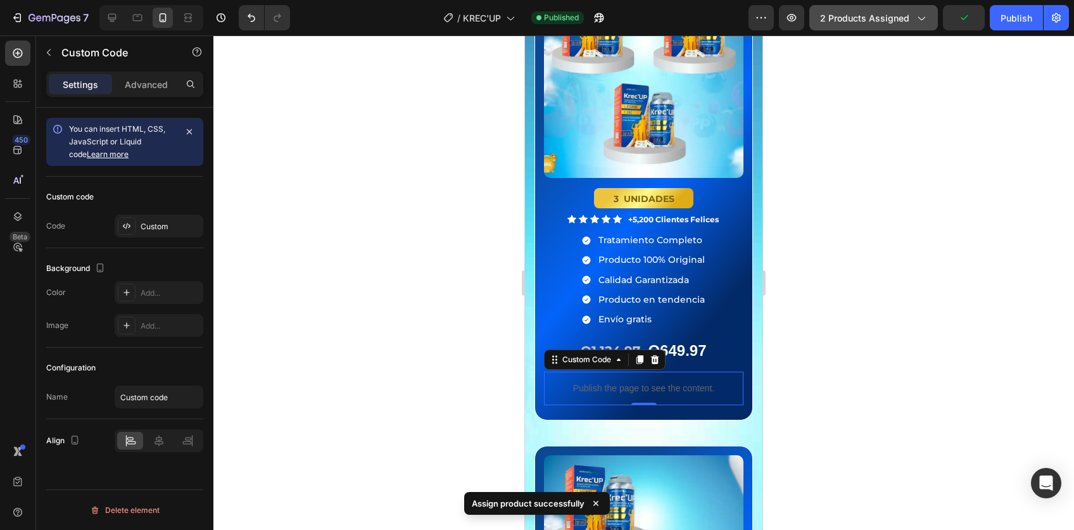
click at [914, 26] on button "2 products assigned" at bounding box center [873, 17] width 129 height 25
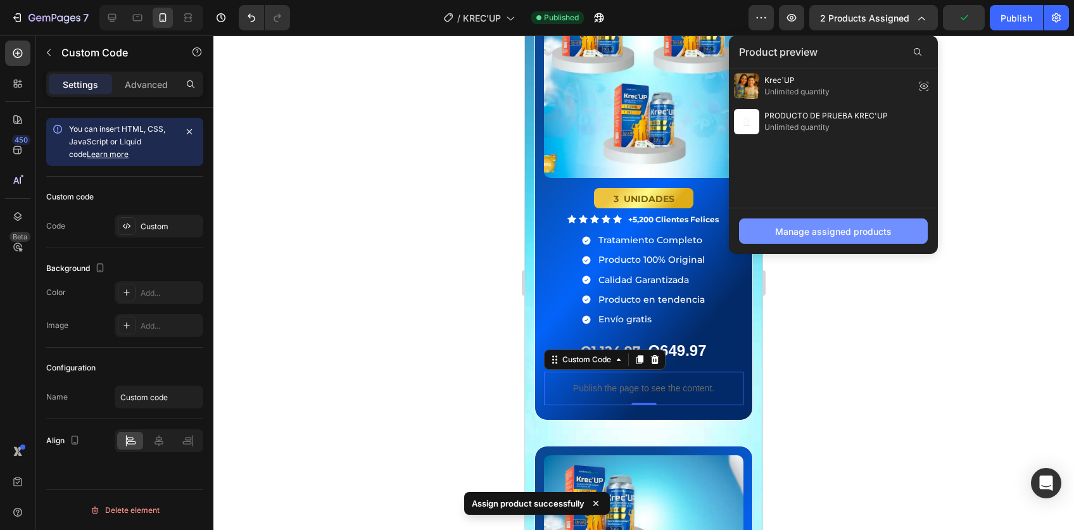
click at [802, 227] on div "Manage assigned products" at bounding box center [833, 231] width 117 height 13
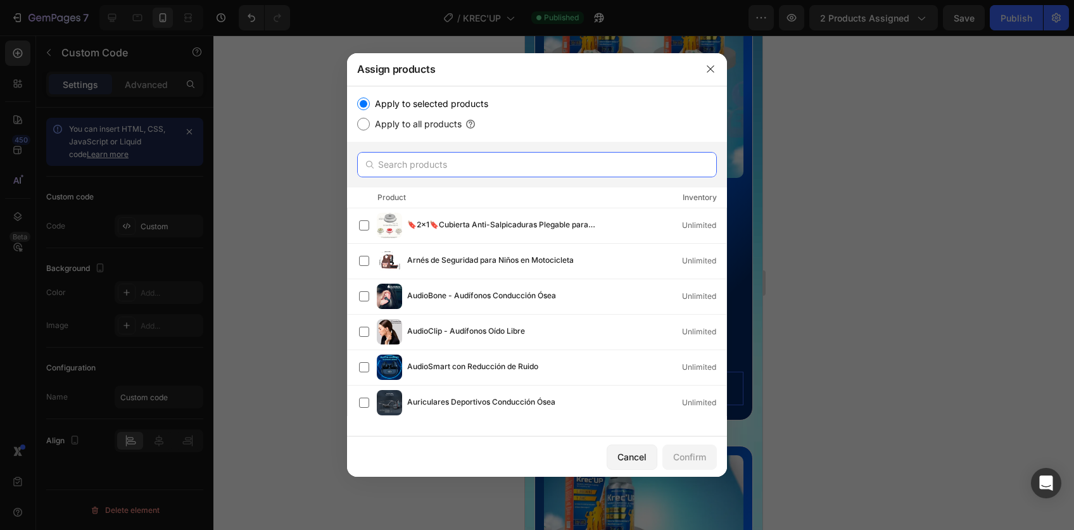
click at [450, 160] on input "text" at bounding box center [537, 164] width 360 height 25
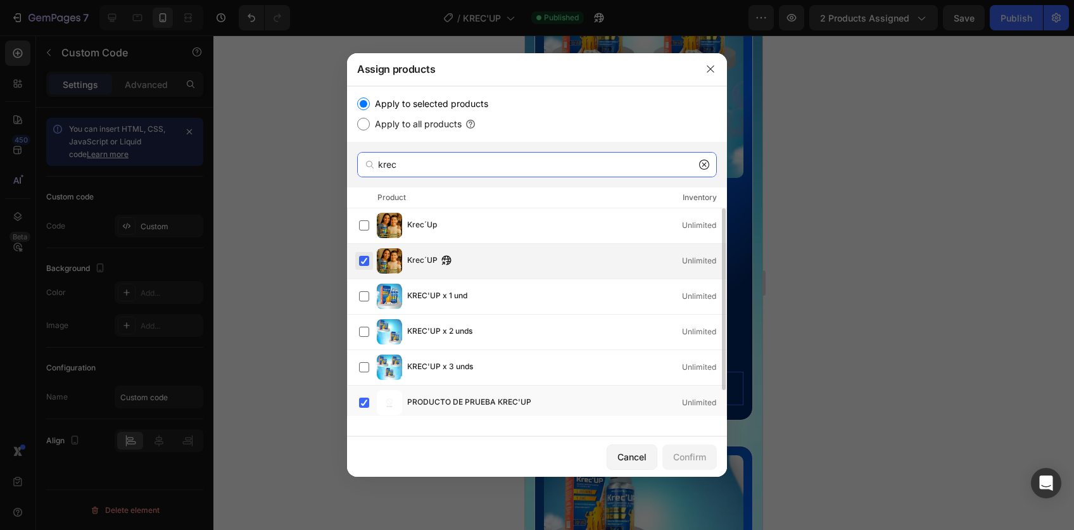
type input "krec"
click at [367, 262] on label at bounding box center [364, 261] width 10 height 10
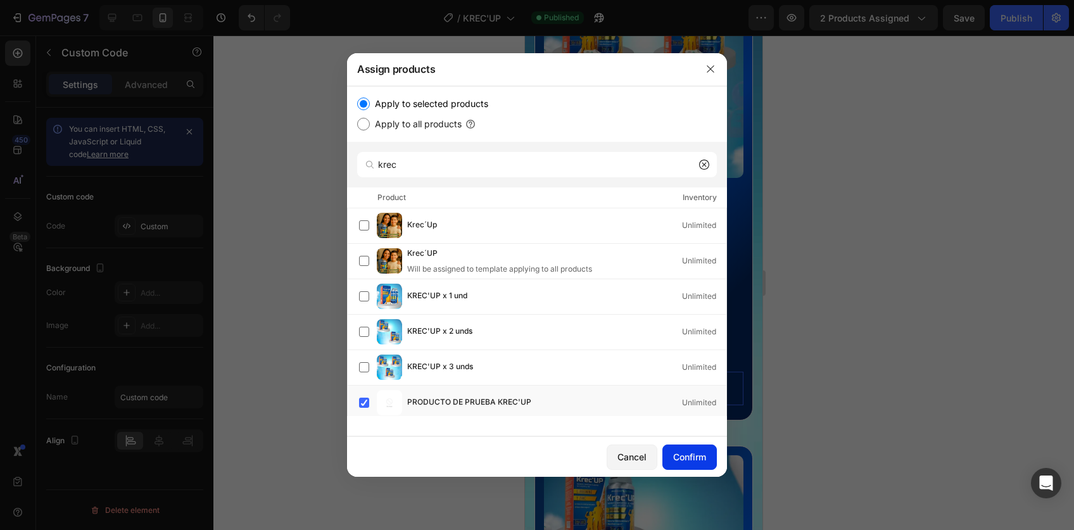
click at [695, 460] on div "Confirm" at bounding box center [689, 456] width 33 height 13
click at [689, 457] on div "Confirm" at bounding box center [689, 456] width 33 height 13
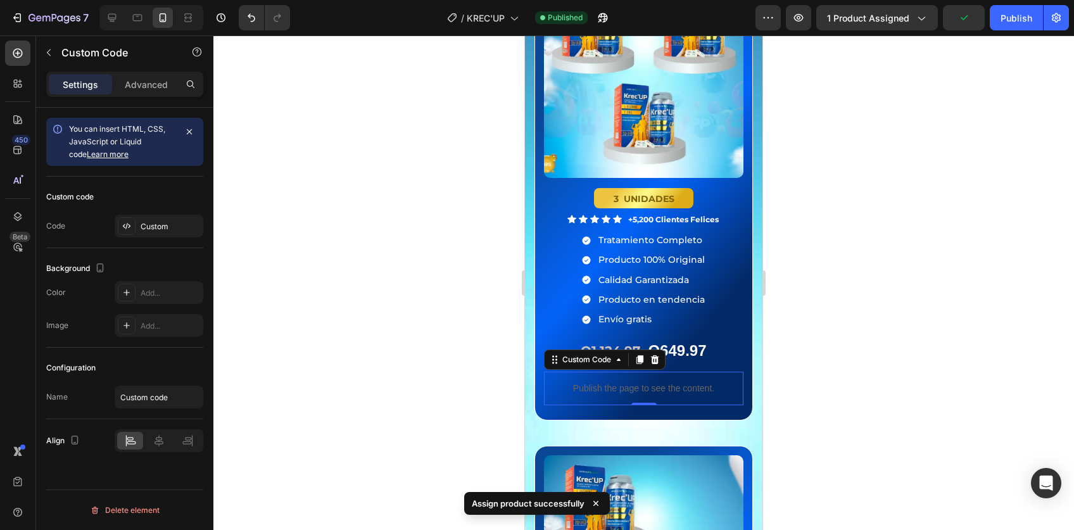
click at [1004, 32] on div "7 / KREC'UP Published Preview 1 product assigned Publish" at bounding box center [537, 18] width 1074 height 36
click at [1013, 25] on button "Publish" at bounding box center [1016, 17] width 53 height 25
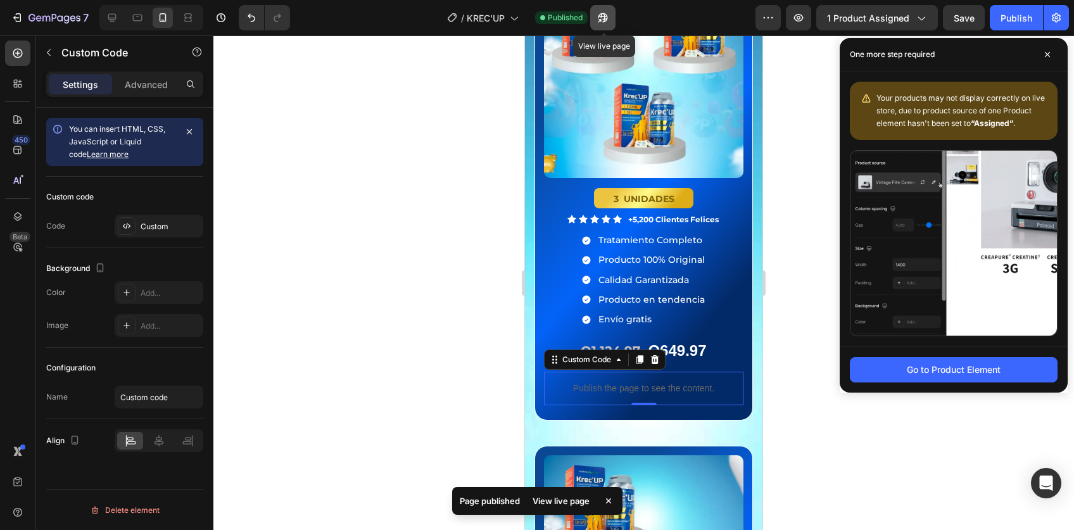
click at [609, 22] on icon "button" at bounding box center [603, 17] width 13 height 13
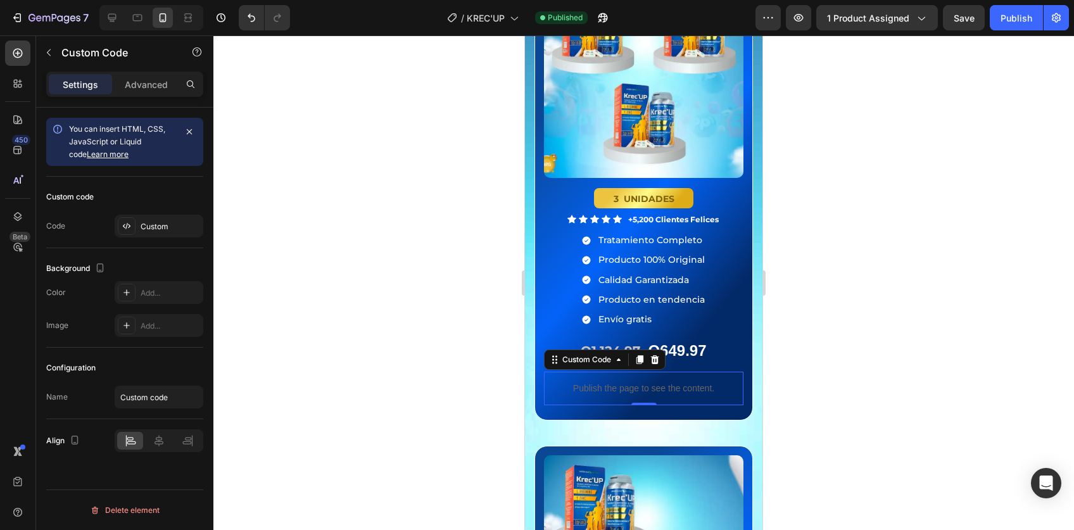
click at [32, 53] on div "450 Beta" at bounding box center [18, 282] width 36 height 495
click at [115, 47] on p "Custom Code" at bounding box center [115, 52] width 108 height 15
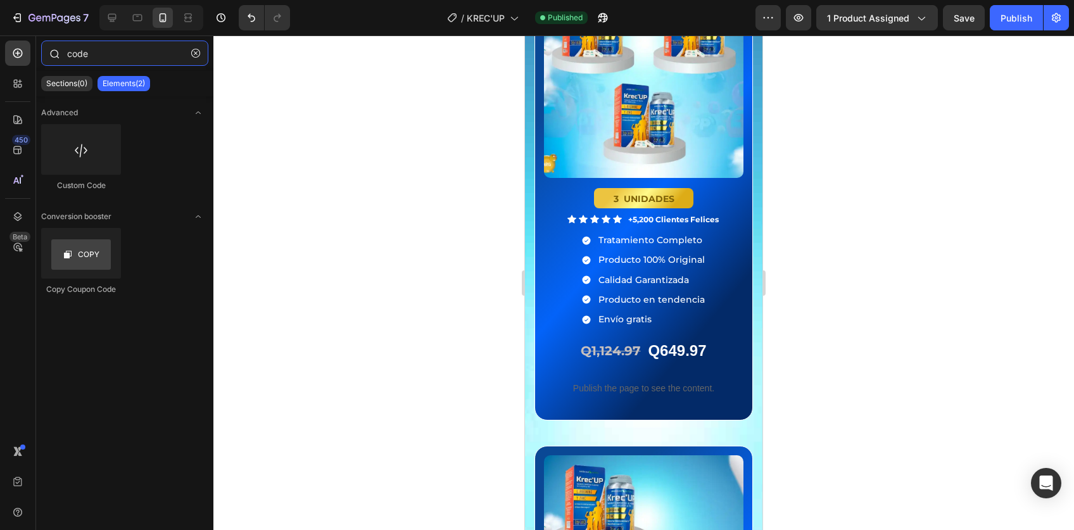
click at [120, 51] on input "code" at bounding box center [124, 53] width 167 height 25
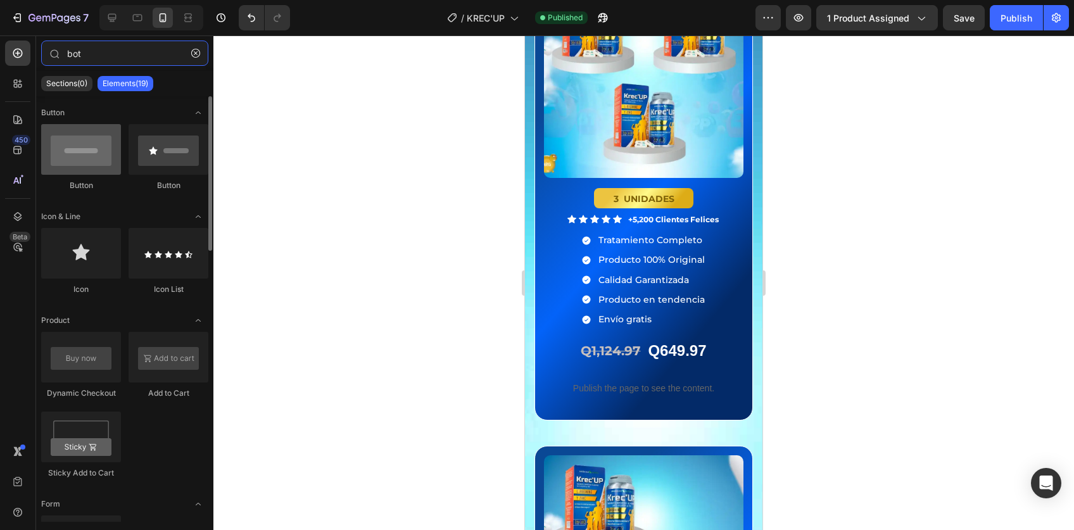
type input "bot"
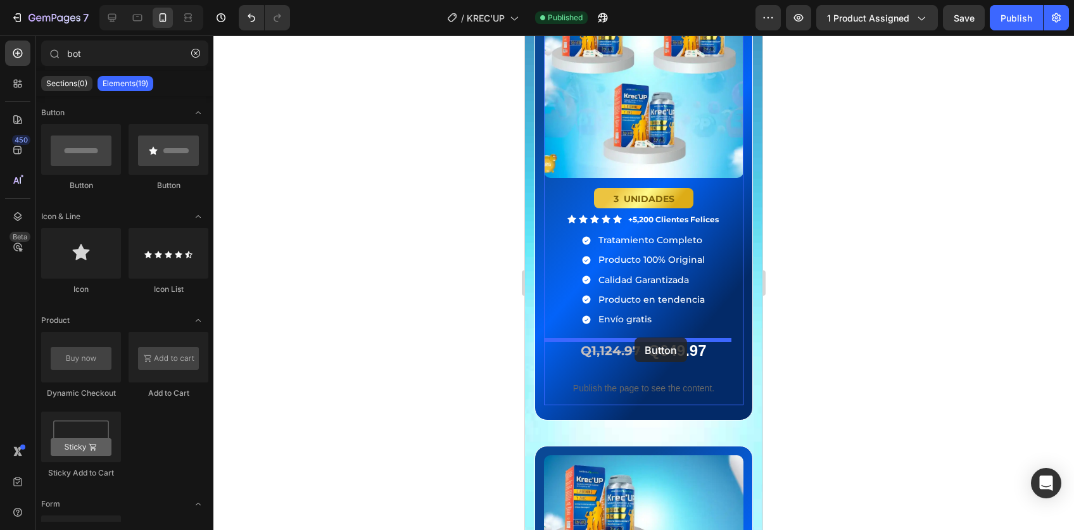
drag, startPoint x: 612, startPoint y: 191, endPoint x: 634, endPoint y: 337, distance: 147.9
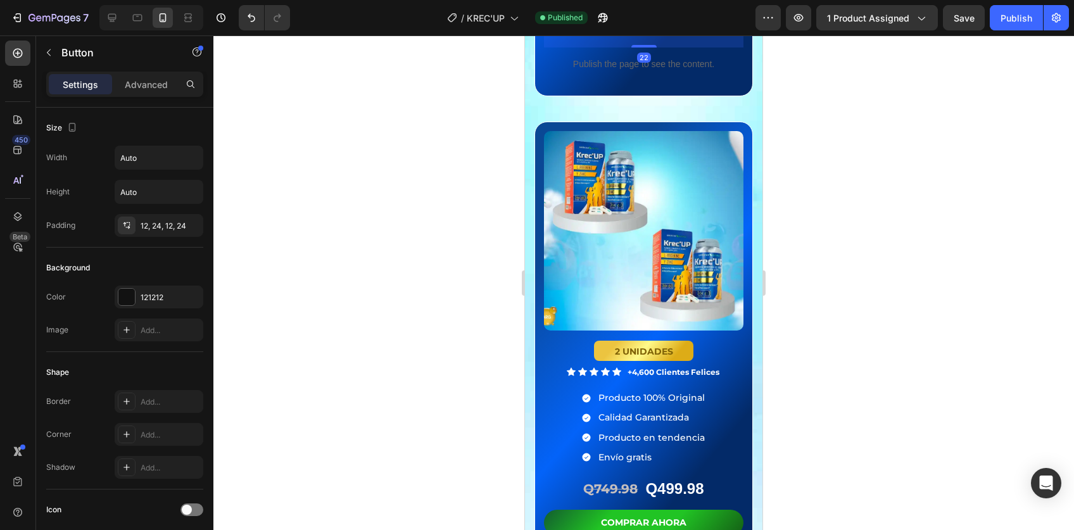
scroll to position [4029, 0]
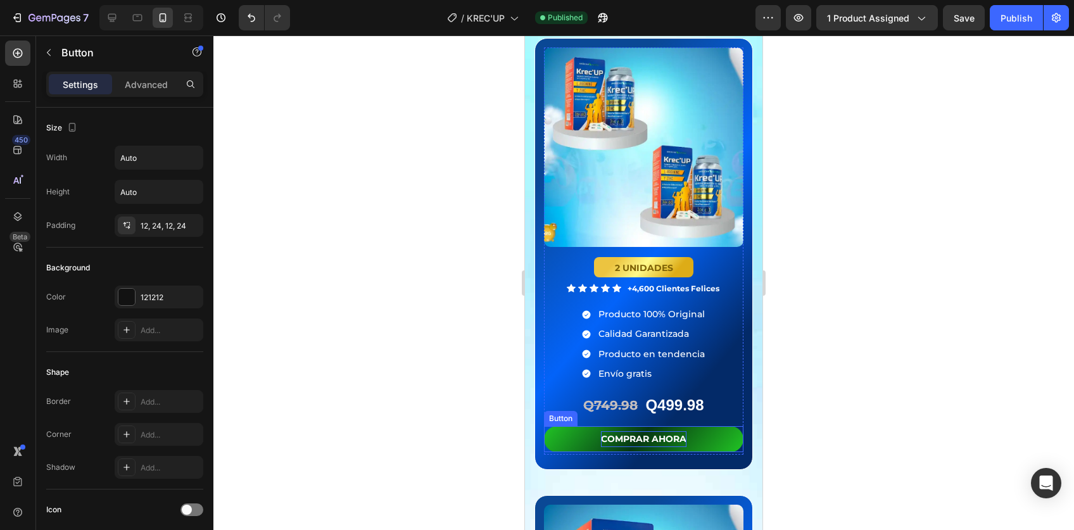
click at [643, 431] on p "COMPRAR AHORA" at bounding box center [643, 439] width 85 height 16
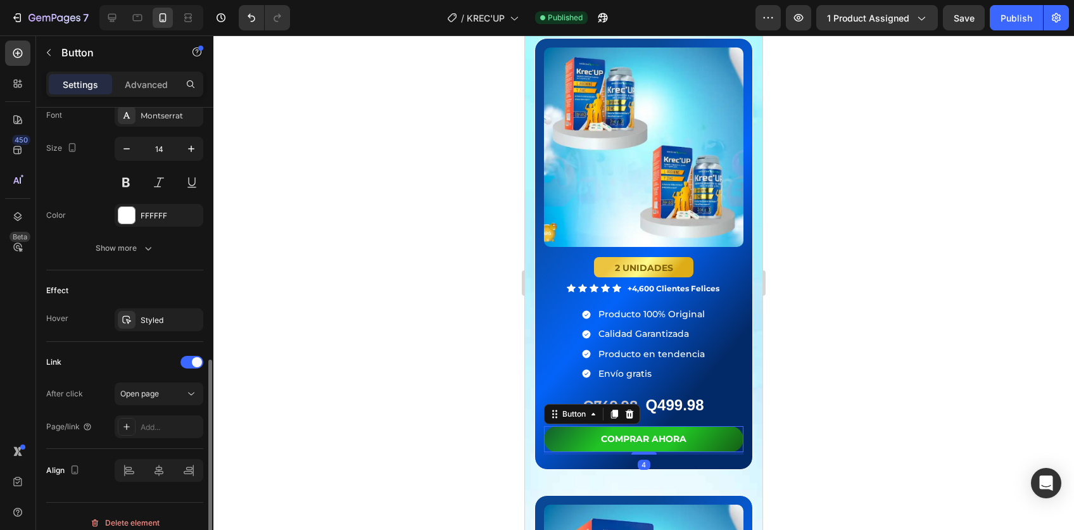
scroll to position [512, 0]
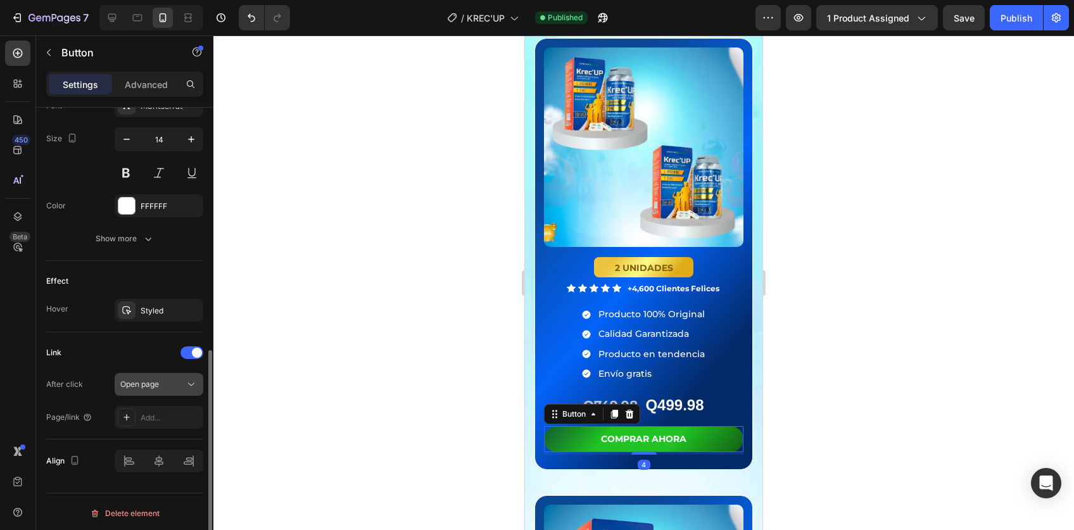
click at [149, 386] on span "Open page" at bounding box center [139, 383] width 39 height 9
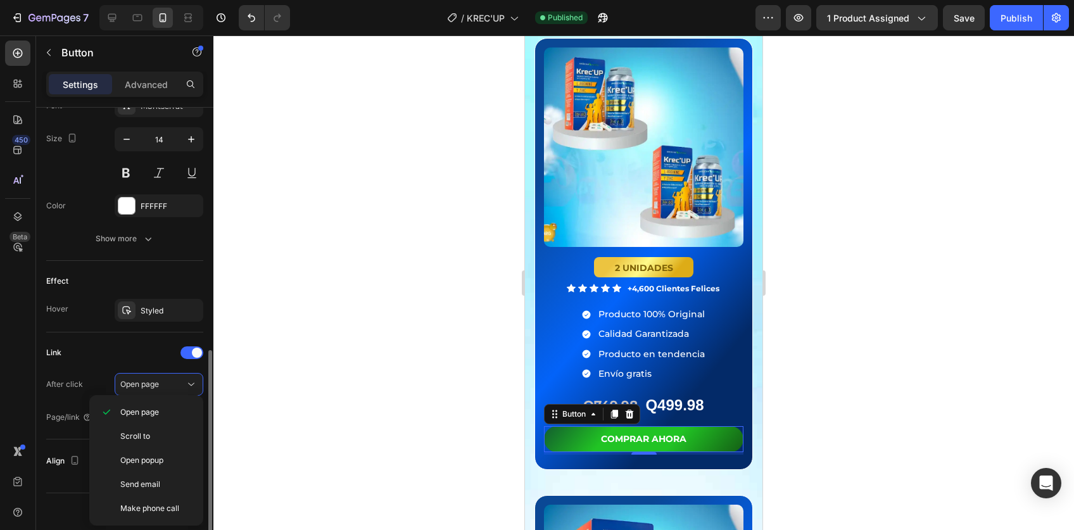
click at [94, 373] on div "After click Open page" at bounding box center [124, 384] width 157 height 23
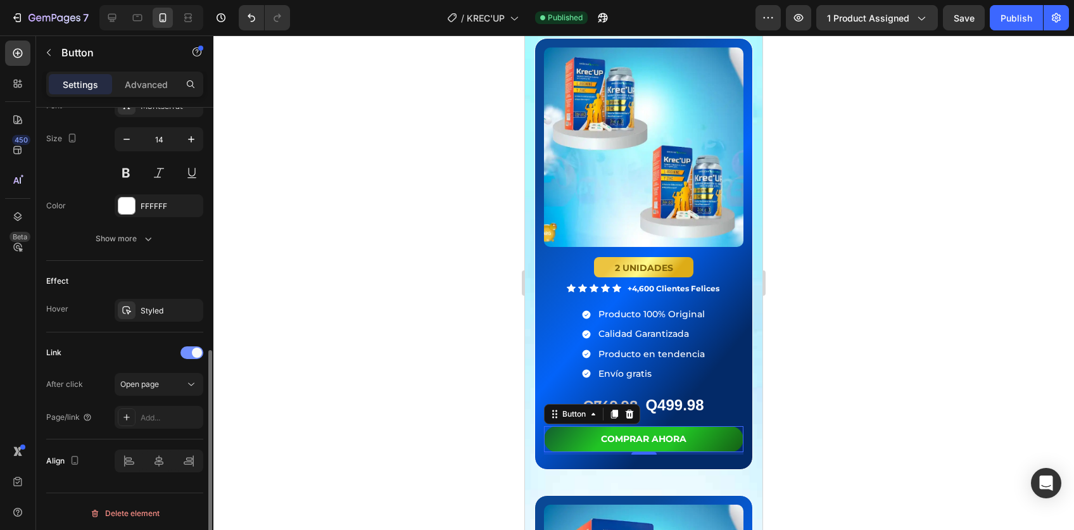
click at [187, 353] on div at bounding box center [191, 352] width 23 height 13
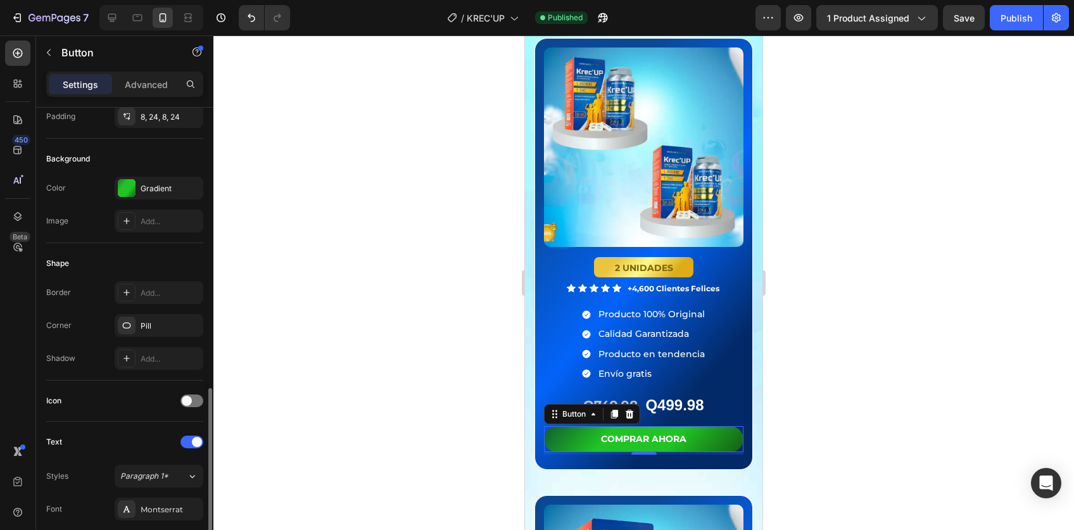
scroll to position [0, 0]
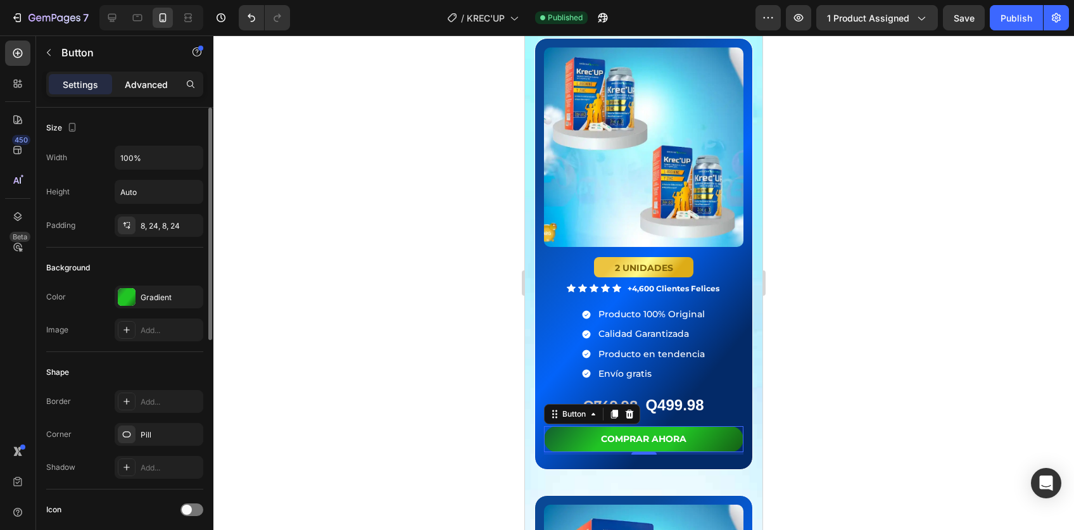
drag, startPoint x: 156, startPoint y: 87, endPoint x: 149, endPoint y: 138, distance: 51.9
click at [155, 87] on p "Advanced" at bounding box center [146, 84] width 43 height 13
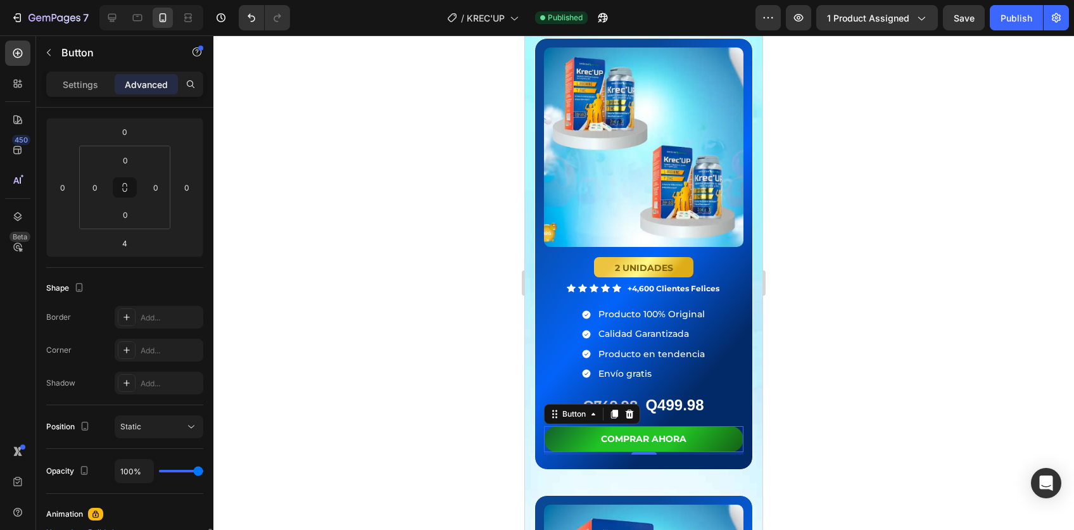
scroll to position [418, 0]
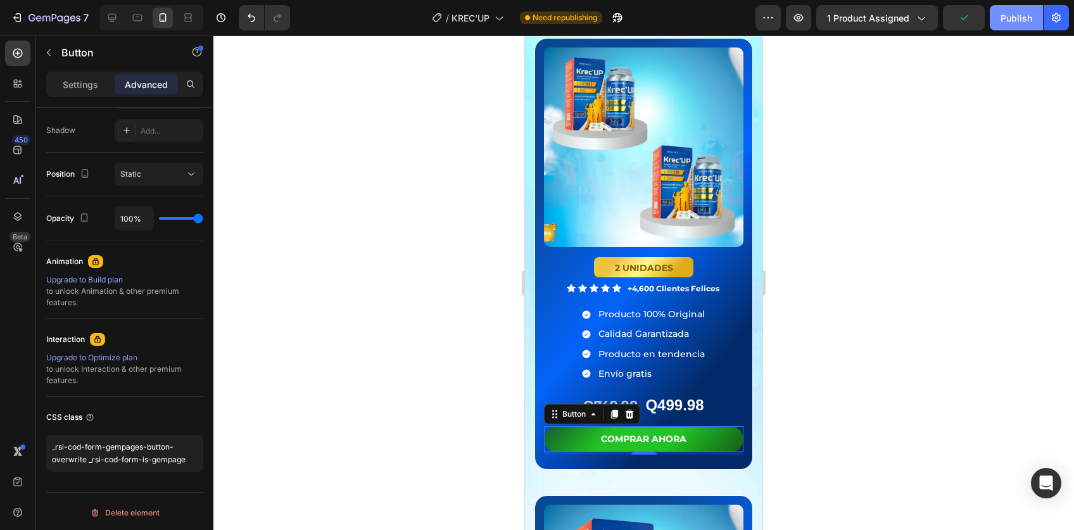
click at [994, 30] on button "Publish" at bounding box center [1016, 17] width 53 height 25
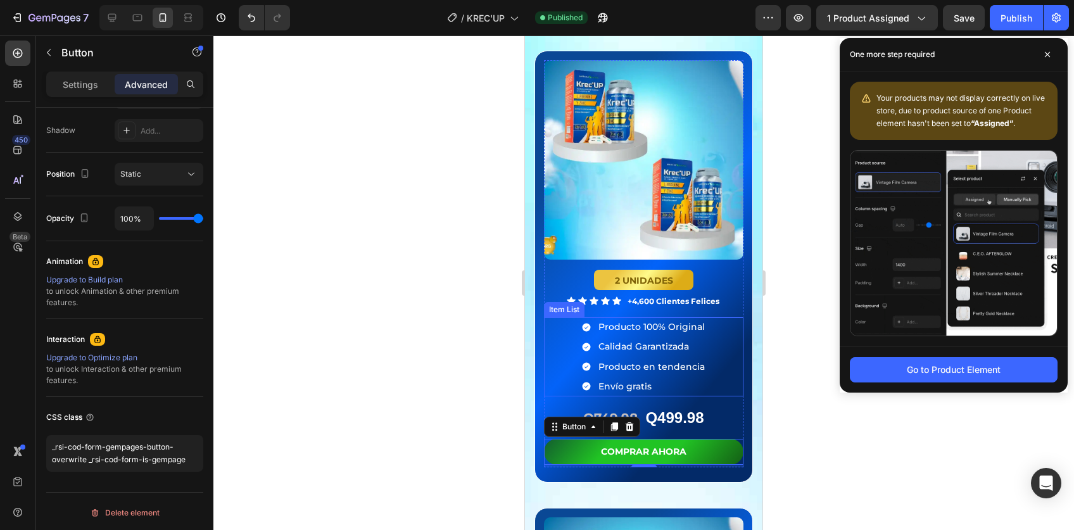
scroll to position [3988, 0]
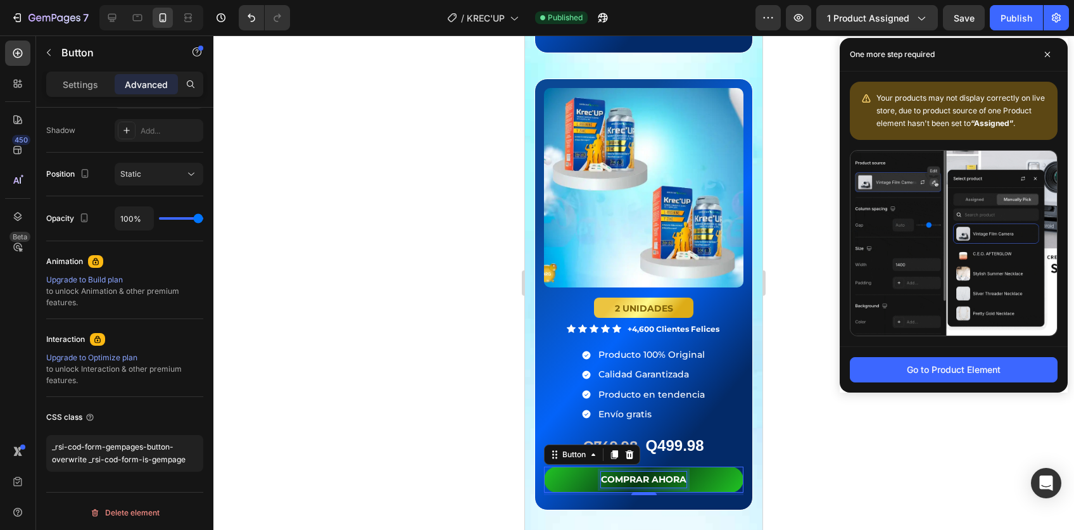
click at [638, 472] on p "COMPRAR AHORA" at bounding box center [643, 480] width 85 height 16
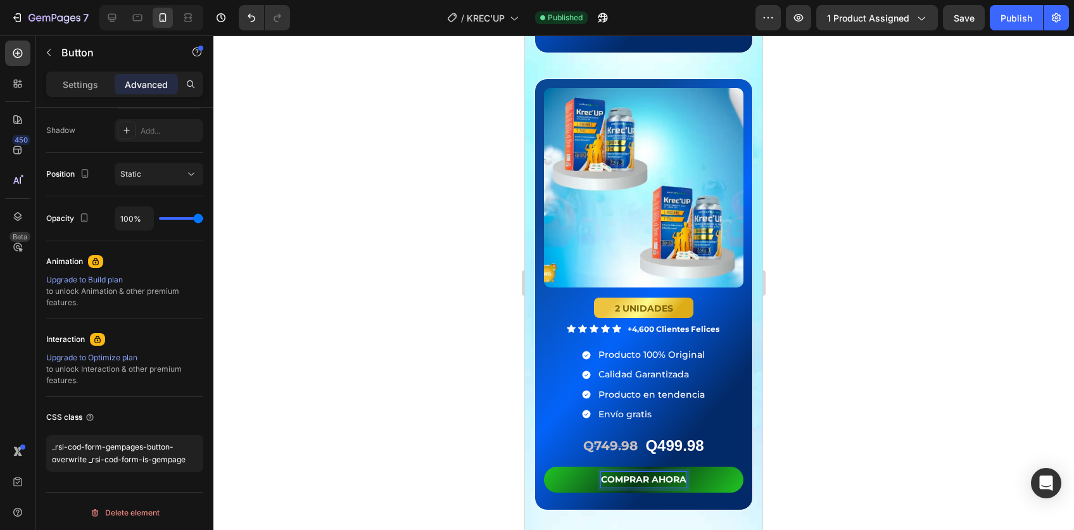
click at [581, 467] on button "COMPRAR AHORA" at bounding box center [643, 480] width 199 height 26
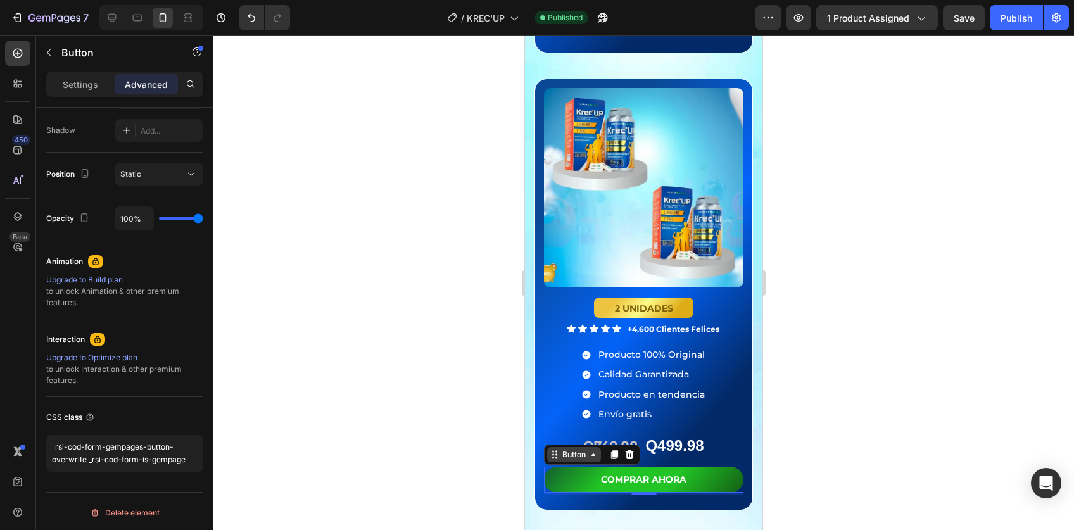
click at [564, 449] on div "Button" at bounding box center [574, 454] width 28 height 11
click at [614, 450] on icon at bounding box center [614, 454] width 7 height 9
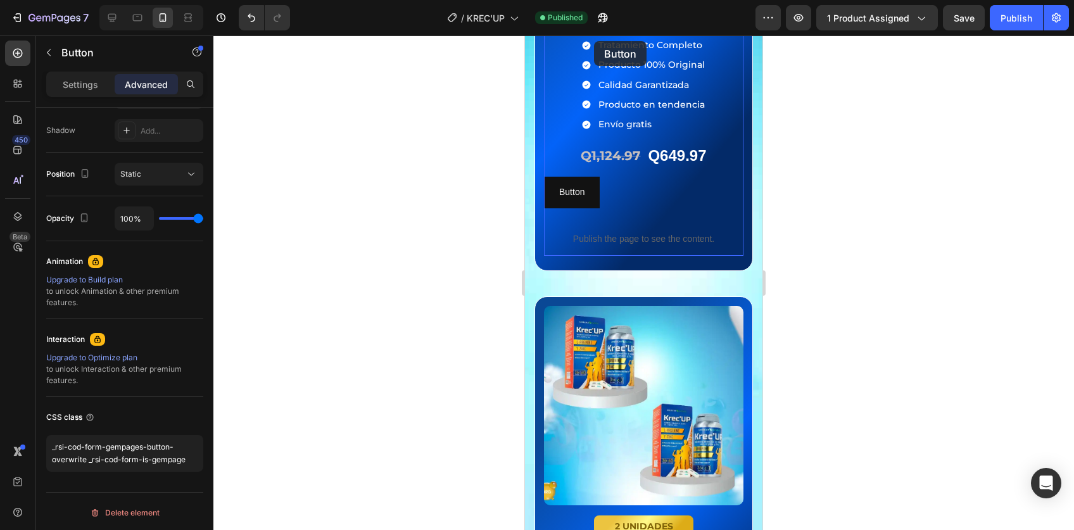
scroll to position [3707, 0]
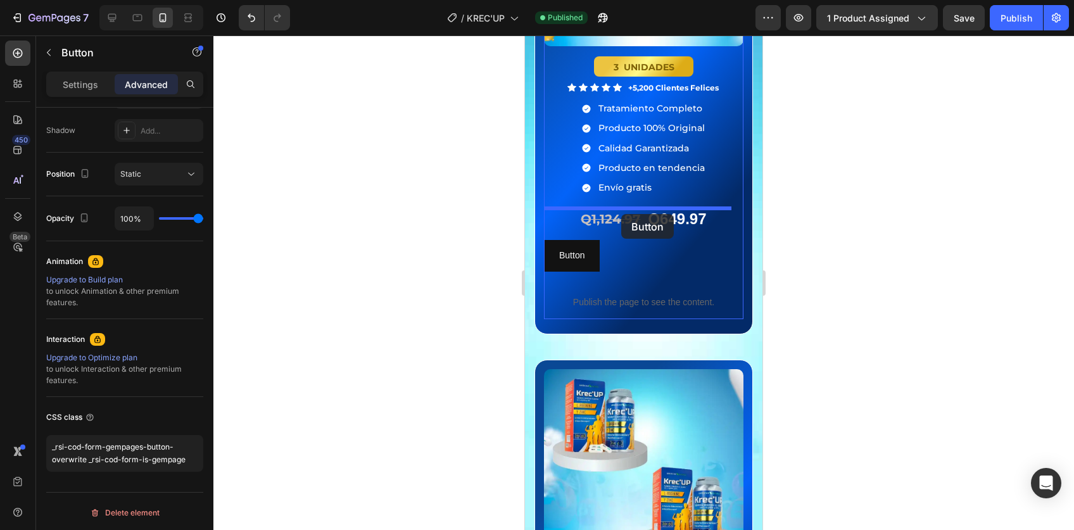
drag, startPoint x: 574, startPoint y: 436, endPoint x: 607, endPoint y: 252, distance: 186.6
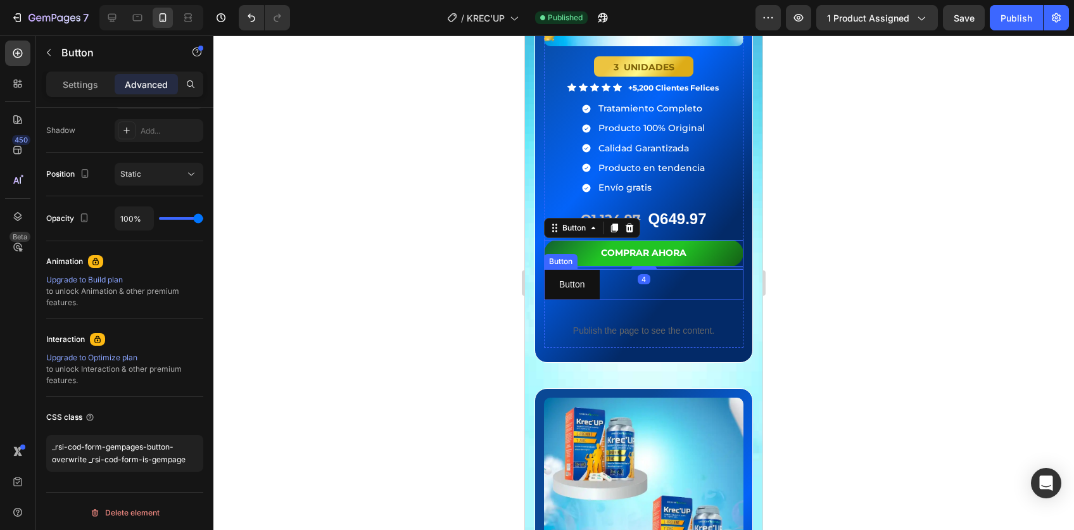
click at [602, 269] on div "Button Button" at bounding box center [643, 284] width 199 height 31
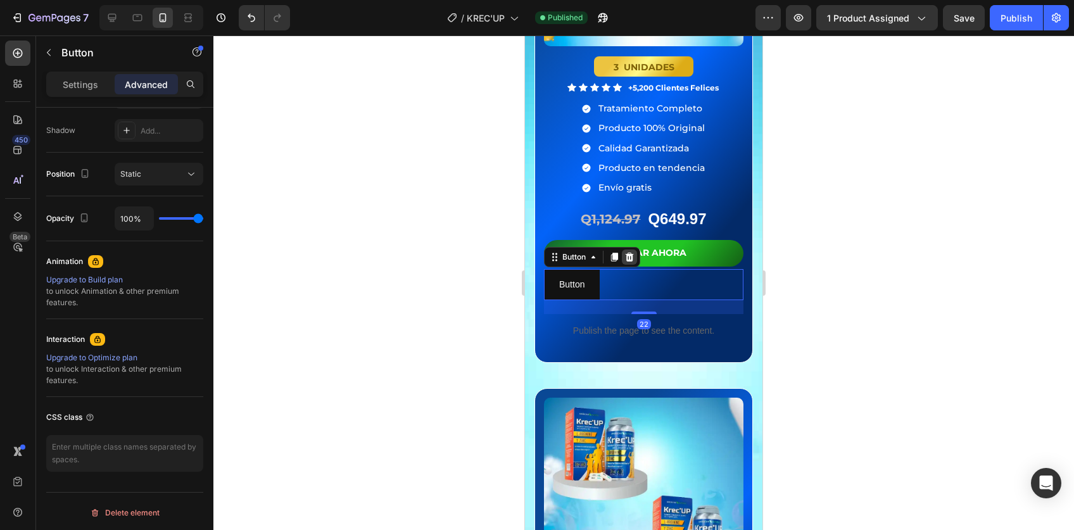
drag, startPoint x: 626, startPoint y: 224, endPoint x: 615, endPoint y: 254, distance: 31.7
click at [625, 252] on icon at bounding box center [629, 257] width 10 height 10
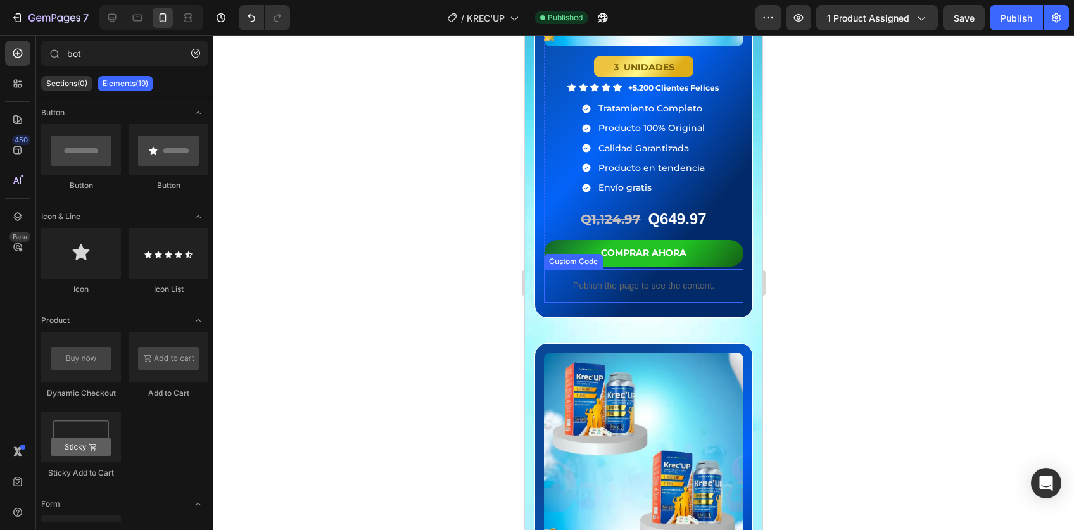
click at [602, 279] on p "Publish the page to see the content." at bounding box center [643, 285] width 199 height 13
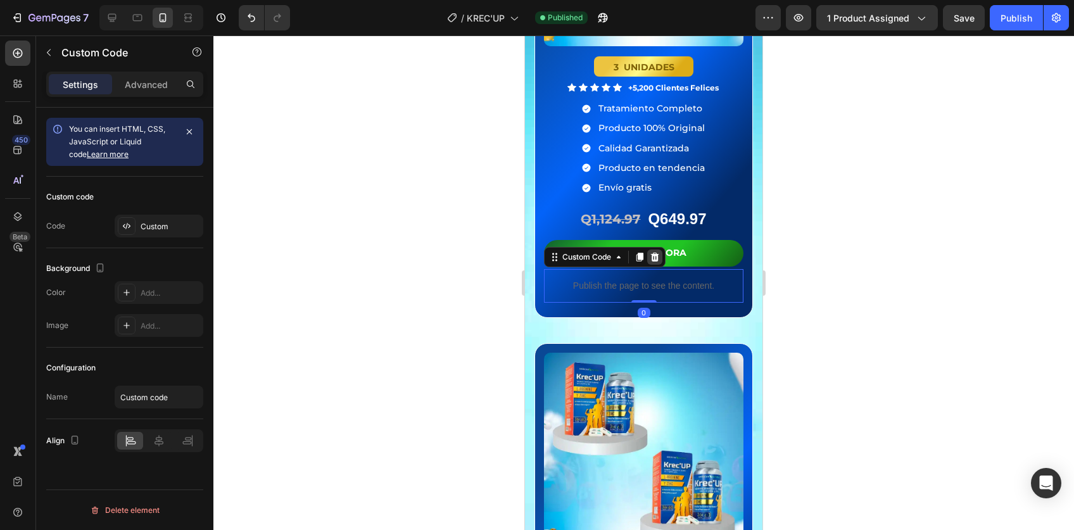
click at [656, 252] on icon at bounding box center [655, 257] width 10 height 10
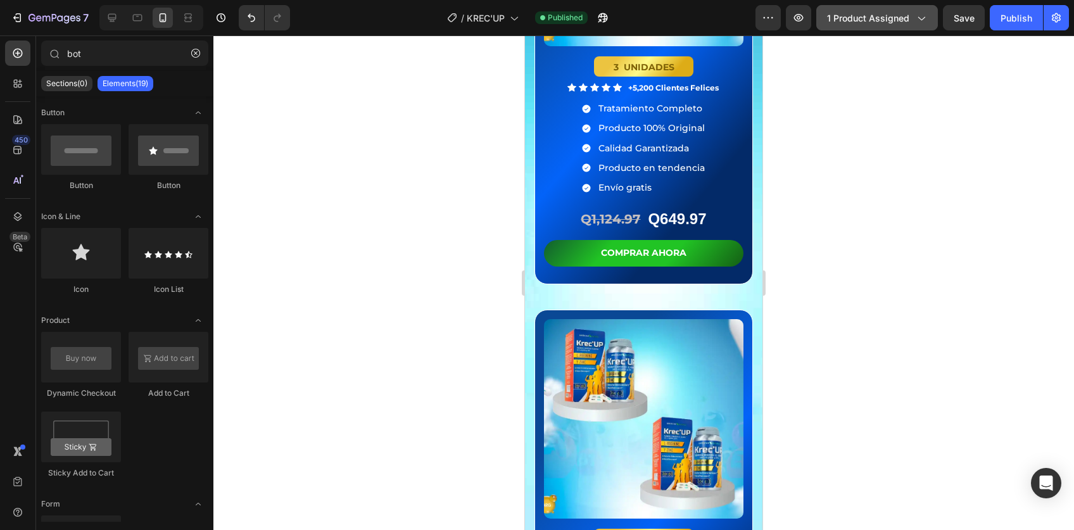
drag, startPoint x: 1007, startPoint y: 19, endPoint x: 838, endPoint y: 18, distance: 168.4
click at [1006, 19] on div "Publish" at bounding box center [1017, 17] width 32 height 13
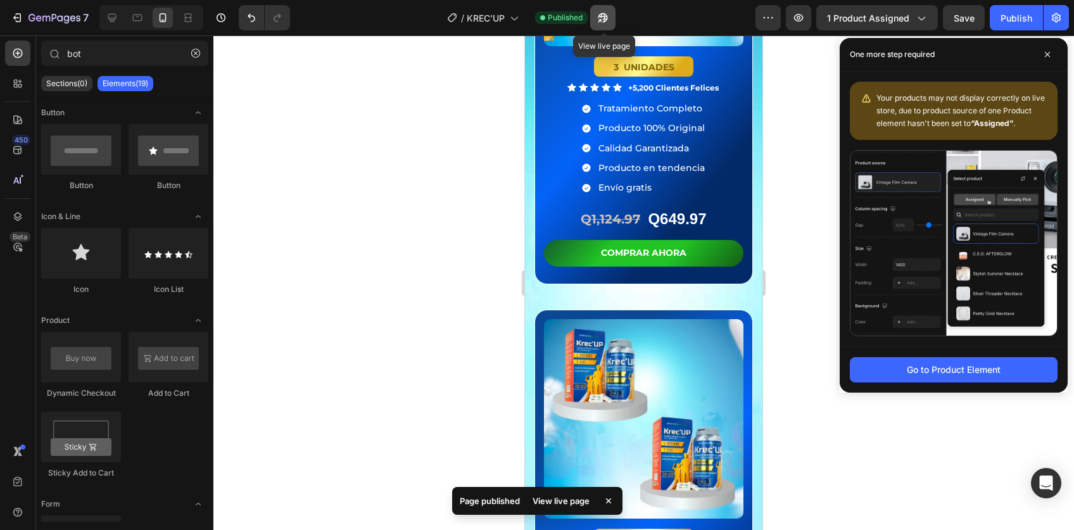
click at [610, 18] on button "button" at bounding box center [602, 17] width 25 height 25
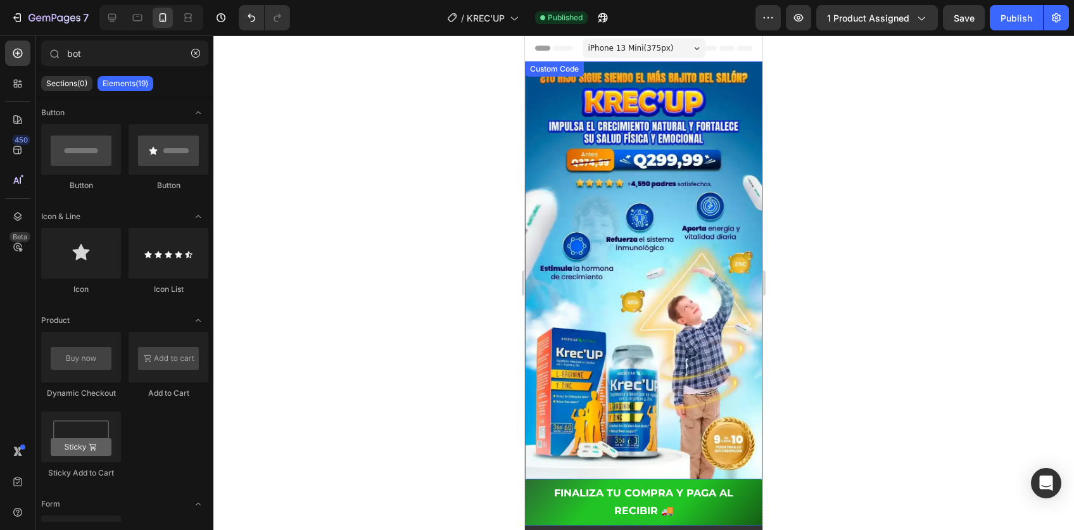
scroll to position [241, 0]
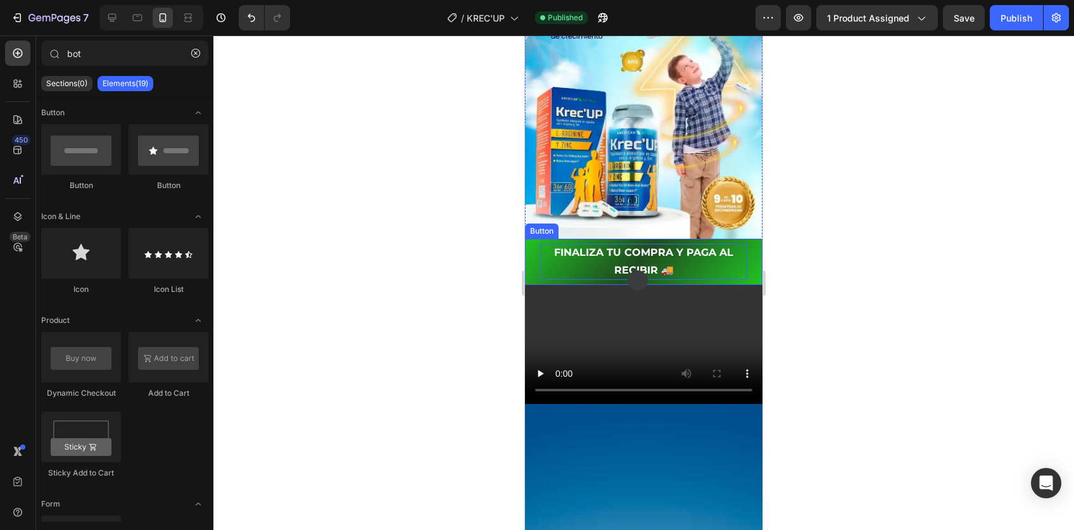
click at [628, 244] on p "FINALIZA TU COMPRA Y PAGA AL RECIBIR 🚚" at bounding box center [643, 262] width 207 height 37
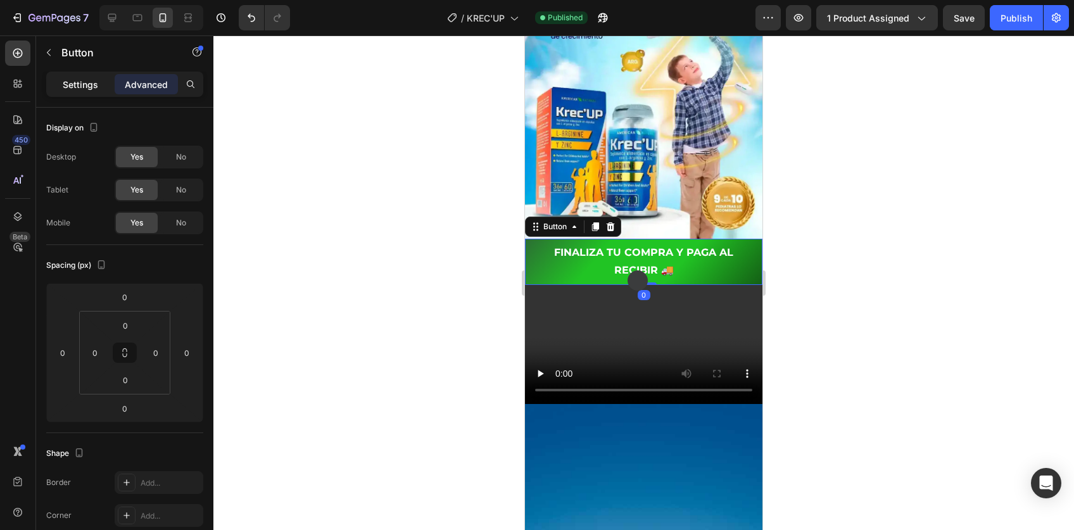
click at [82, 81] on p "Settings" at bounding box center [80, 84] width 35 height 13
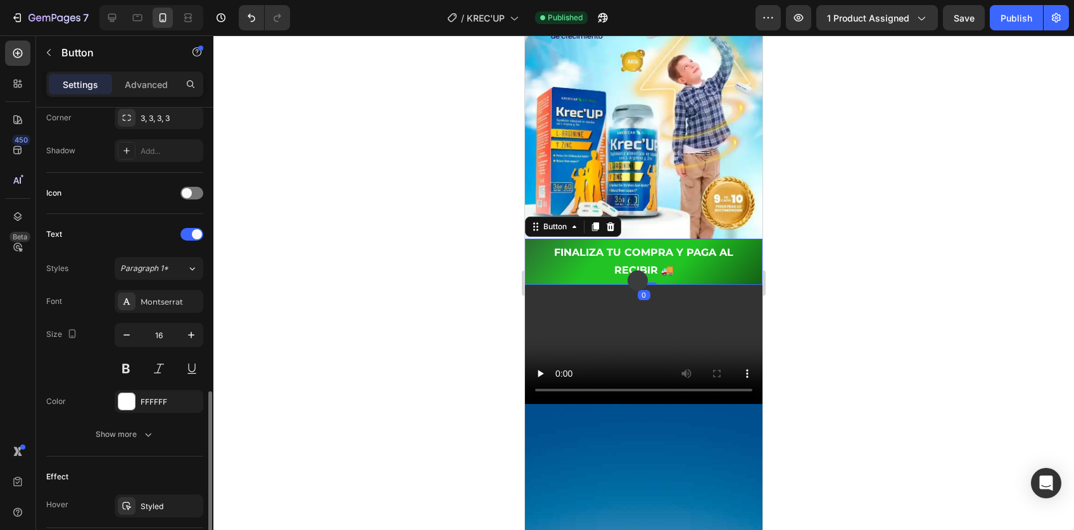
scroll to position [512, 0]
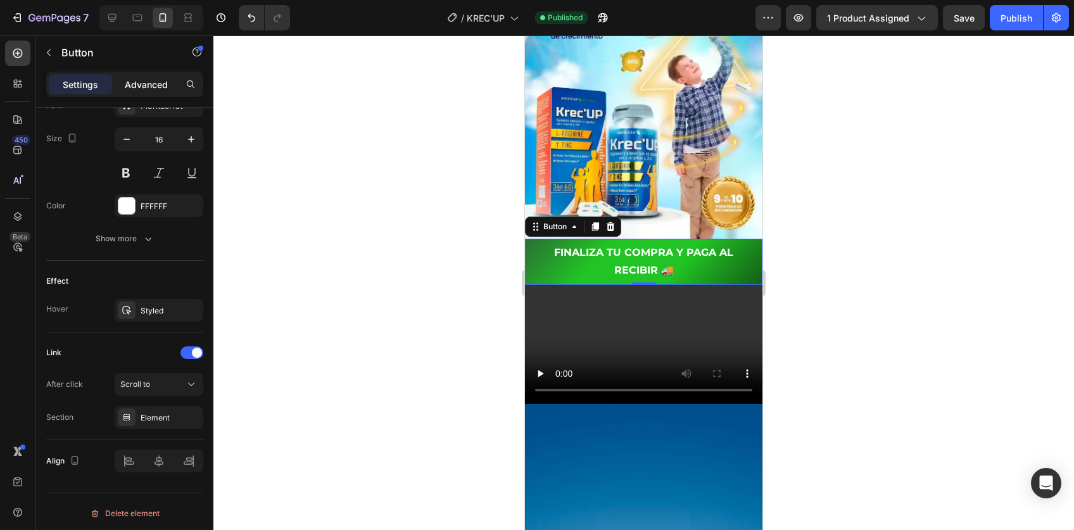
click at [136, 80] on p "Advanced" at bounding box center [146, 84] width 43 height 13
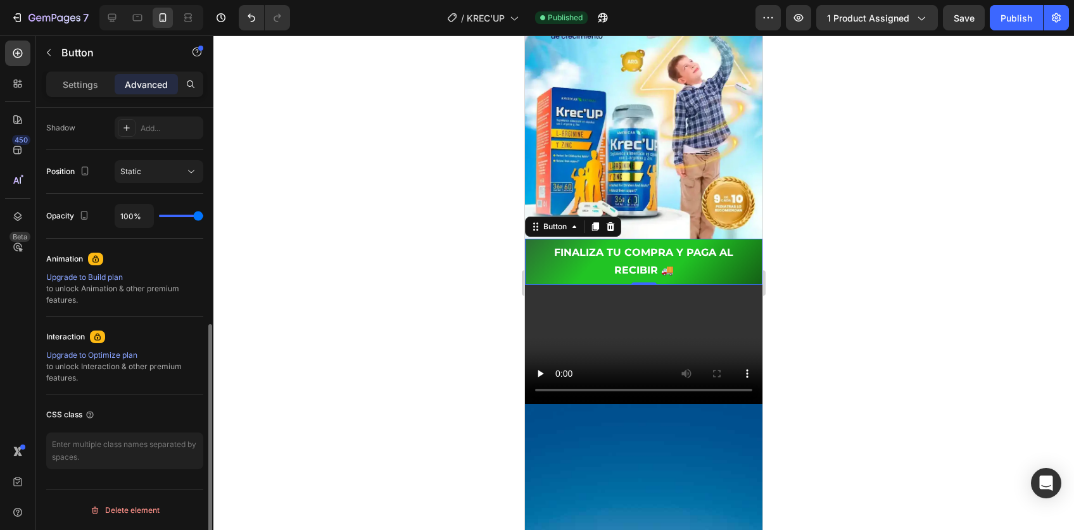
scroll to position [418, 0]
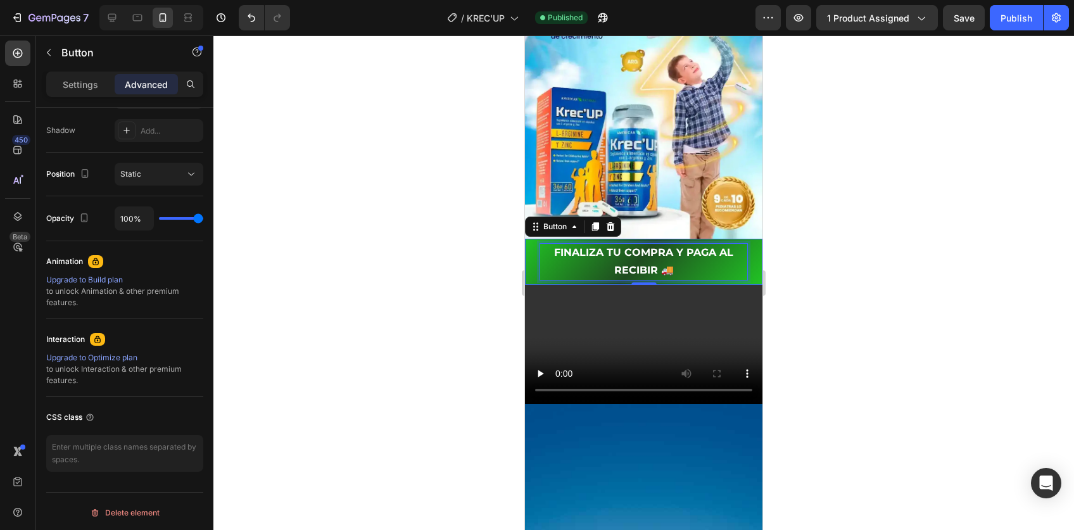
click at [571, 244] on p "FINALIZA TU COMPRA Y PAGA AL RECIBIR 🚚" at bounding box center [643, 262] width 207 height 37
click at [541, 244] on p "FINALIZA TU COMPRA Y PAGA AL RECIBIR 🚚" at bounding box center [643, 262] width 207 height 37
click at [535, 239] on link "FINALIZA TU COMPRA Y PAGA AL RECIBIR 🚚" at bounding box center [643, 262] width 237 height 47
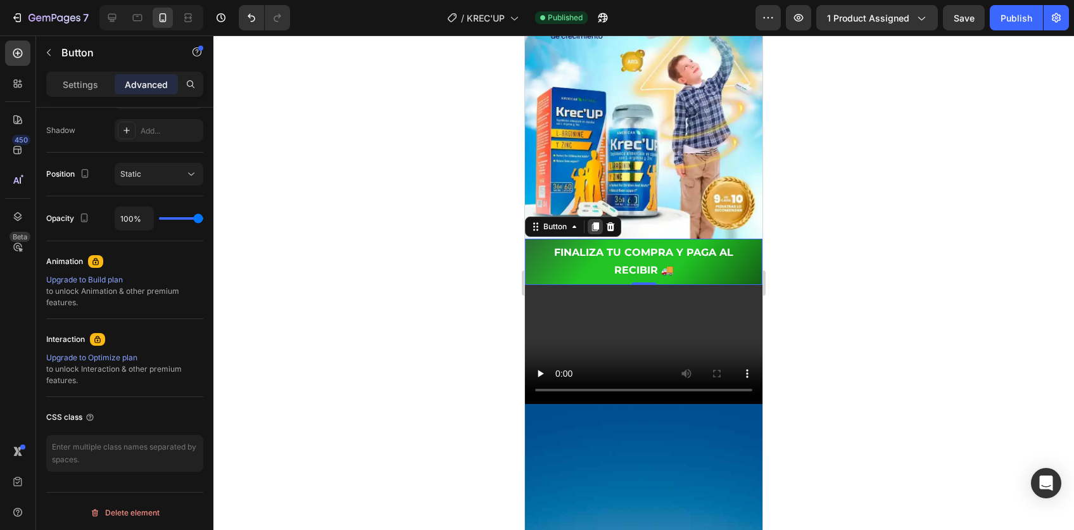
click at [592, 222] on icon at bounding box center [595, 226] width 7 height 9
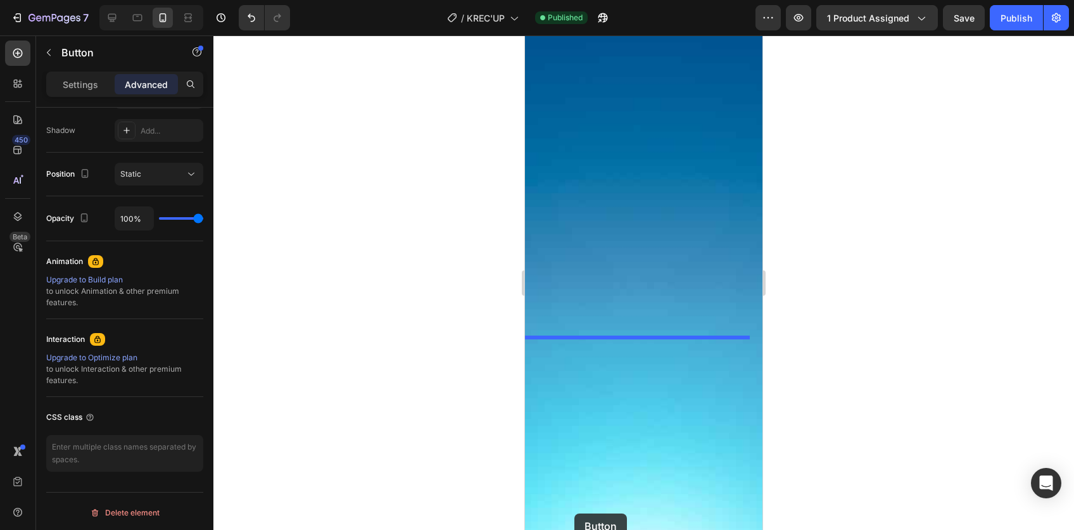
scroll to position [1970, 0]
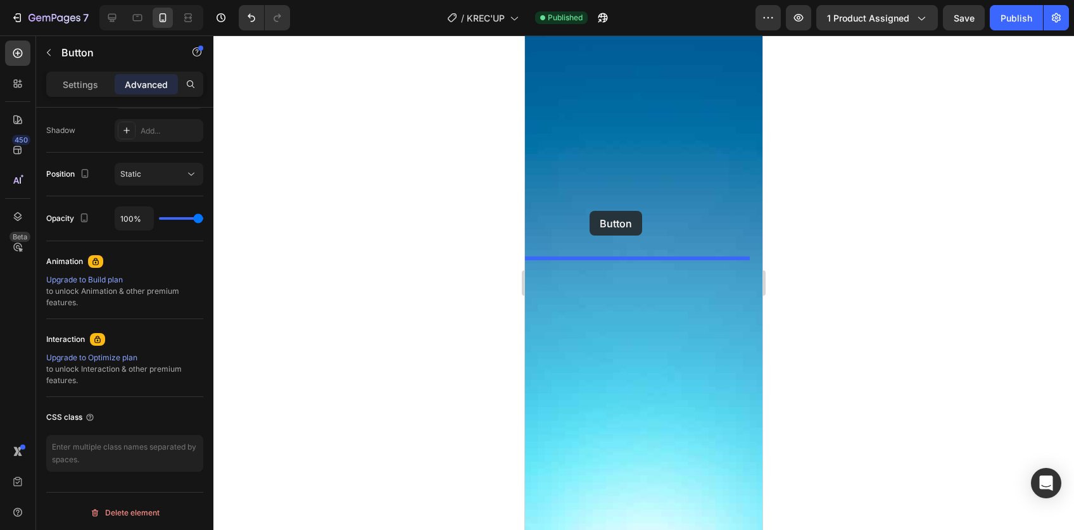
drag, startPoint x: 550, startPoint y: 248, endPoint x: 590, endPoint y: 211, distance: 54.2
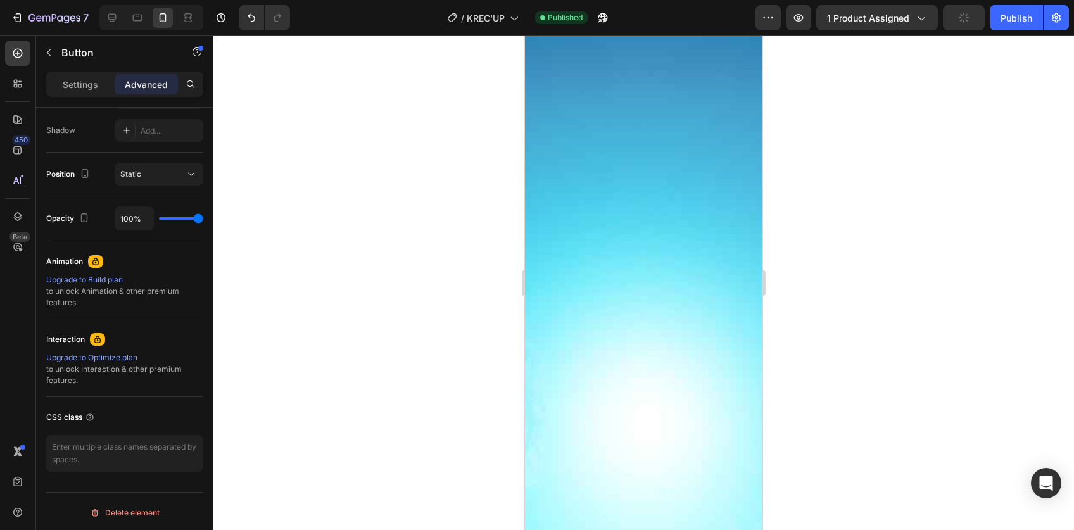
scroll to position [2092, 0]
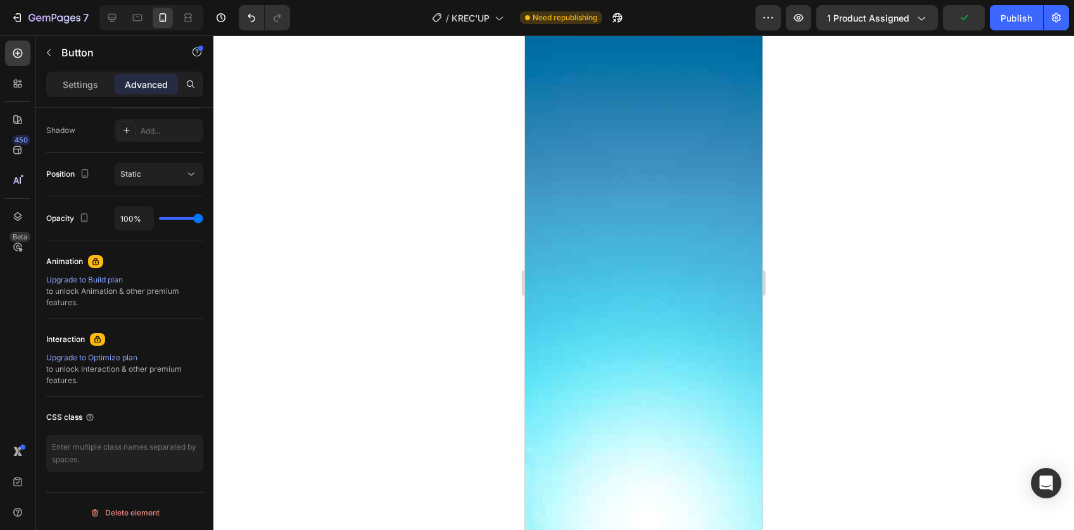
scroll to position [418, 0]
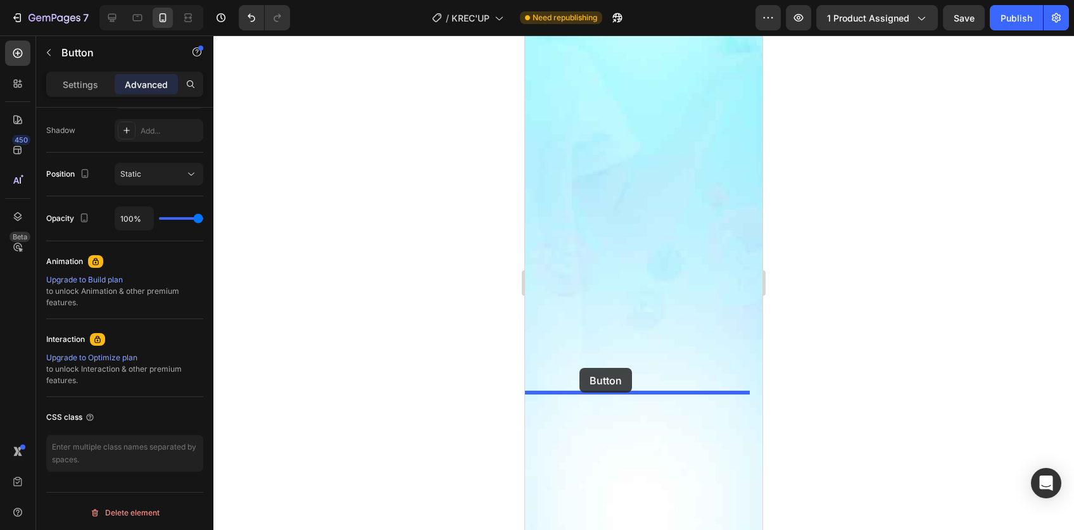
drag, startPoint x: 564, startPoint y: 164, endPoint x: 579, endPoint y: 368, distance: 204.5
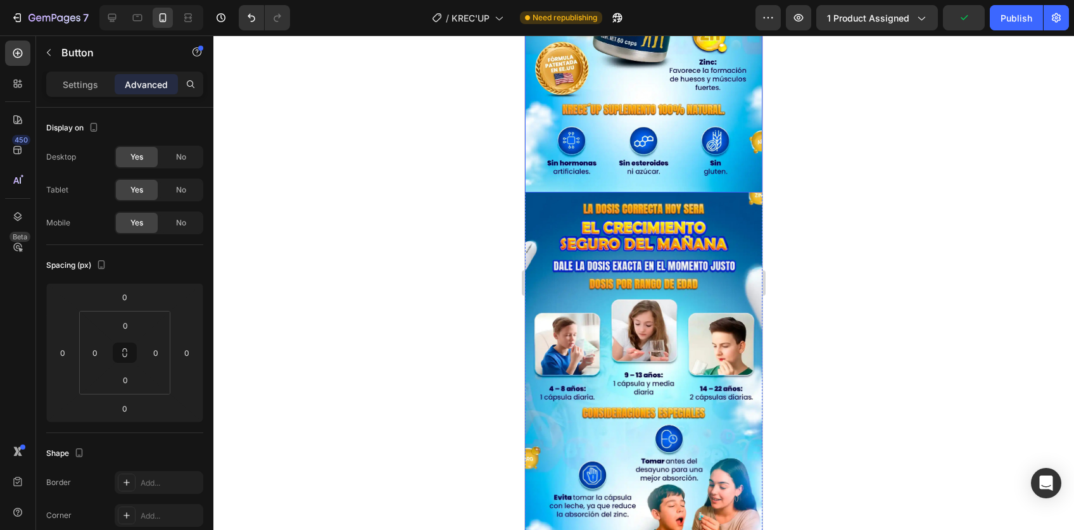
scroll to position [2637, 0]
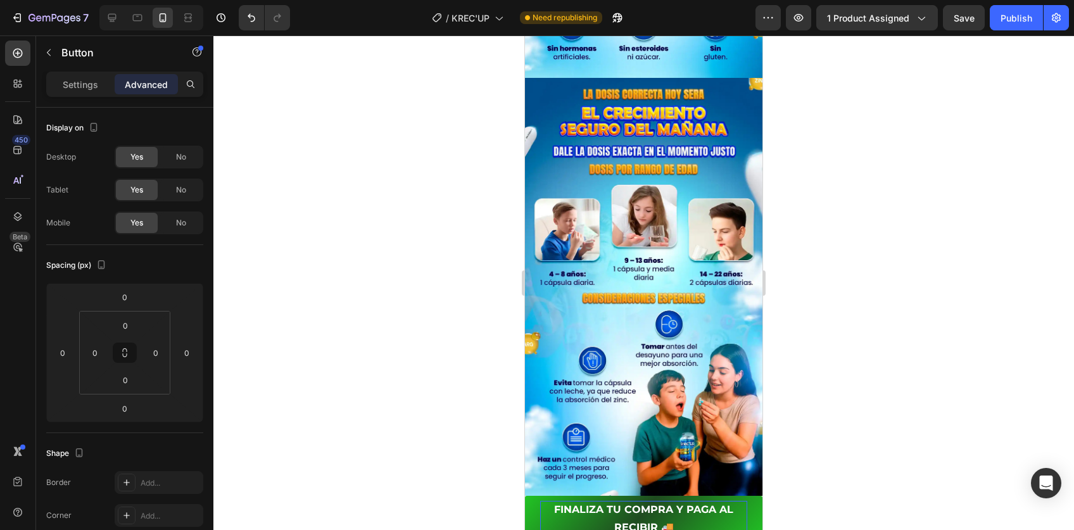
click at [562, 501] on p "FINALIZA TU COMPRA Y PAGA AL RECIBIR 🚚" at bounding box center [643, 519] width 207 height 37
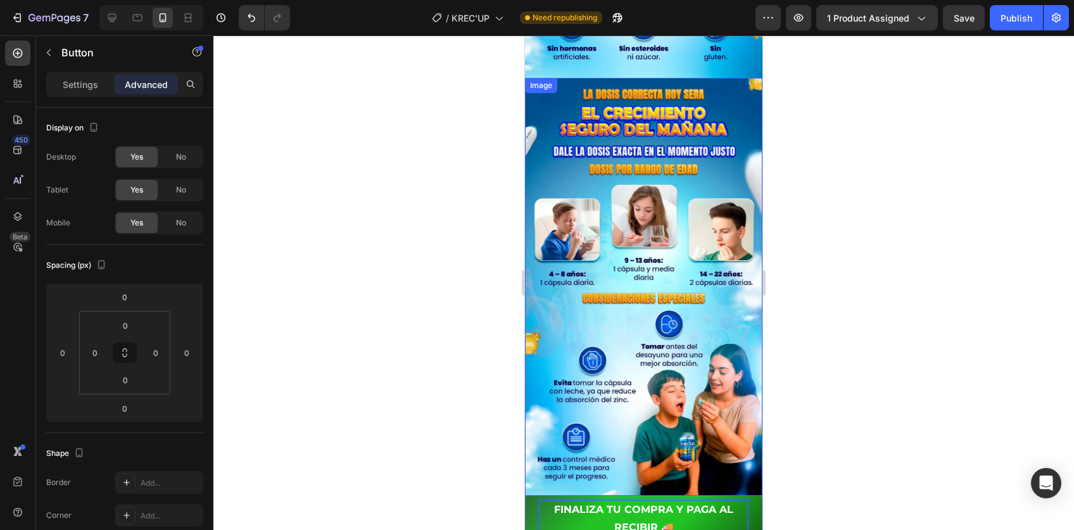
scroll to position [2740, 0]
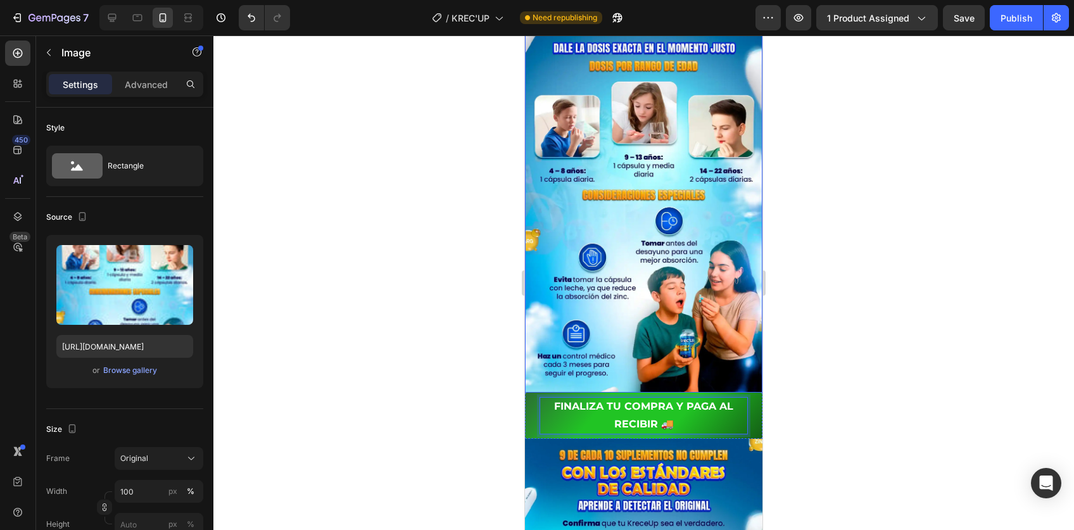
click at [553, 289] on img at bounding box center [643, 184] width 237 height 418
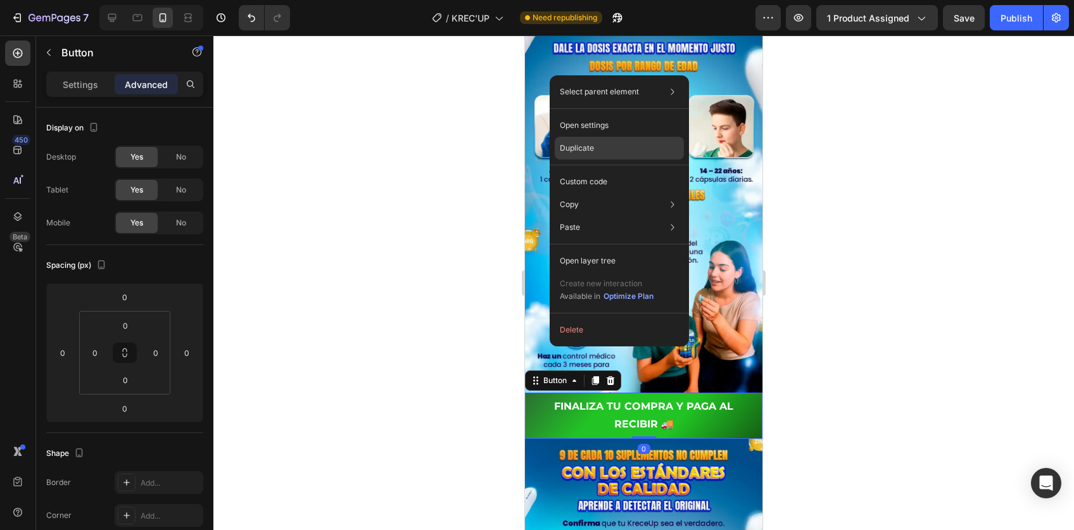
click at [598, 170] on div "Duplicate" at bounding box center [619, 181] width 129 height 23
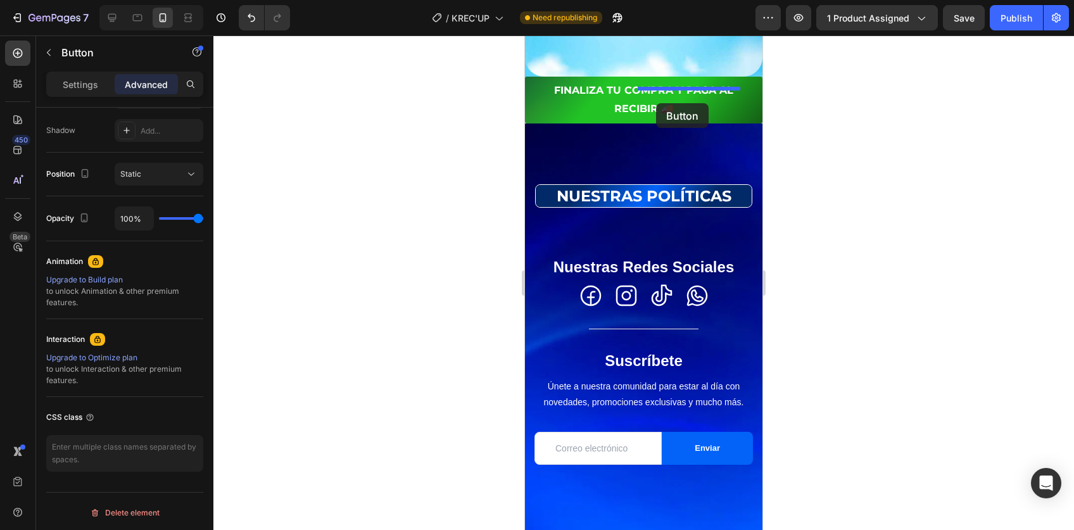
scroll to position [6454, 0]
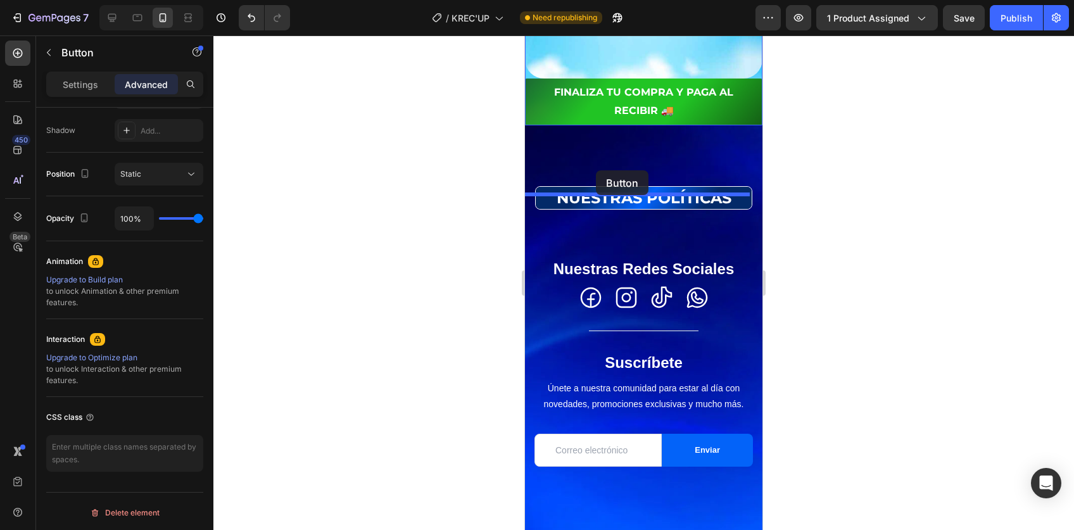
drag, startPoint x: 550, startPoint y: 362, endPoint x: 596, endPoint y: 170, distance: 197.2
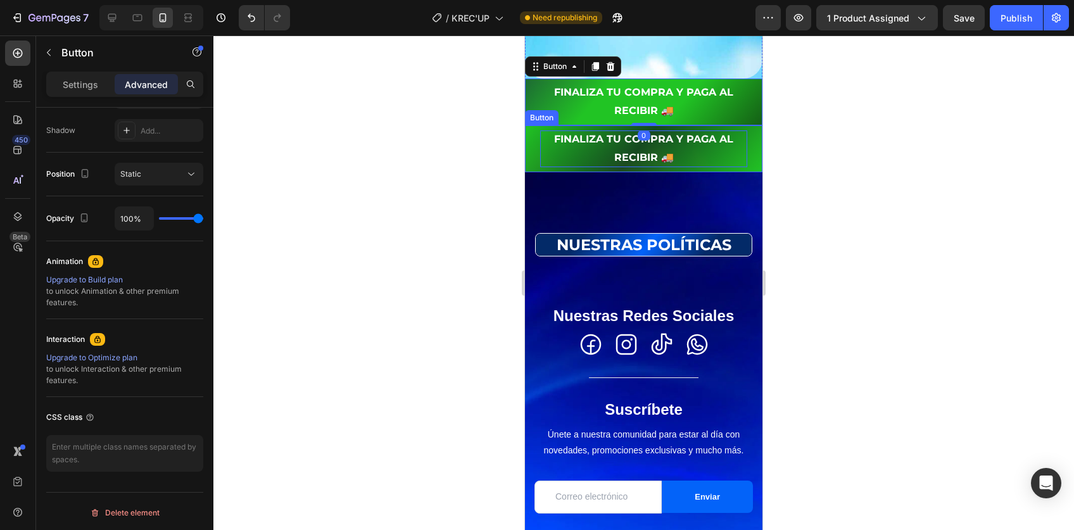
click at [562, 167] on p "FINALIZA TU COMPRA Y PAGA AL RECIBIR 🚚" at bounding box center [643, 148] width 207 height 37
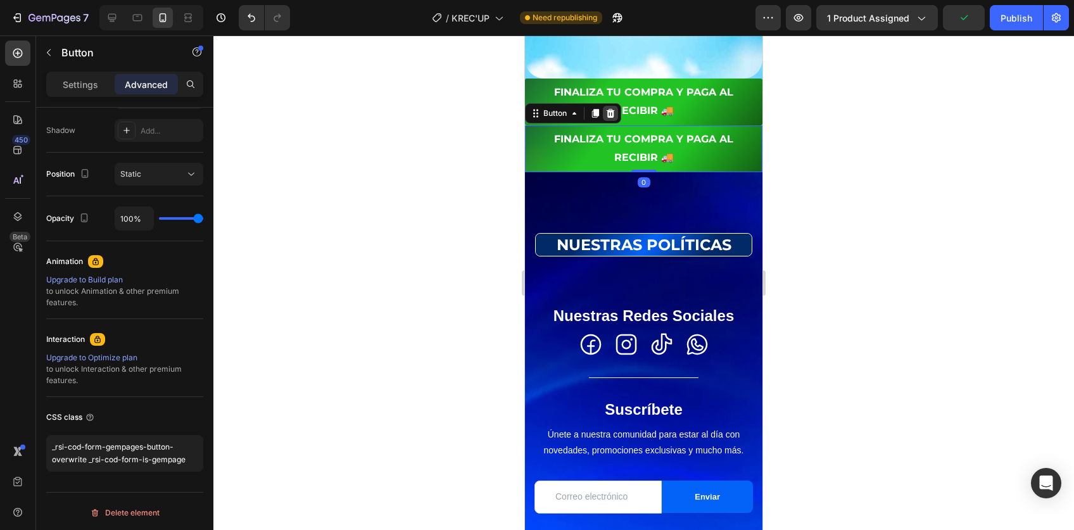
click at [610, 121] on div at bounding box center [610, 113] width 15 height 15
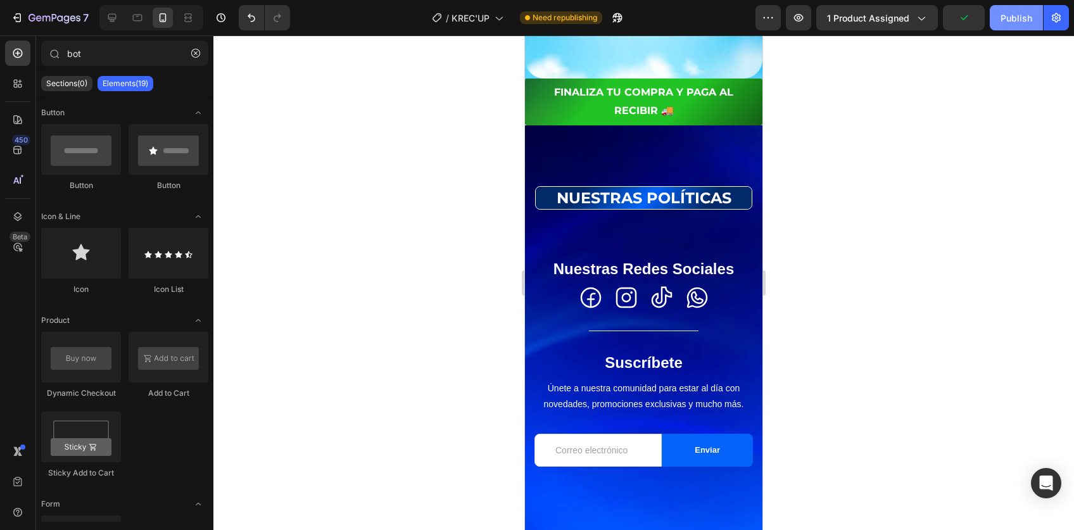
click at [1018, 15] on div "Publish" at bounding box center [1017, 17] width 32 height 13
click at [615, 18] on icon "button" at bounding box center [617, 17] width 13 height 13
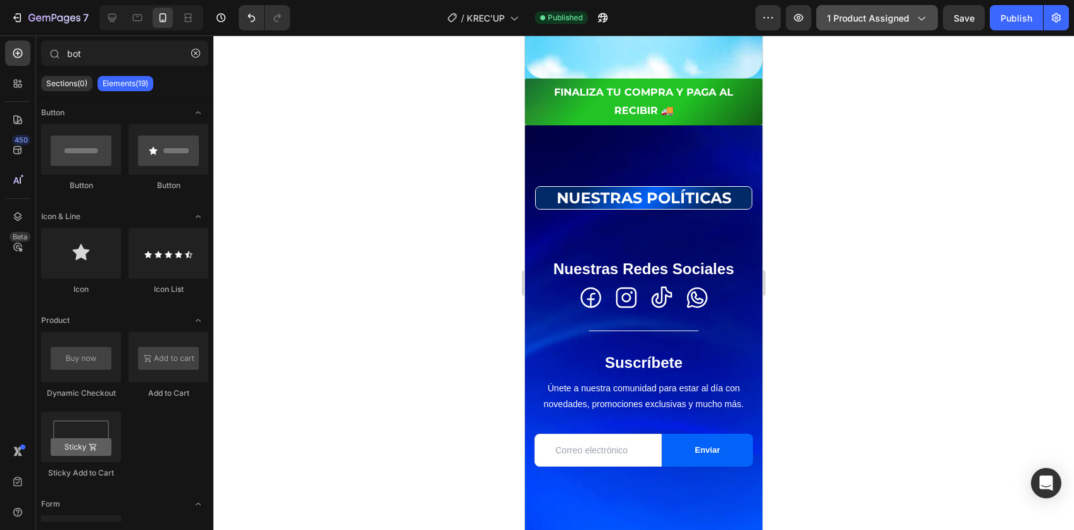
click at [859, 13] on span "1 product assigned" at bounding box center [868, 17] width 82 height 13
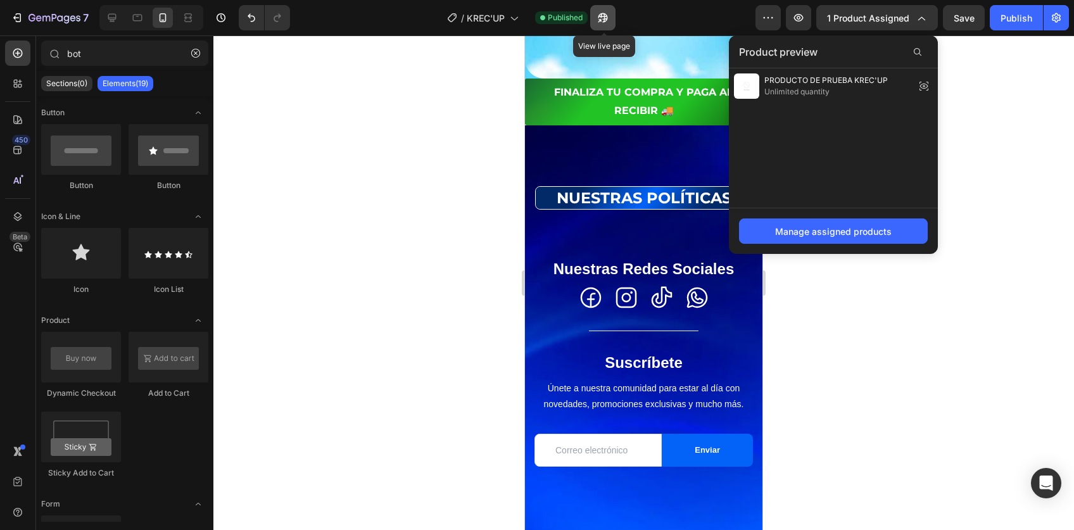
click at [604, 15] on icon "button" at bounding box center [603, 17] width 13 height 13
